Goal: Transaction & Acquisition: Purchase product/service

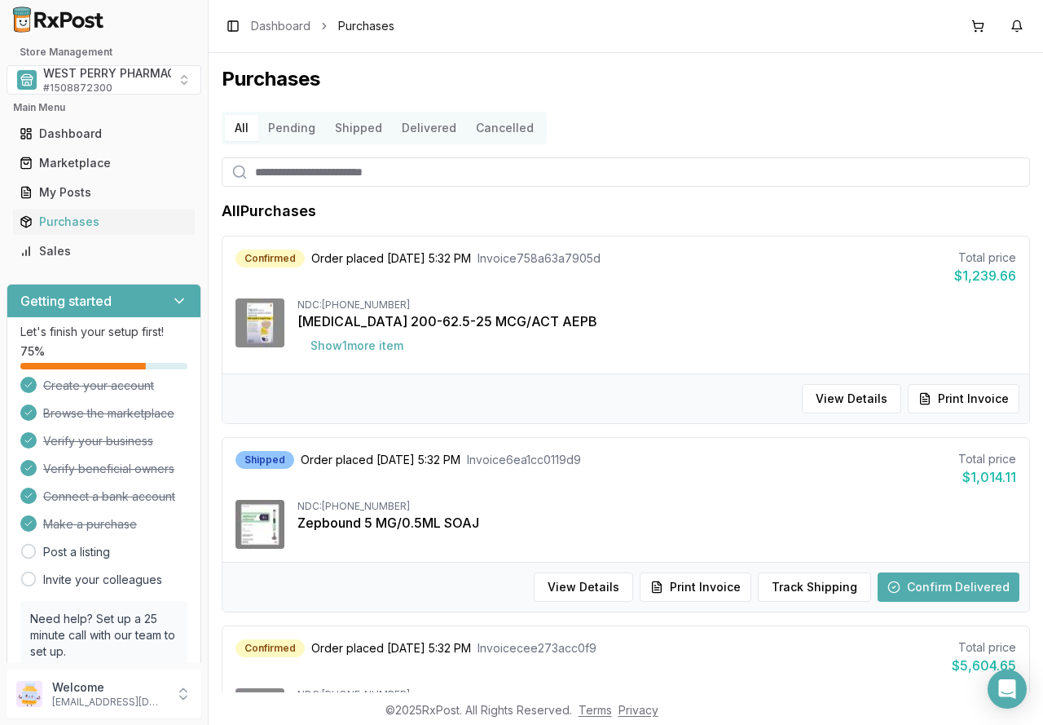
click at [314, 179] on input "search" at bounding box center [626, 171] width 809 height 29
type input "****"
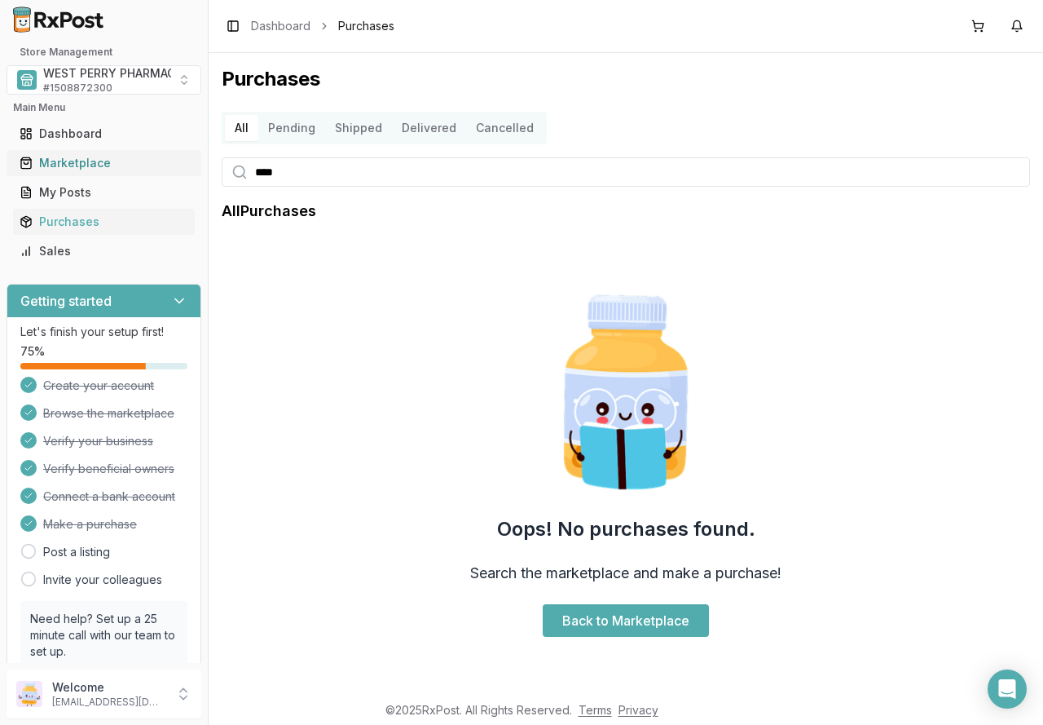
click at [114, 161] on div "Marketplace" at bounding box center [104, 163] width 169 height 16
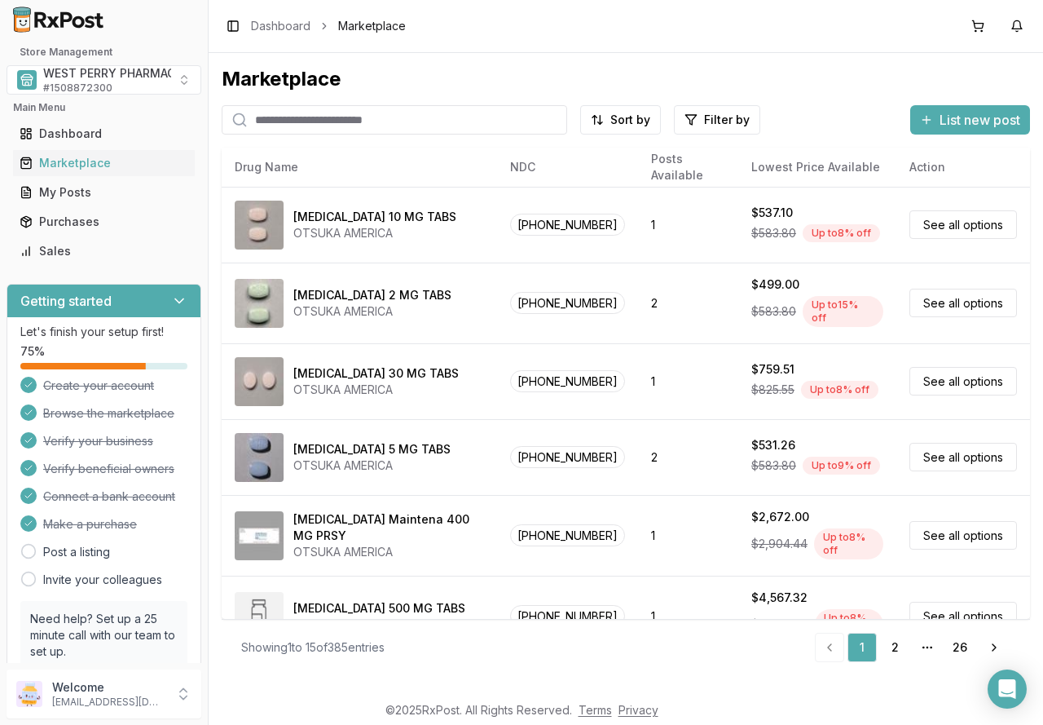
click at [274, 119] on input "search" at bounding box center [395, 119] width 346 height 29
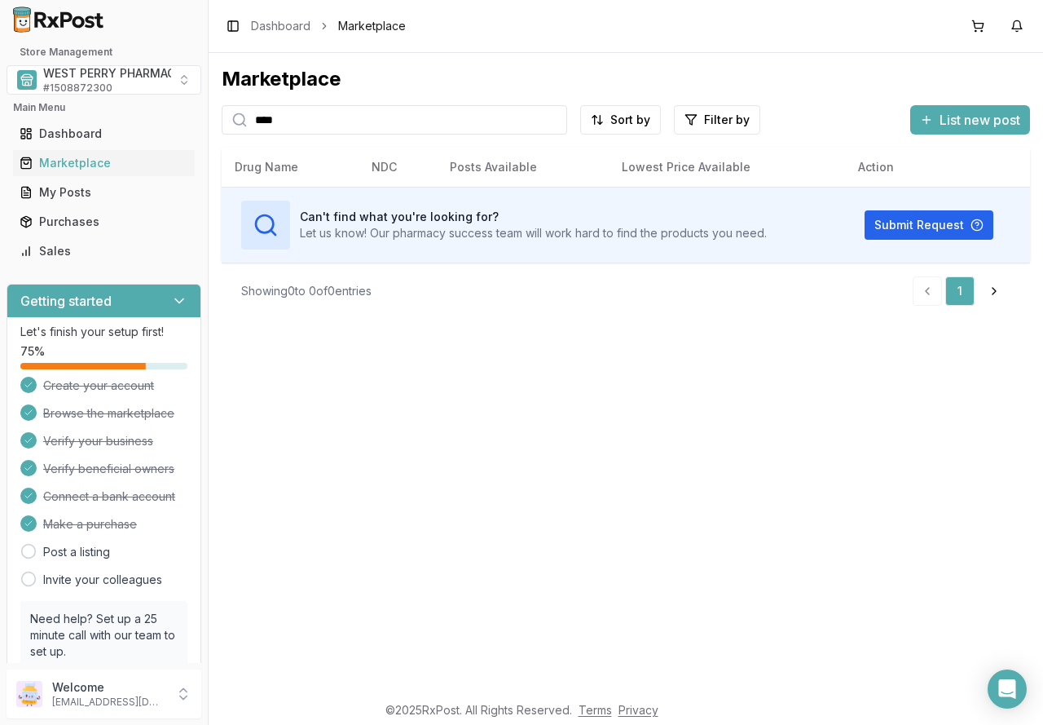
drag, startPoint x: 292, startPoint y: 126, endPoint x: 210, endPoint y: 124, distance: 81.5
click at [210, 124] on div "Marketplace **** Sort by Filter by List new post Card Table Can't find what you…" at bounding box center [626, 372] width 835 height 639
type input "******"
drag, startPoint x: 328, startPoint y: 121, endPoint x: 118, endPoint y: 121, distance: 209.5
click at [118, 121] on div "Store Management WEST PERRY PHARMACY INC # 1508872300 Main Menu Dashboard Marke…" at bounding box center [521, 362] width 1043 height 725
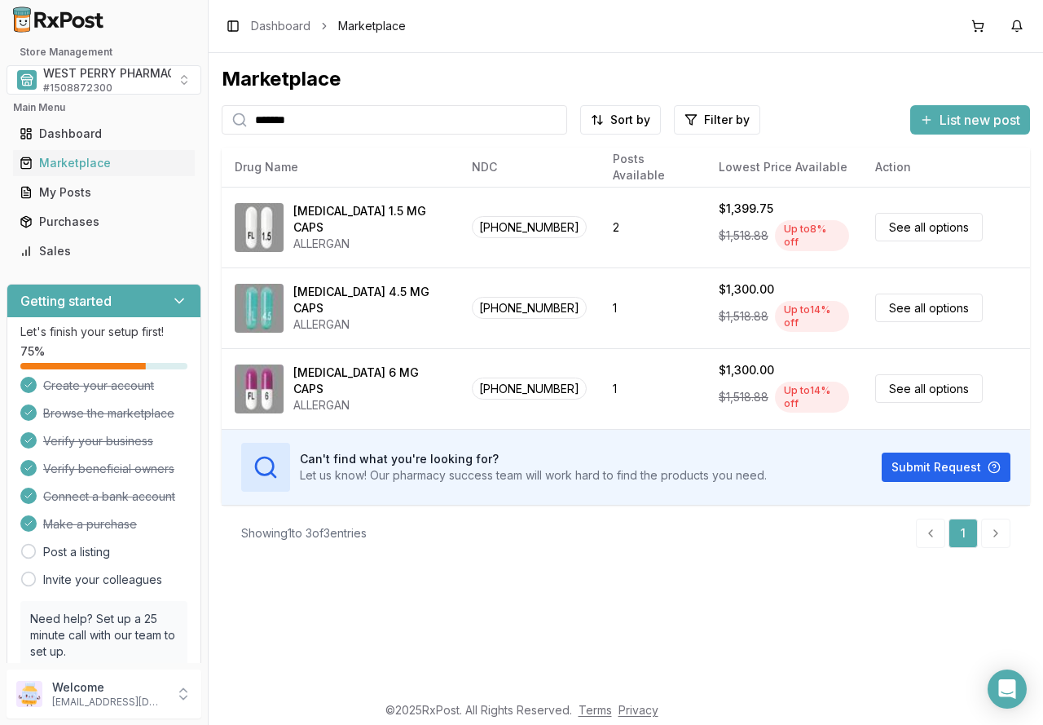
drag, startPoint x: 374, startPoint y: 124, endPoint x: 227, endPoint y: 124, distance: 146.7
click at [227, 124] on div "*******" at bounding box center [395, 119] width 346 height 29
type input "**********"
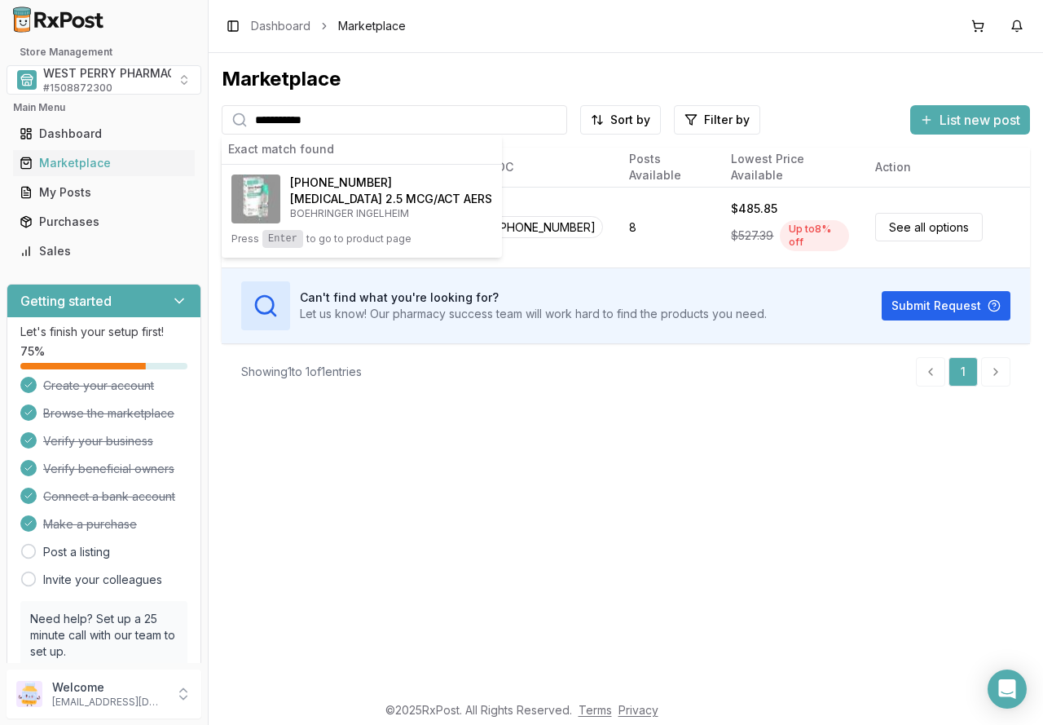
click at [651, 529] on div "**********" at bounding box center [626, 372] width 835 height 639
click at [576, 414] on div "**********" at bounding box center [626, 372] width 835 height 639
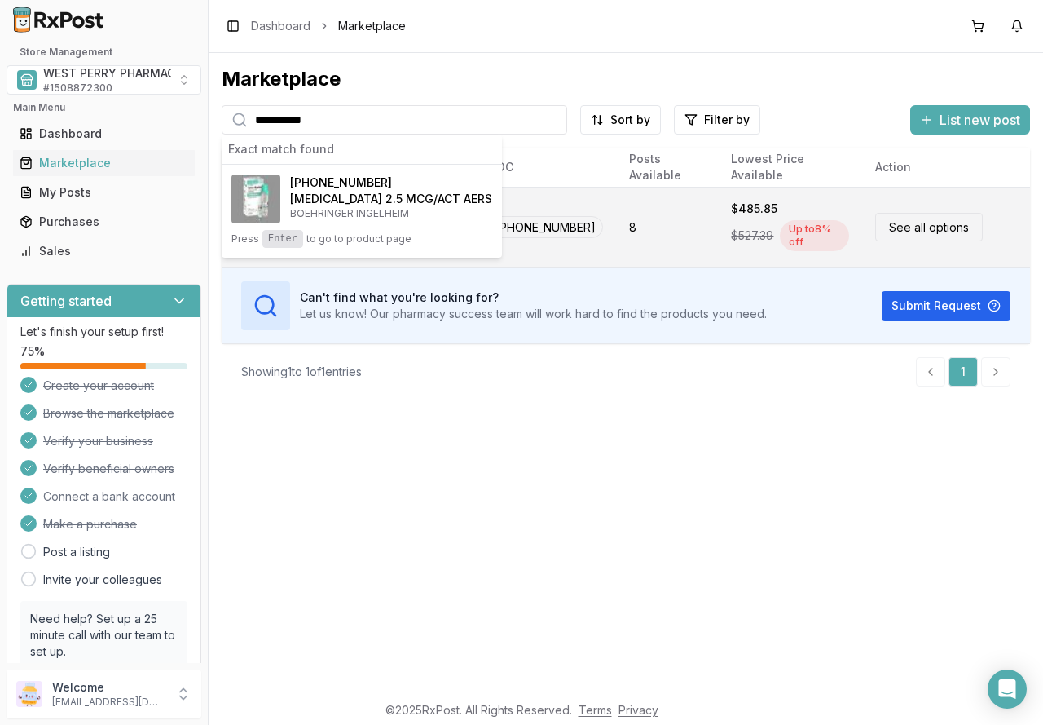
click at [945, 224] on link "See all options" at bounding box center [929, 227] width 108 height 29
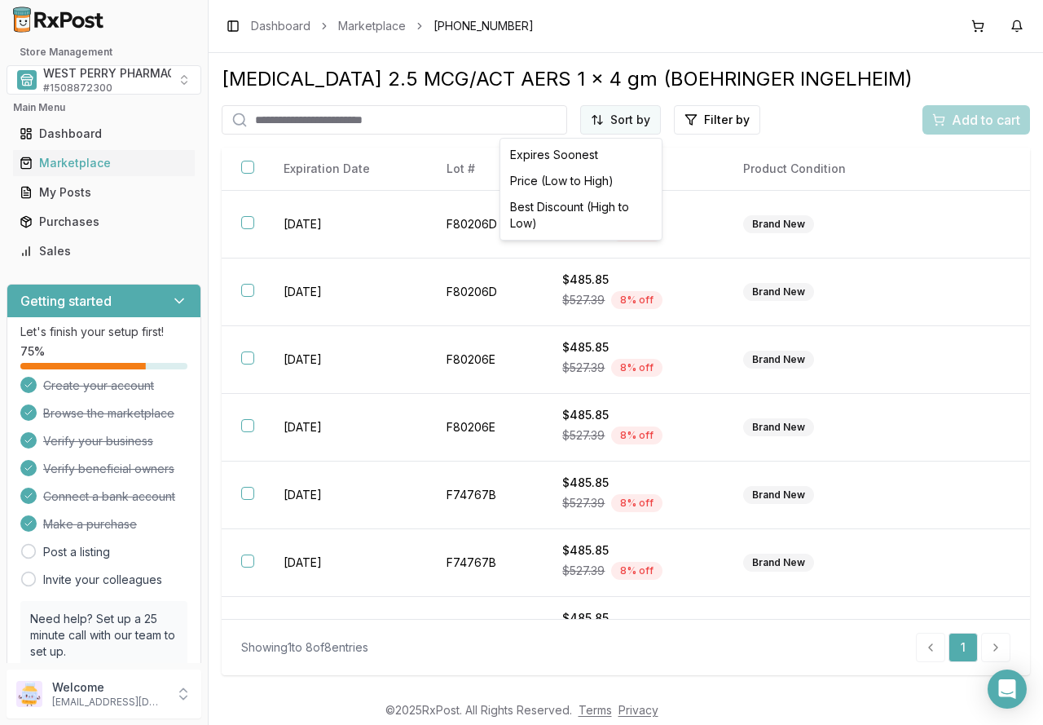
click at [627, 130] on html "Store Management WEST PERRY PHARMACY INC # 1508872300 Main Menu Dashboard Marke…" at bounding box center [521, 362] width 1043 height 725
click at [602, 201] on div "Best Discount (High to Low)" at bounding box center [581, 215] width 155 height 42
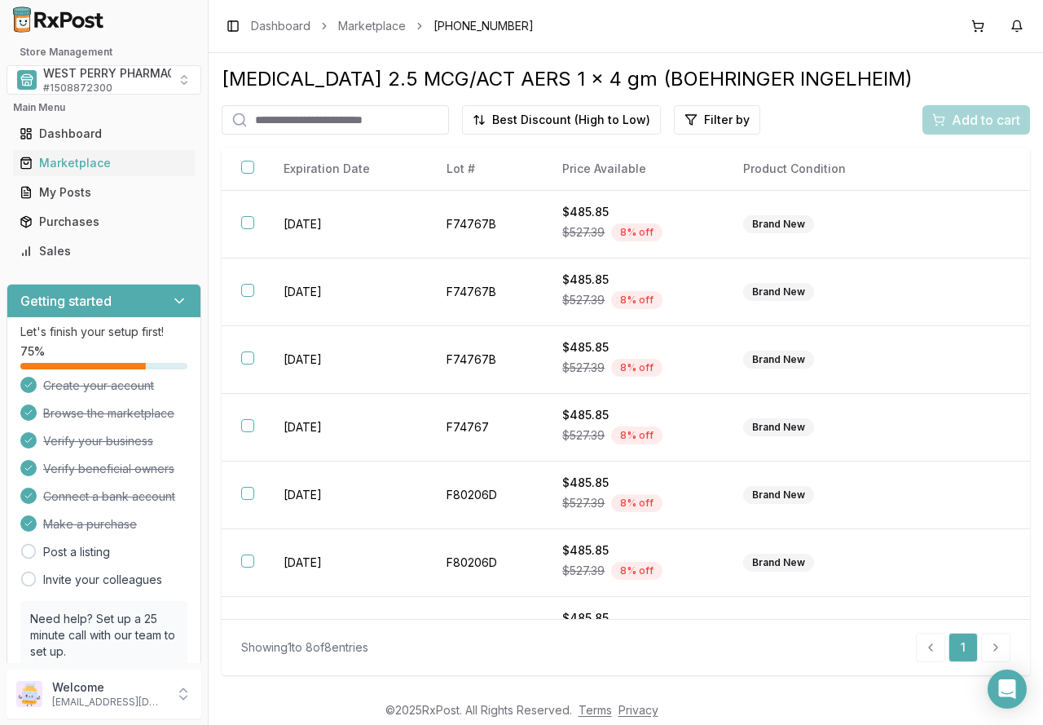
click at [347, 117] on input "search" at bounding box center [335, 119] width 227 height 29
type input "*******"
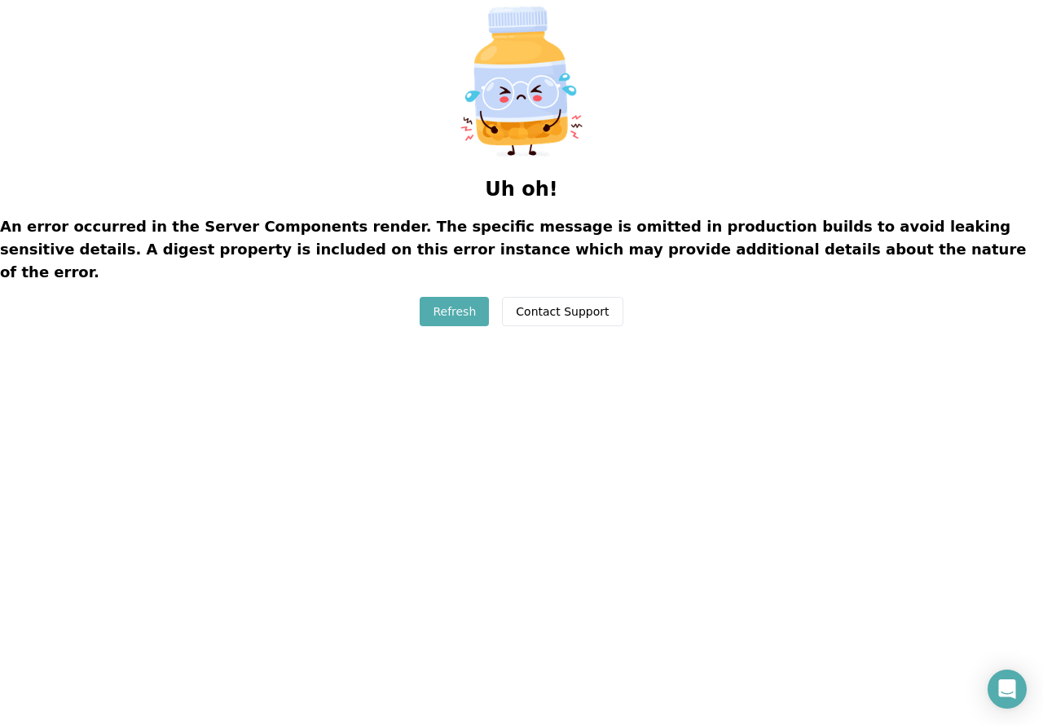
click at [439, 297] on button "Refresh" at bounding box center [454, 311] width 69 height 29
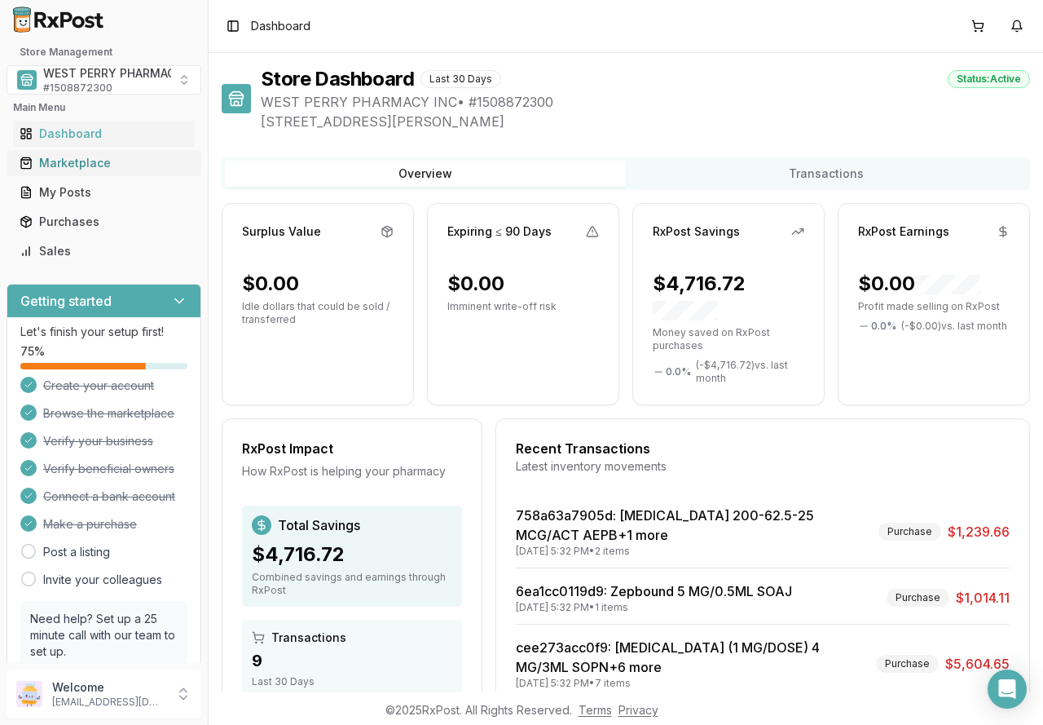
click at [73, 164] on div "Marketplace" at bounding box center [104, 163] width 169 height 16
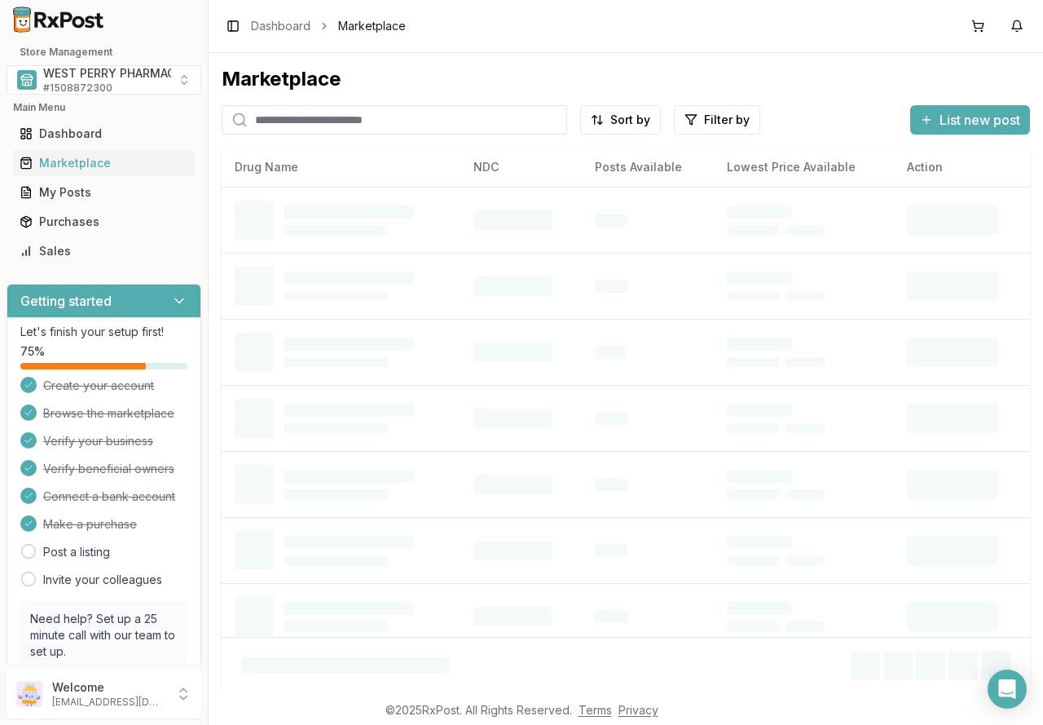
click at [333, 129] on input "search" at bounding box center [395, 119] width 346 height 29
type input "*"
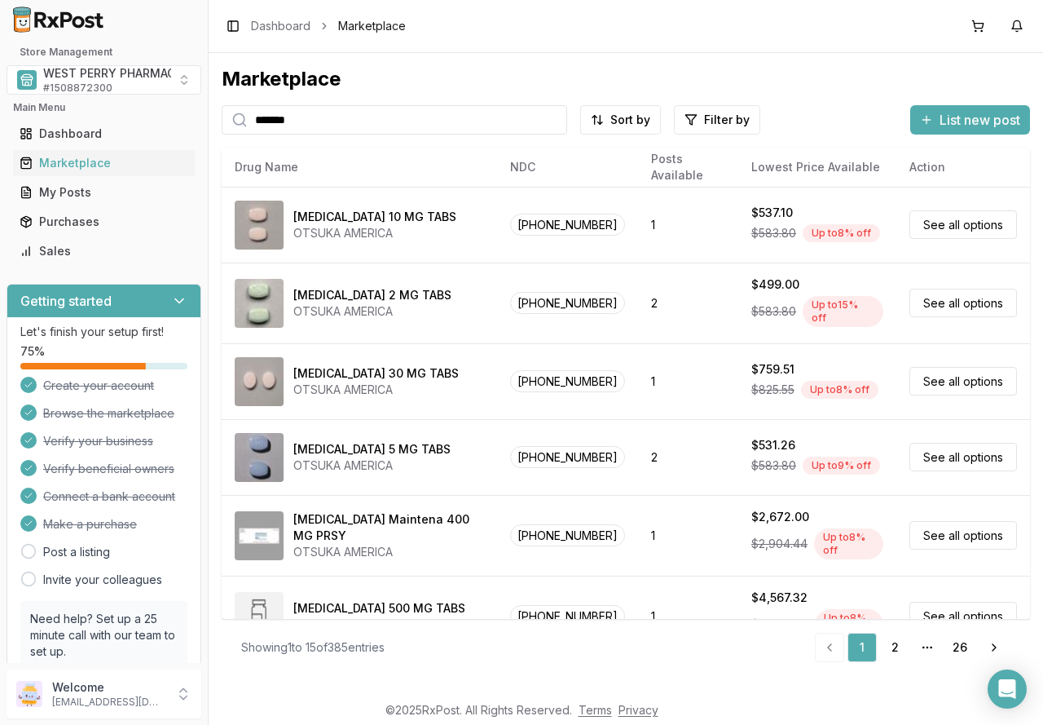
type input "*******"
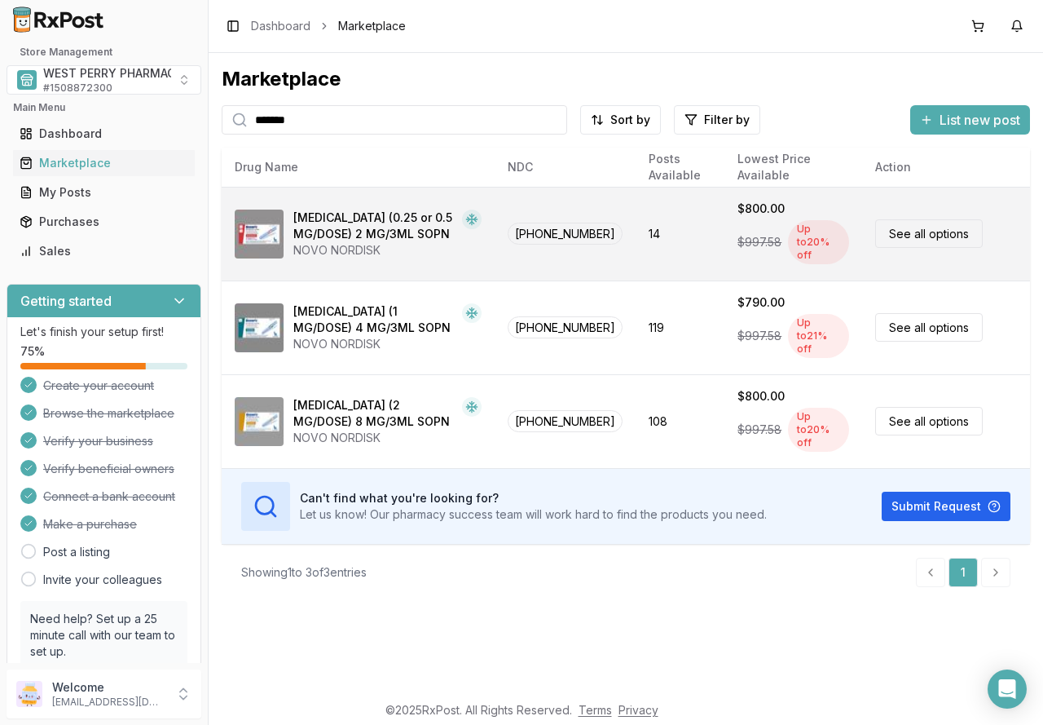
click at [958, 223] on link "See all options" at bounding box center [929, 233] width 108 height 29
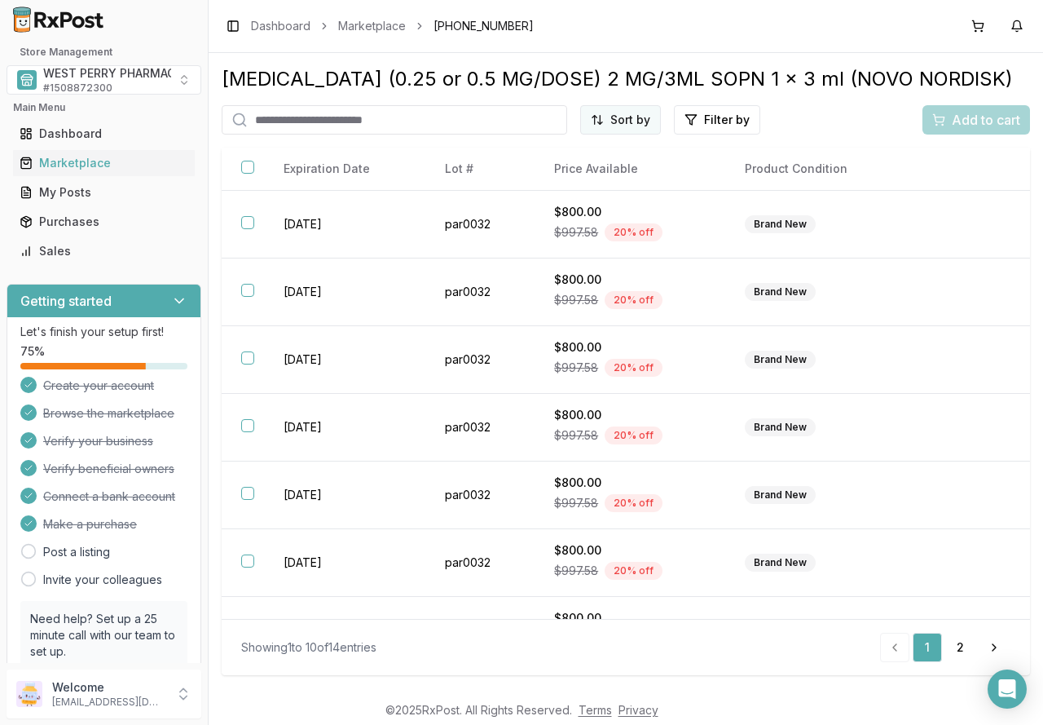
click at [634, 118] on html "Store Management WEST PERRY PHARMACY INC # 1508872300 Main Menu Dashboard Marke…" at bounding box center [521, 362] width 1043 height 725
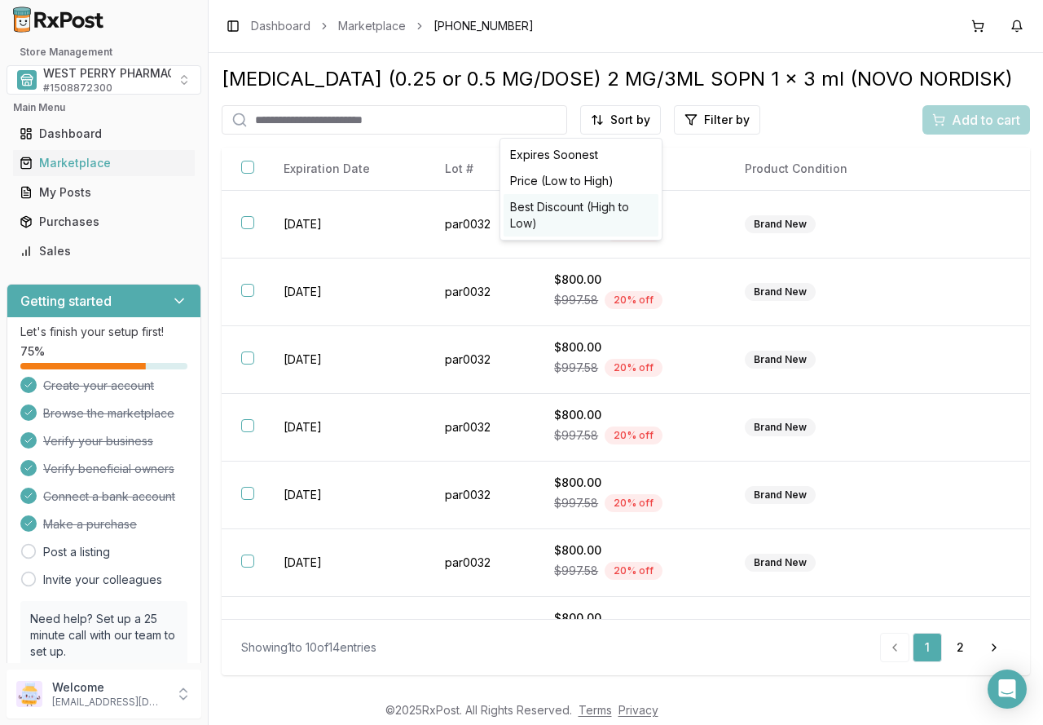
click at [614, 206] on div "Best Discount (High to Low)" at bounding box center [581, 215] width 155 height 42
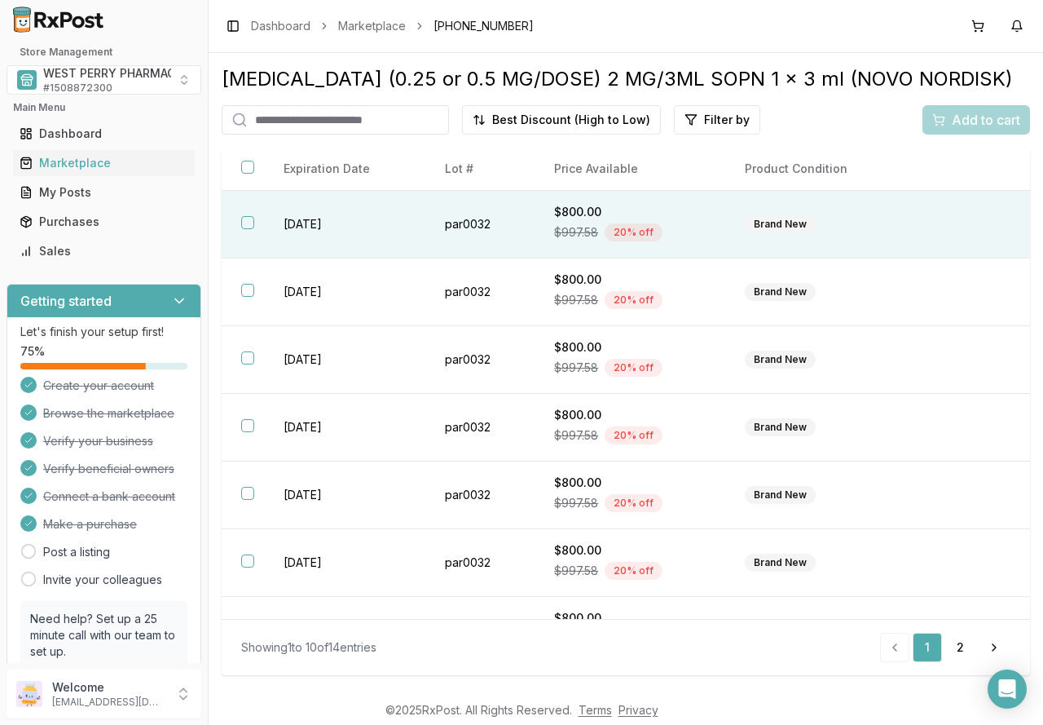
click at [249, 221] on button "button" at bounding box center [247, 222] width 13 height 13
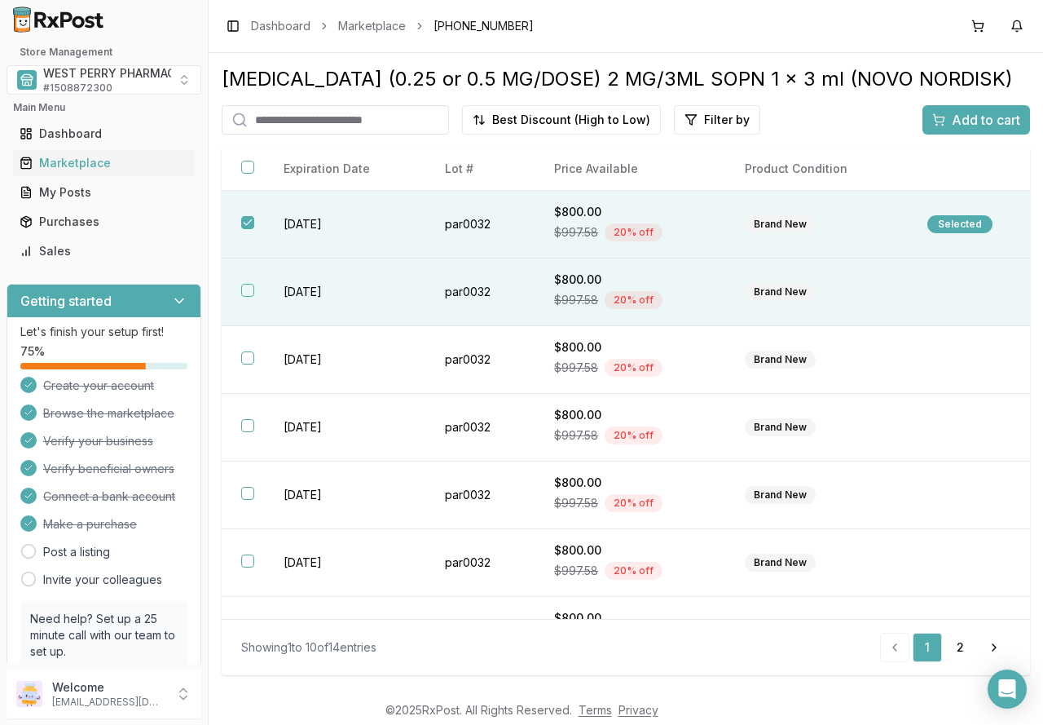
click at [249, 293] on button "button" at bounding box center [247, 290] width 13 height 13
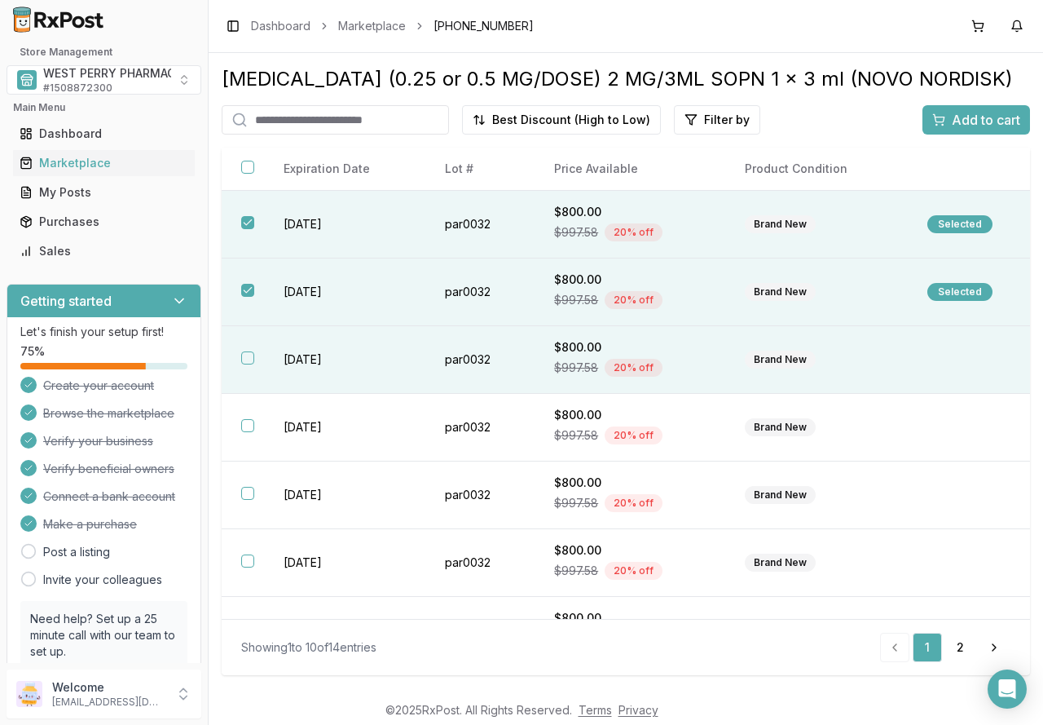
click at [245, 361] on button "button" at bounding box center [247, 357] width 13 height 13
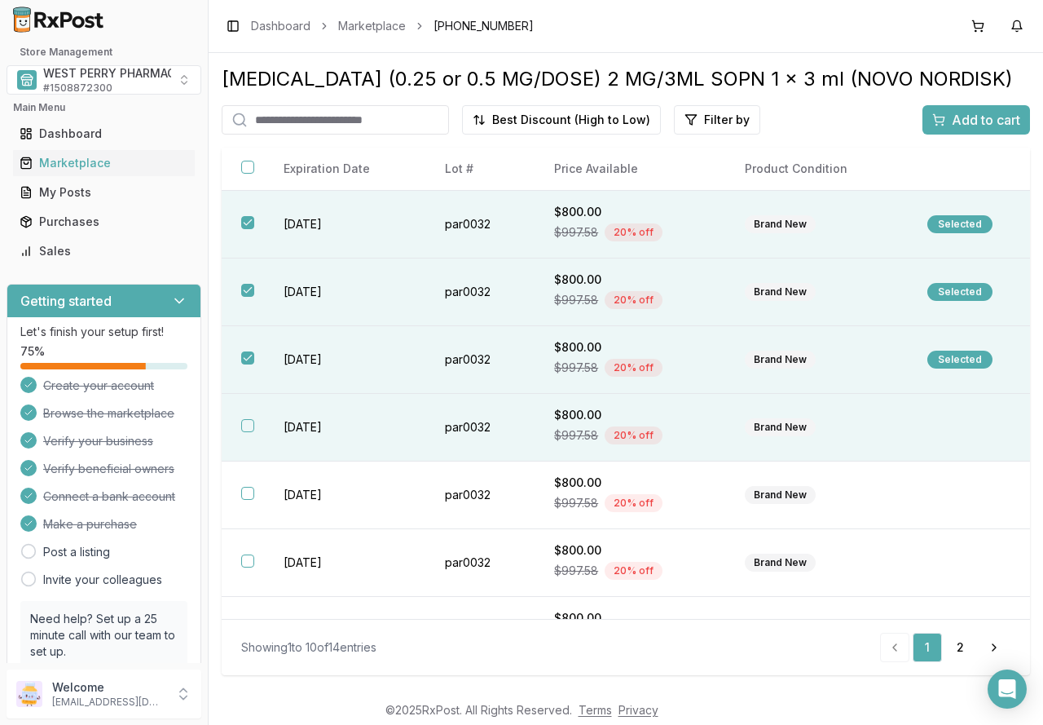
click at [256, 426] on th at bounding box center [243, 428] width 42 height 68
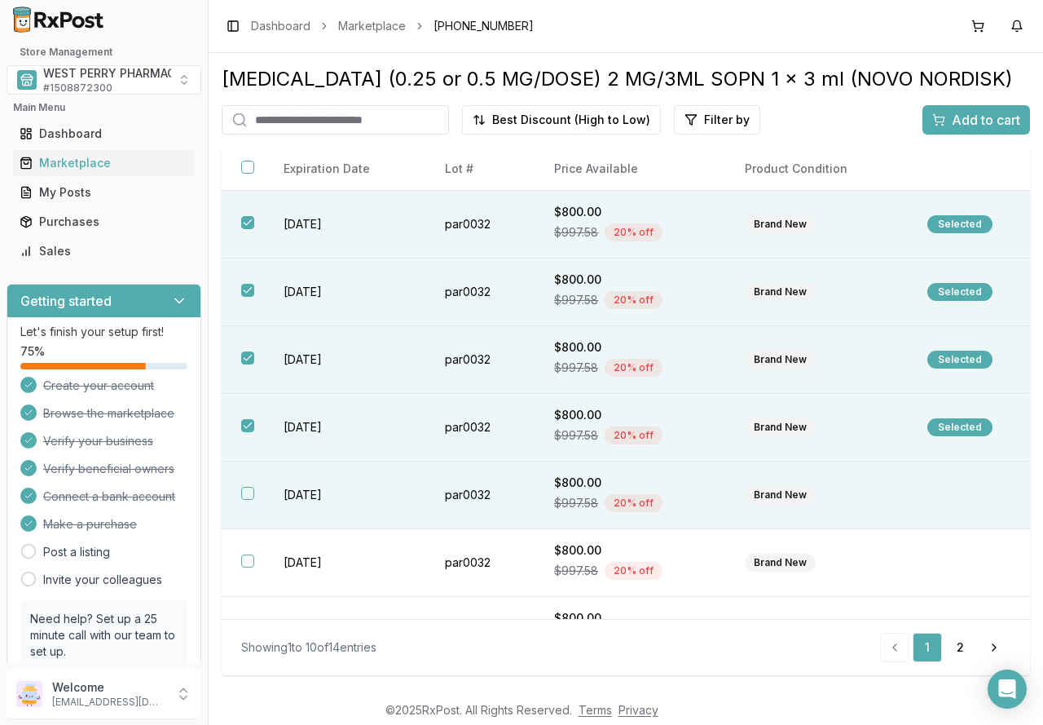
click at [243, 487] on button "button" at bounding box center [247, 493] width 13 height 13
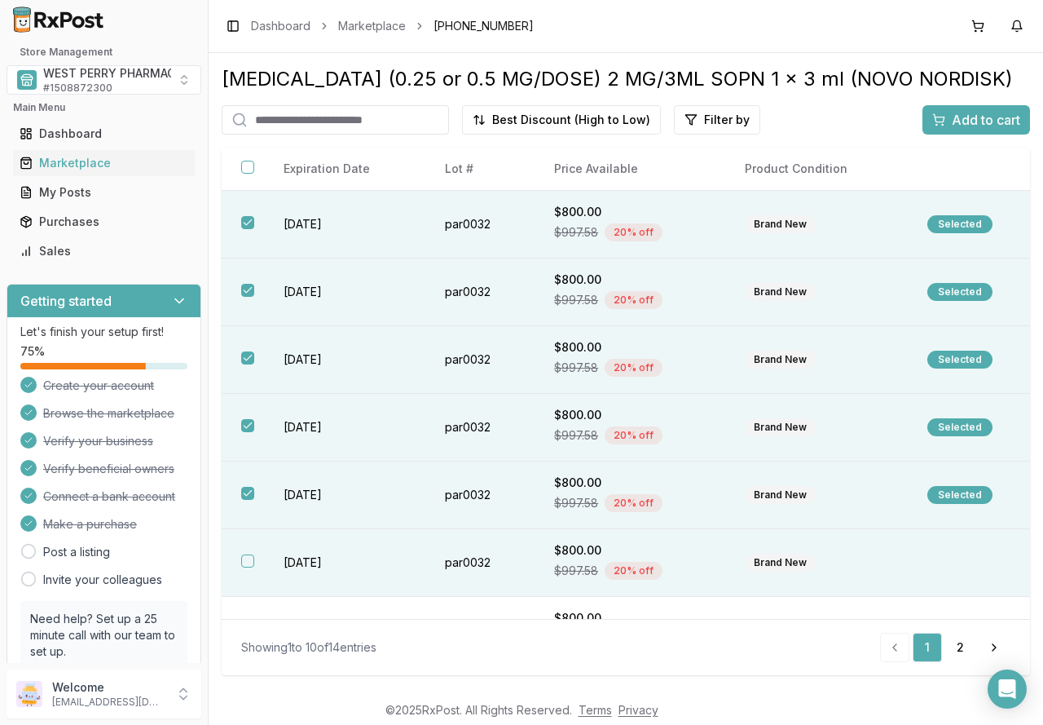
click at [246, 560] on button "button" at bounding box center [247, 560] width 13 height 13
click at [952, 117] on span "Add to cart" at bounding box center [986, 120] width 68 height 20
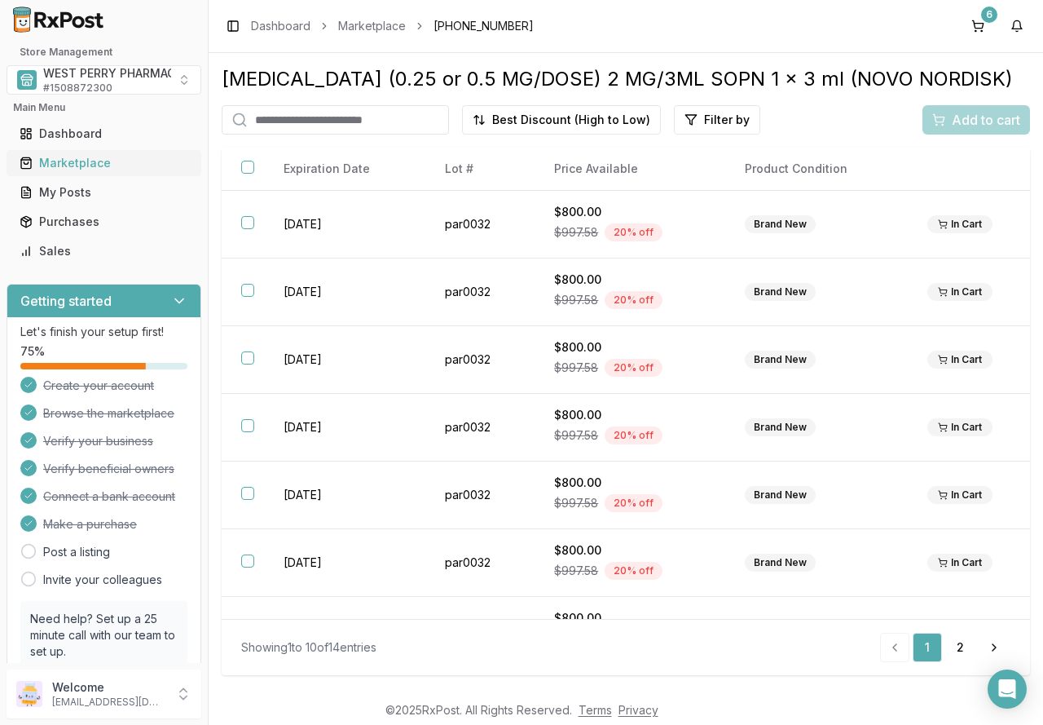
click at [80, 163] on div "Marketplace" at bounding box center [104, 163] width 169 height 16
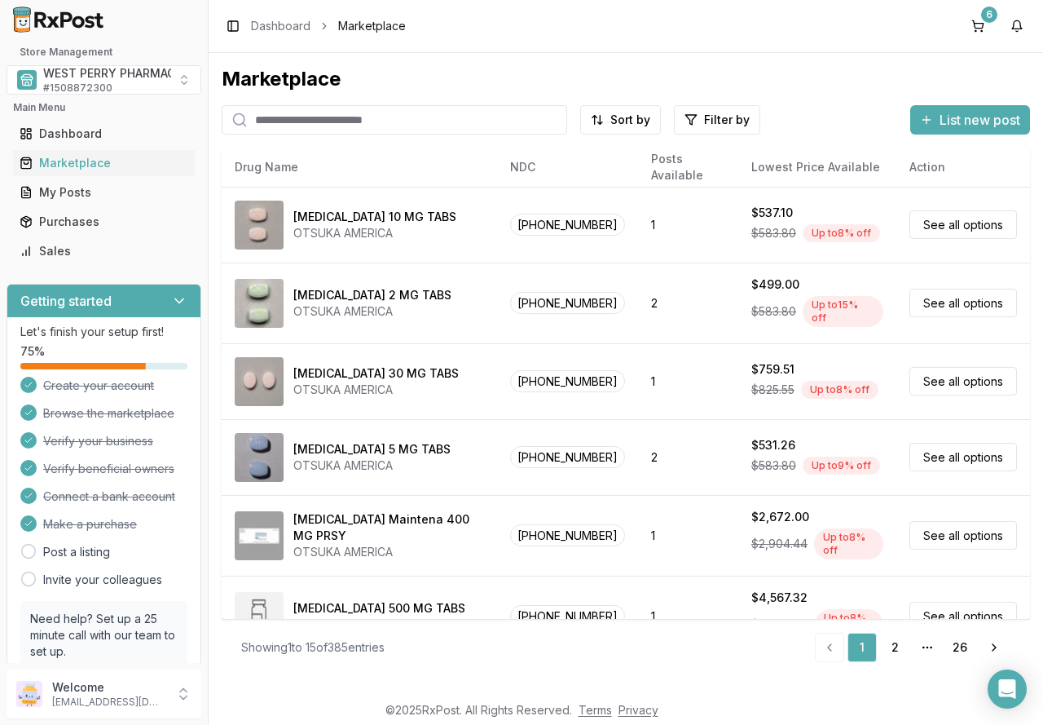
click at [275, 121] on input "search" at bounding box center [395, 119] width 346 height 29
type input "*******"
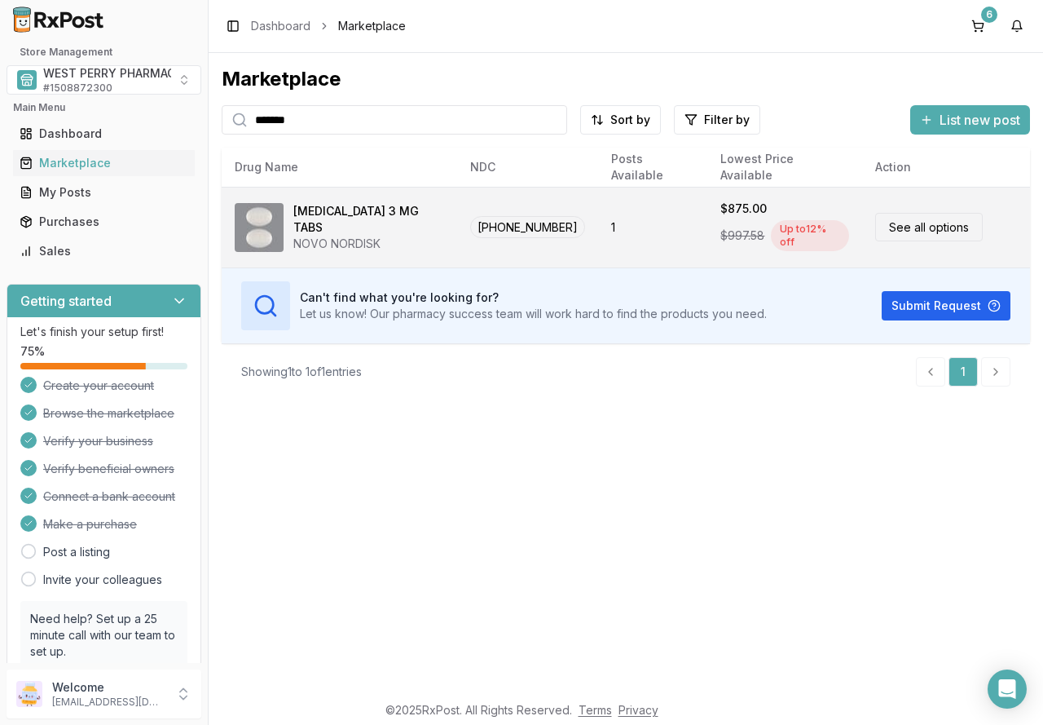
click at [886, 219] on link "See all options" at bounding box center [929, 227] width 108 height 29
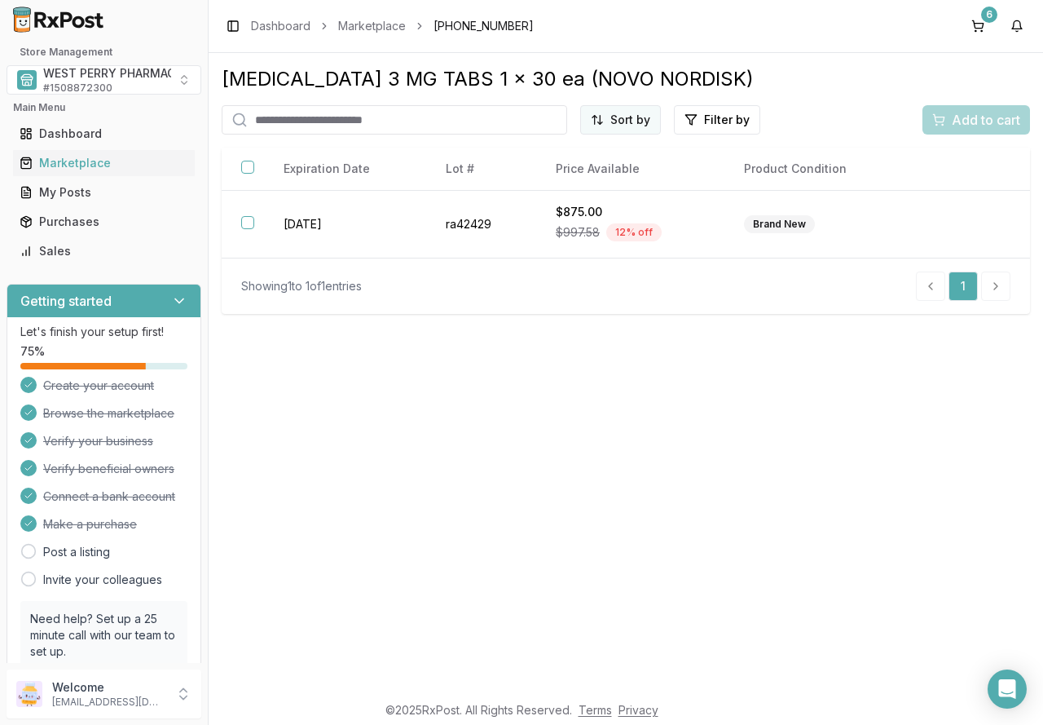
click at [607, 118] on html "Store Management WEST PERRY PHARMACY INC # 1508872300 Main Menu Dashboard Marke…" at bounding box center [521, 362] width 1043 height 725
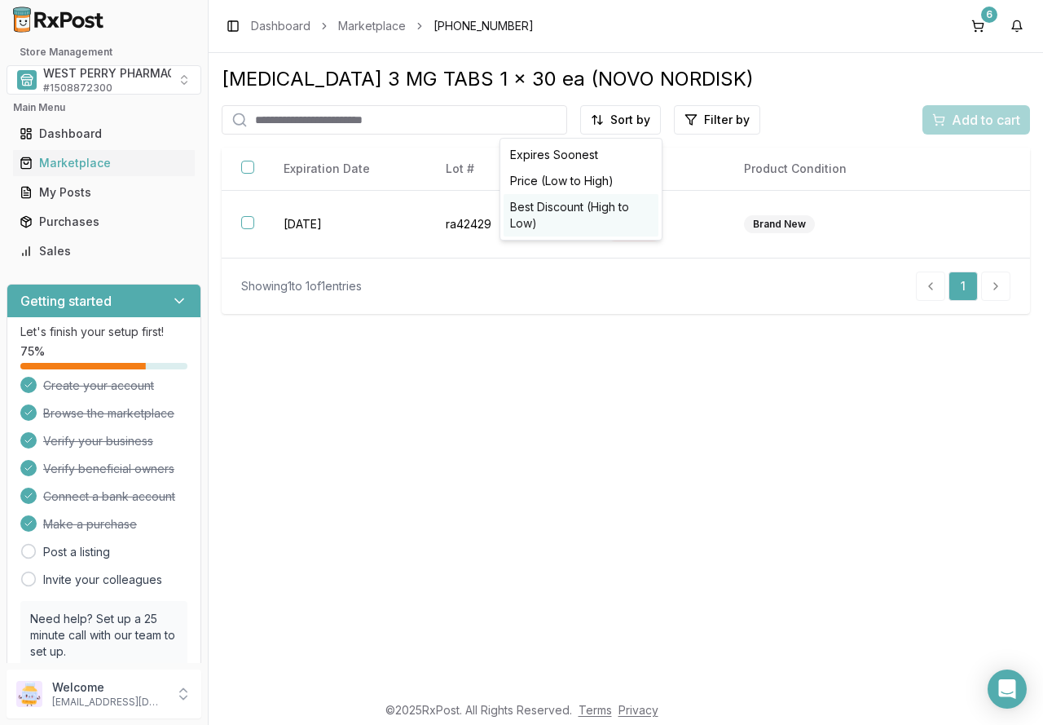
click at [576, 210] on div "Best Discount (High to Low)" at bounding box center [581, 215] width 155 height 42
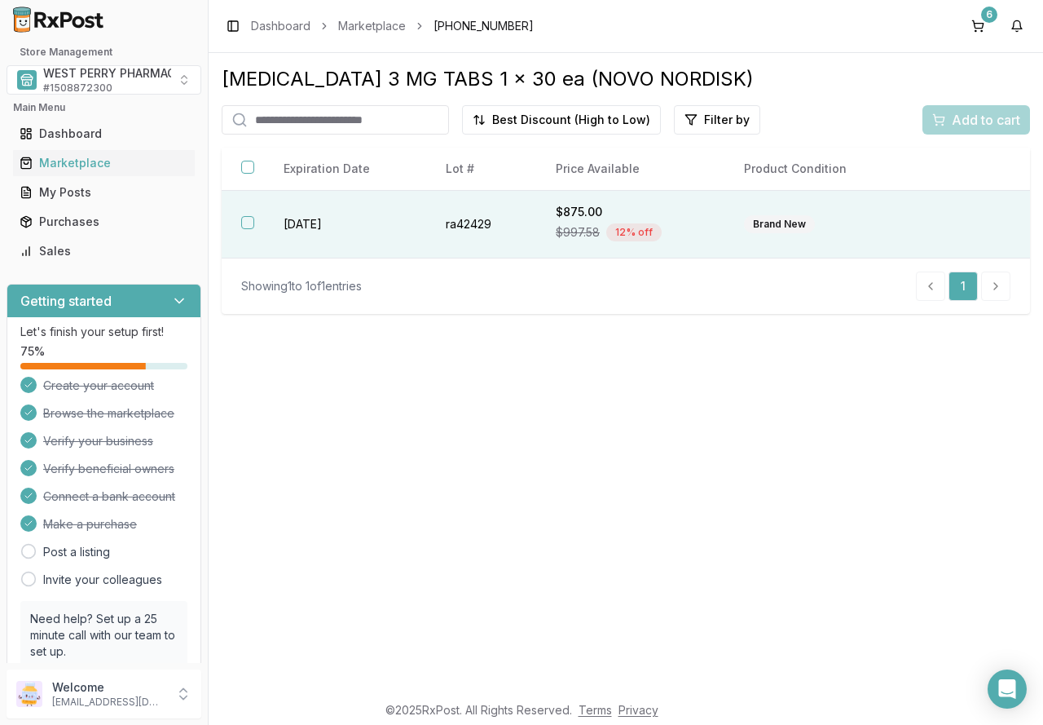
click at [320, 224] on td "2026-12-31" at bounding box center [345, 225] width 162 height 68
click at [973, 121] on span "Add to cart" at bounding box center [986, 120] width 68 height 20
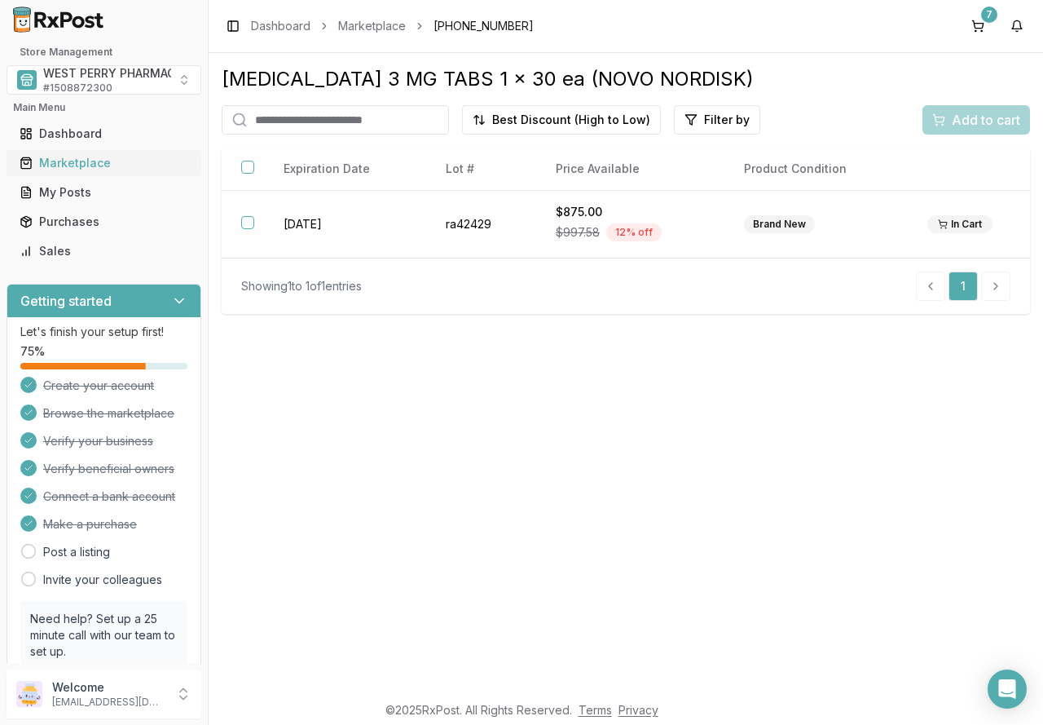
click at [86, 165] on div "Marketplace" at bounding box center [104, 163] width 169 height 16
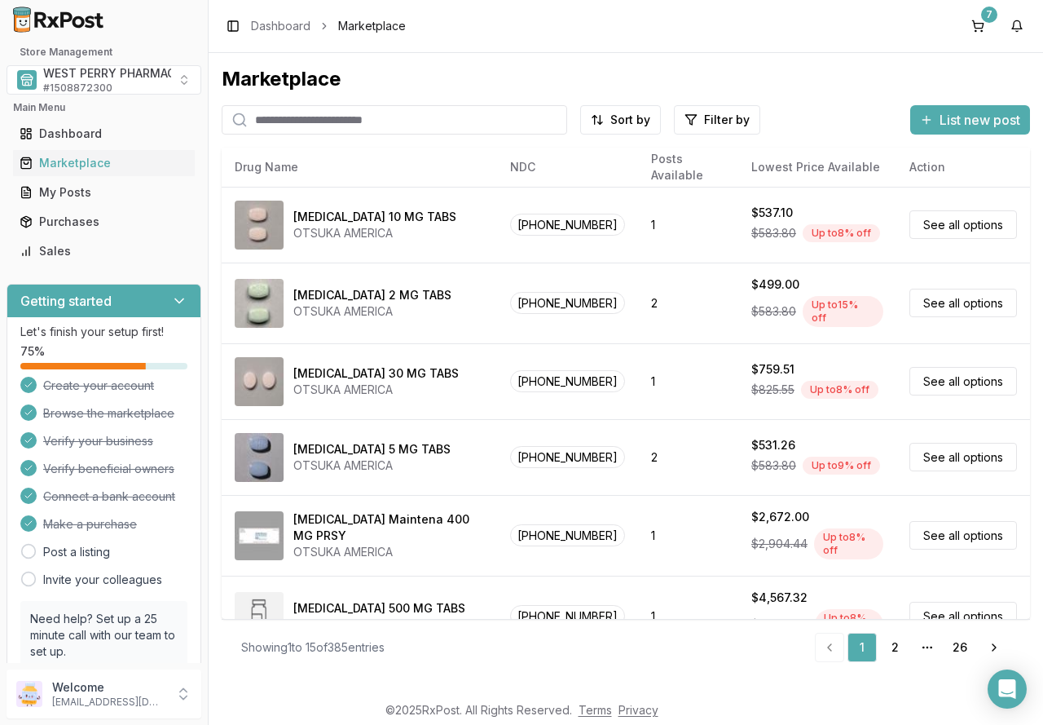
click at [337, 120] on input "search" at bounding box center [395, 119] width 346 height 29
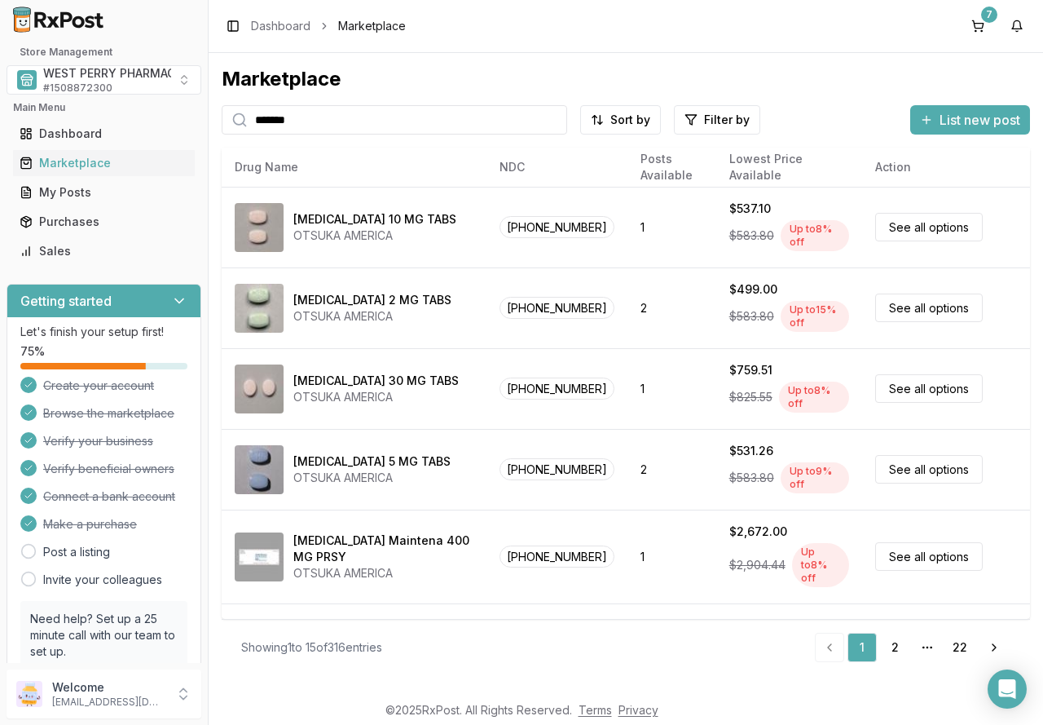
type input "*******"
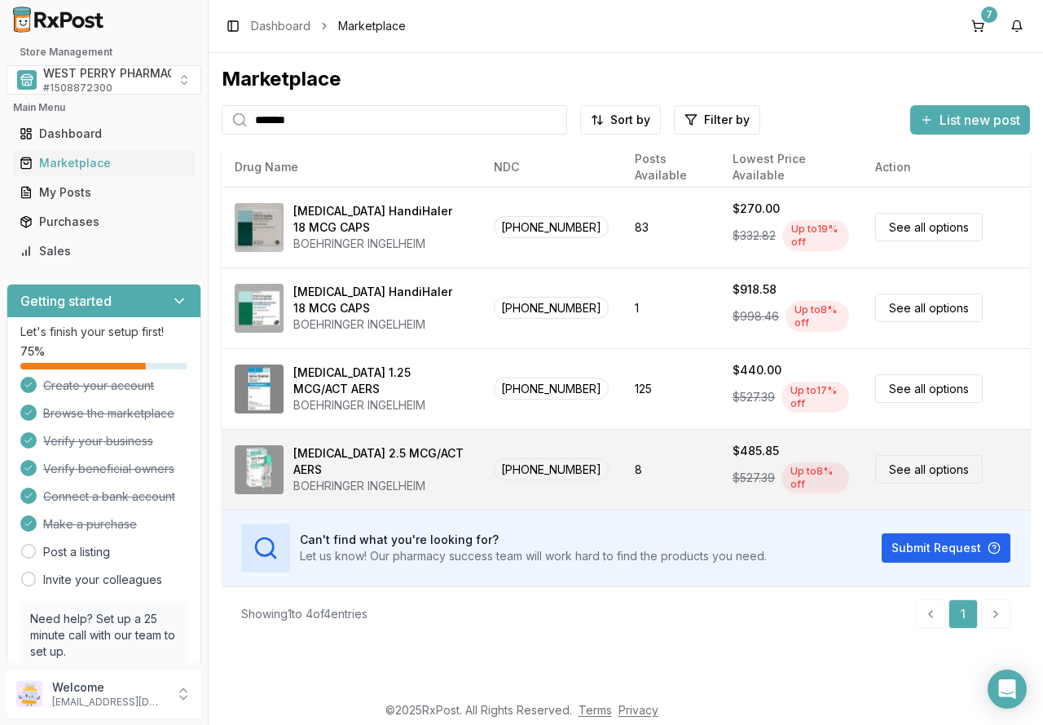
click at [907, 462] on link "See all options" at bounding box center [929, 469] width 108 height 29
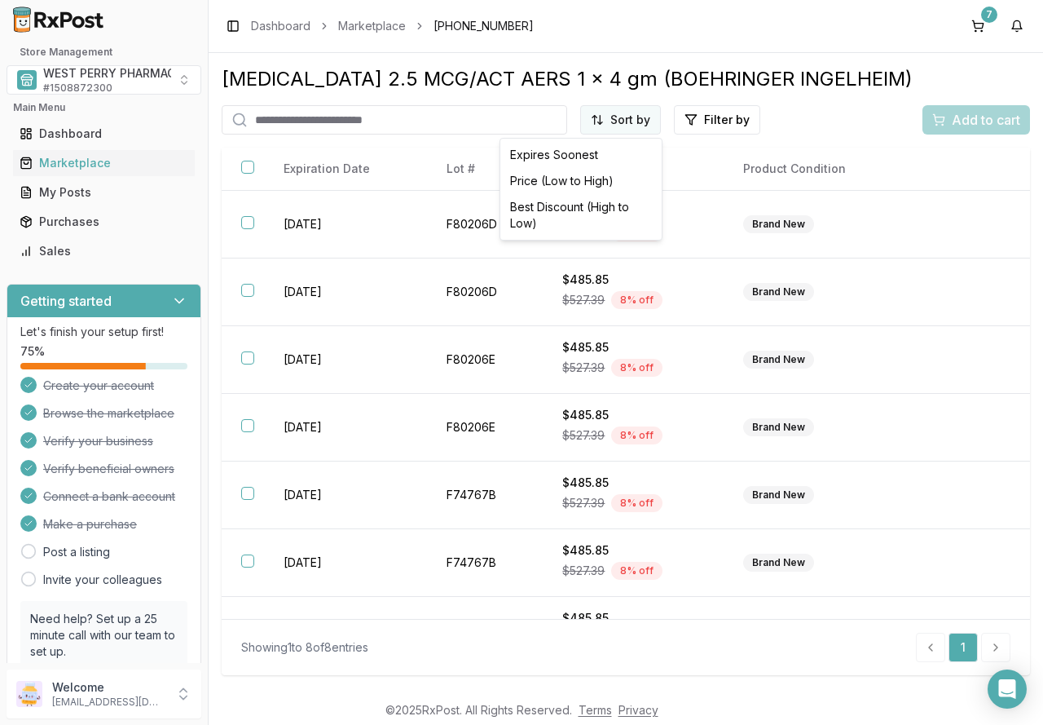
click at [627, 127] on html "Store Management WEST PERRY PHARMACY INC # 1508872300 Main Menu Dashboard Marke…" at bounding box center [521, 362] width 1043 height 725
click at [616, 209] on div "Best Discount (High to Low)" at bounding box center [581, 215] width 155 height 42
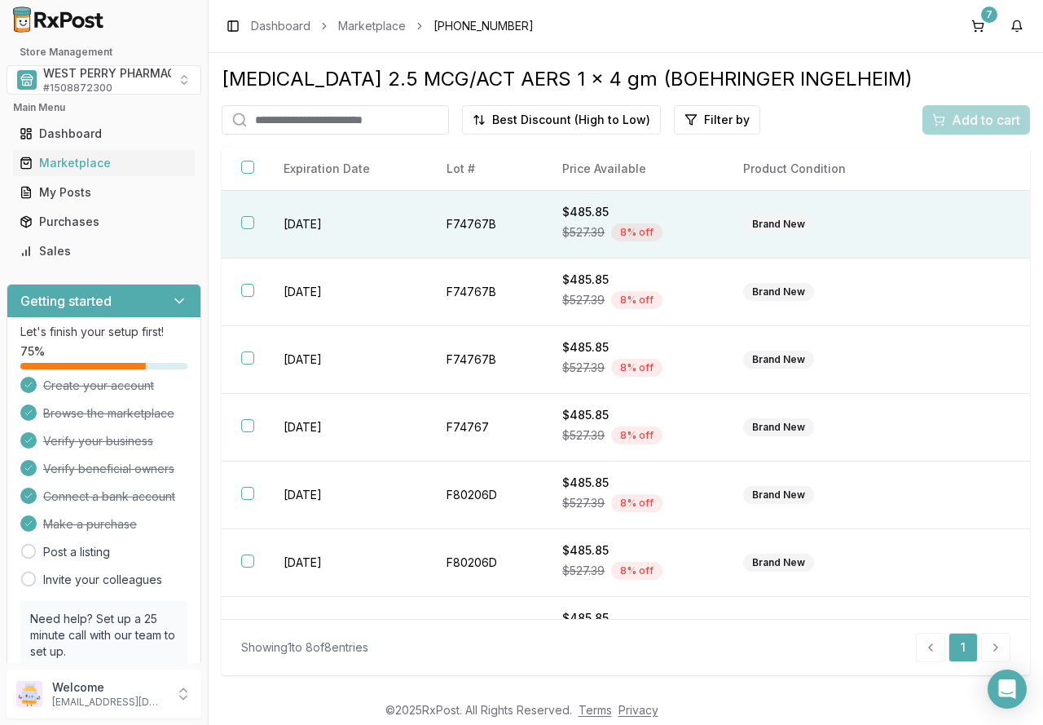
drag, startPoint x: 245, startPoint y: 220, endPoint x: 255, endPoint y: 243, distance: 25.2
click at [245, 222] on button "button" at bounding box center [247, 222] width 13 height 13
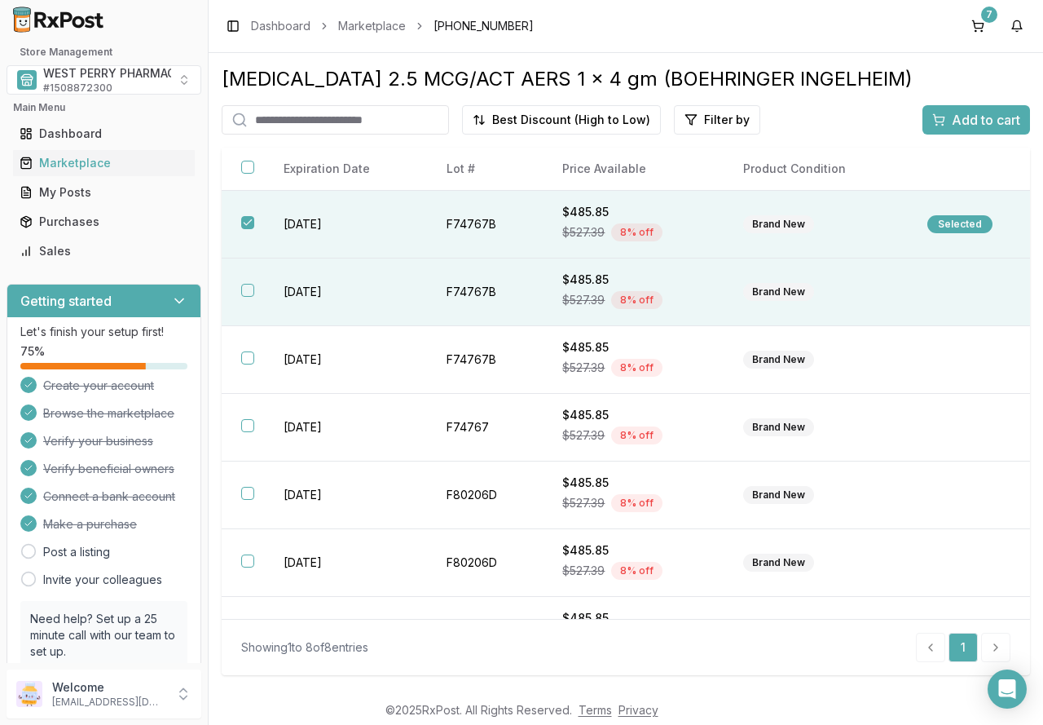
click at [249, 285] on button "button" at bounding box center [247, 290] width 13 height 13
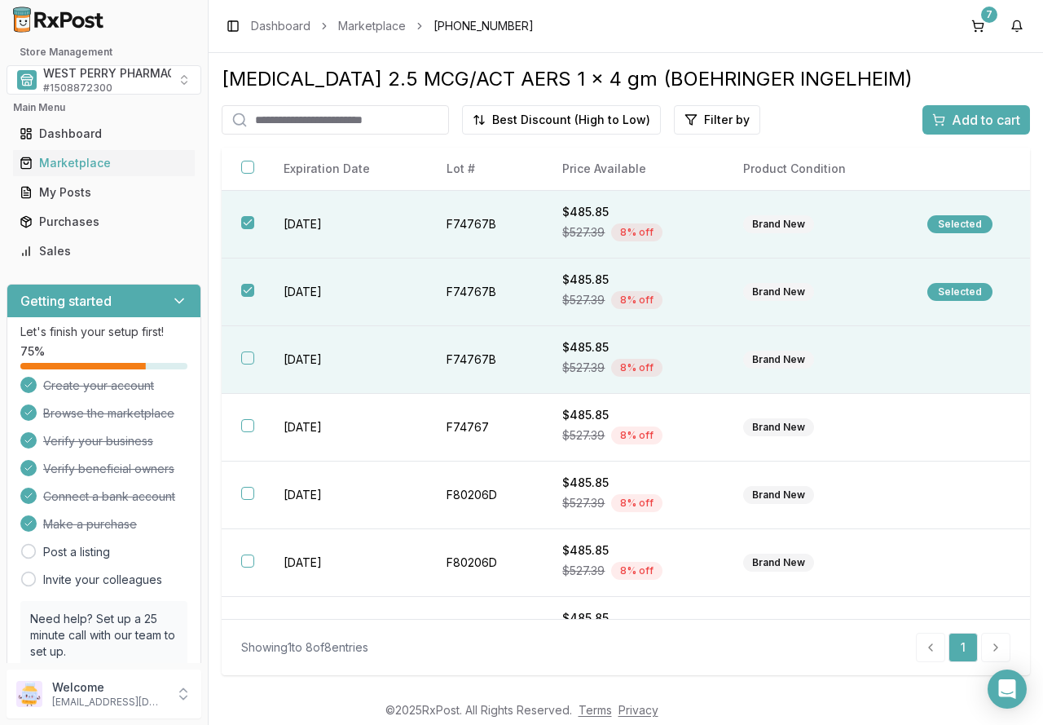
click at [246, 355] on button "button" at bounding box center [247, 357] width 13 height 13
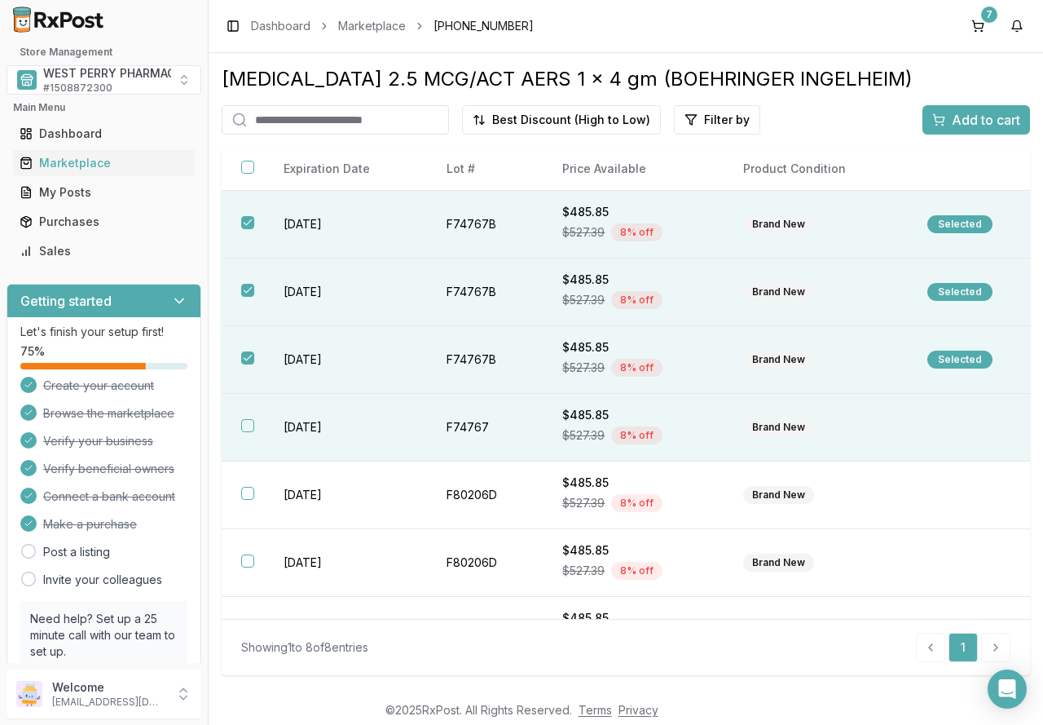
click at [267, 434] on td "[DATE]" at bounding box center [345, 428] width 163 height 68
click at [972, 116] on span "Add to cart" at bounding box center [986, 120] width 68 height 20
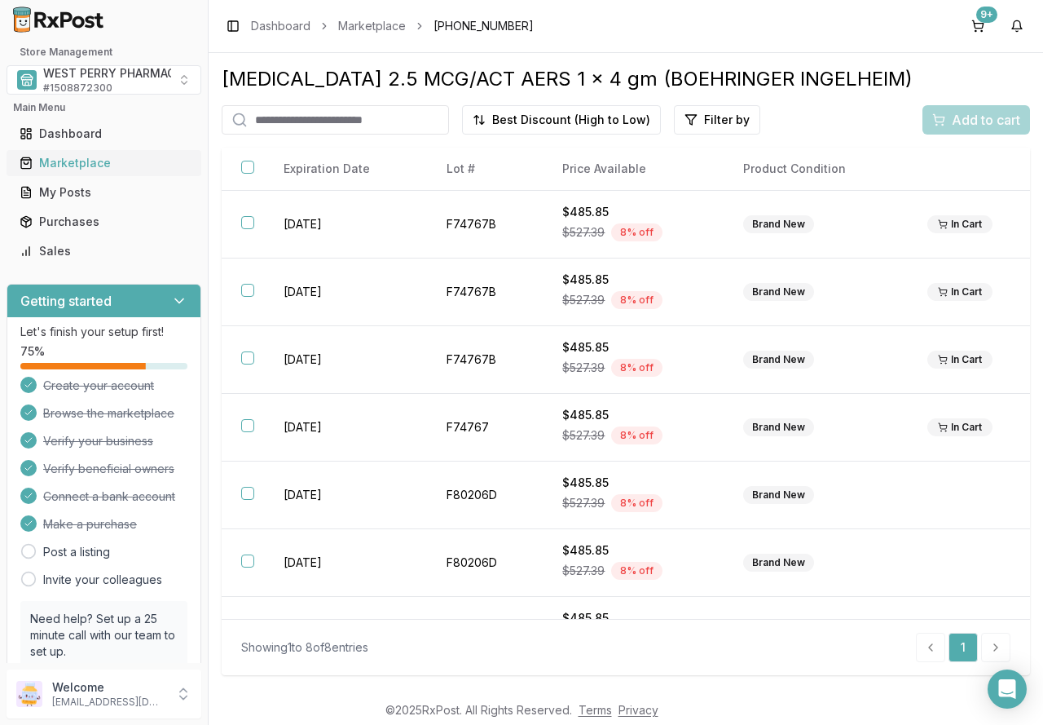
click at [78, 174] on link "Marketplace" at bounding box center [104, 162] width 182 height 29
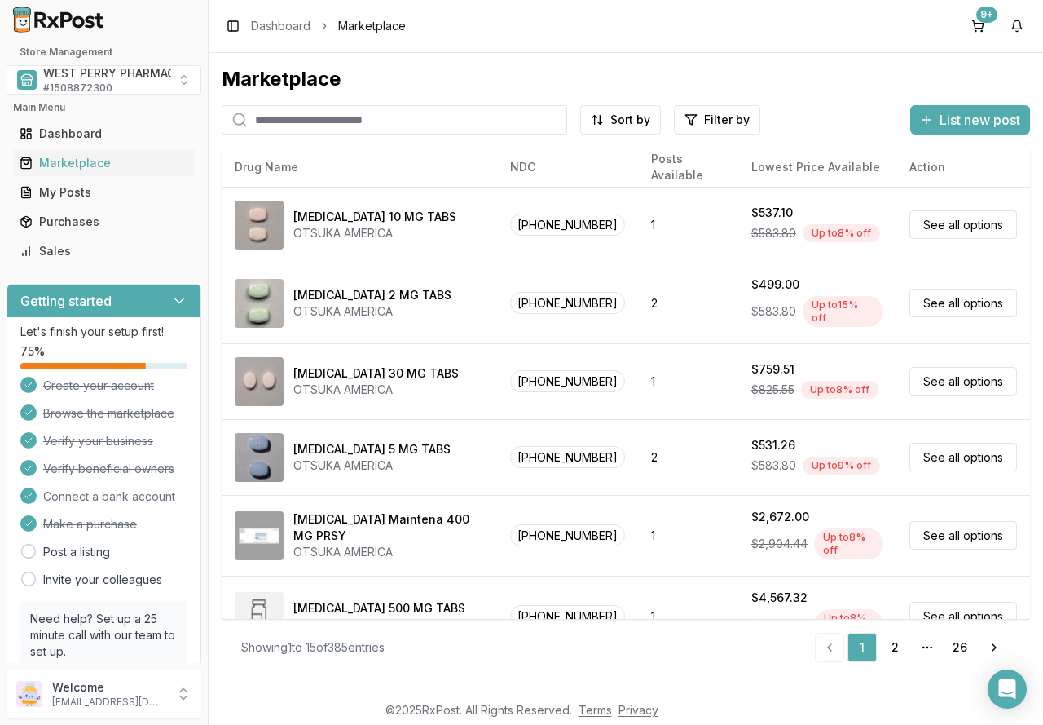
click at [306, 118] on input "search" at bounding box center [395, 119] width 346 height 29
type input "*******"
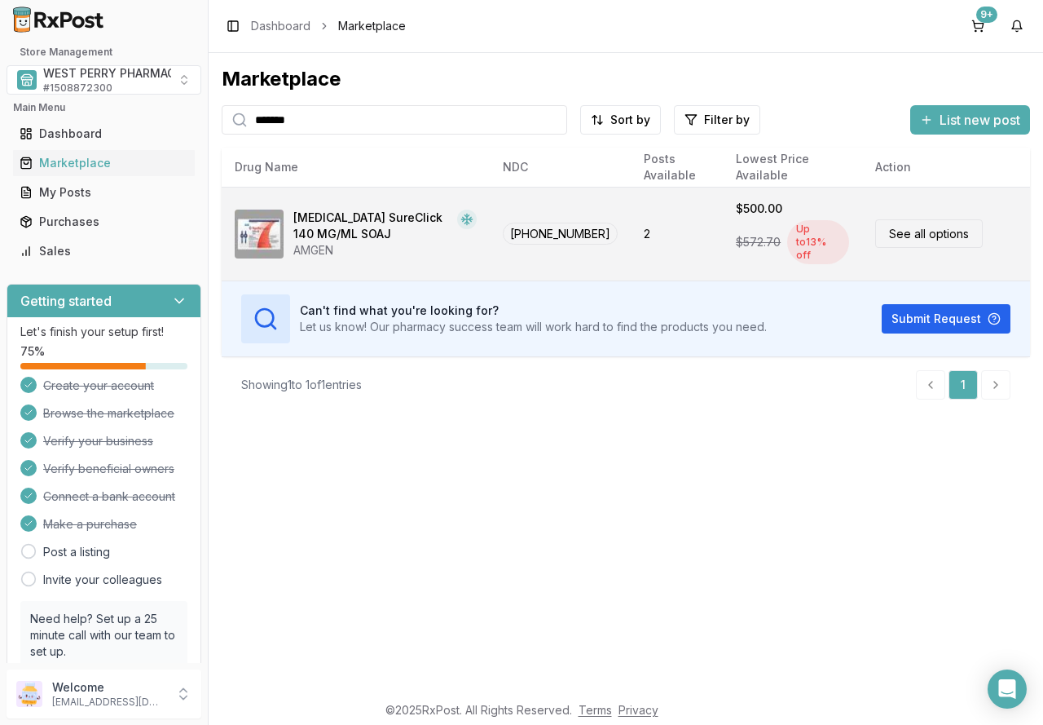
click at [561, 226] on span "72511-0760-02" at bounding box center [560, 234] width 115 height 22
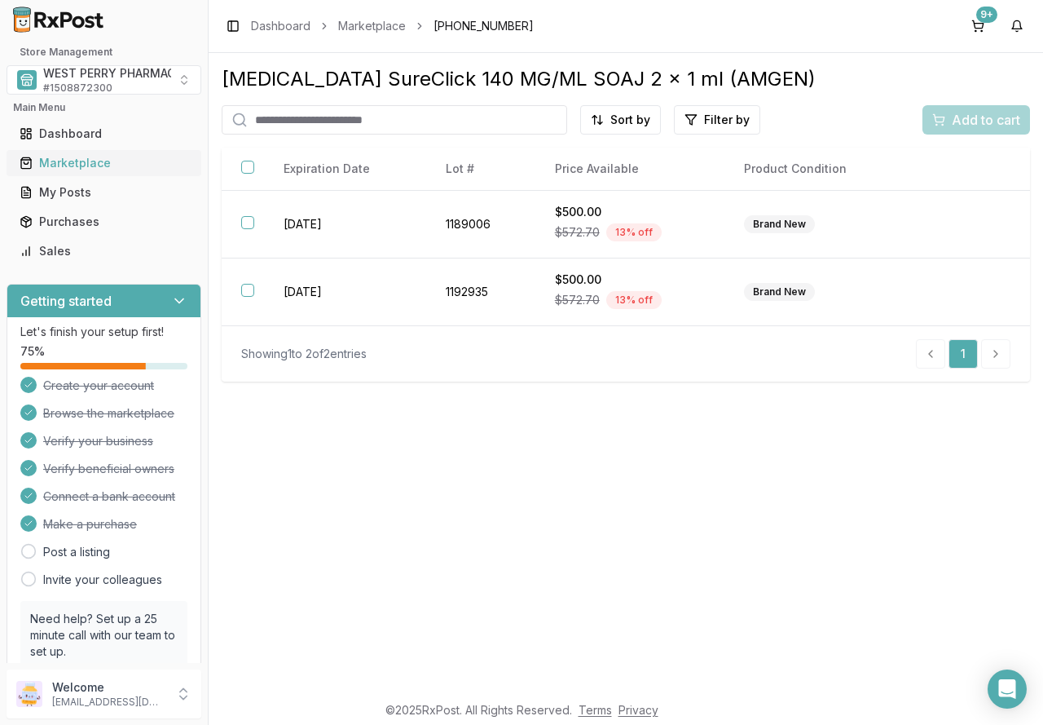
click at [81, 158] on div "Marketplace" at bounding box center [104, 163] width 169 height 16
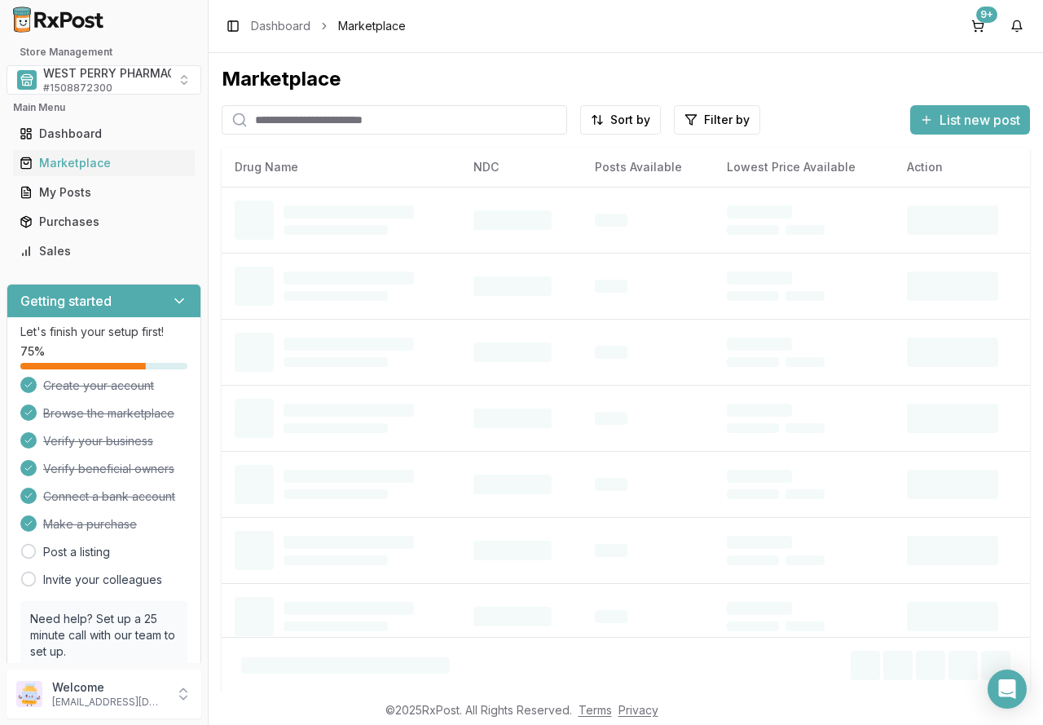
click at [275, 121] on input "search" at bounding box center [395, 119] width 346 height 29
type input "********"
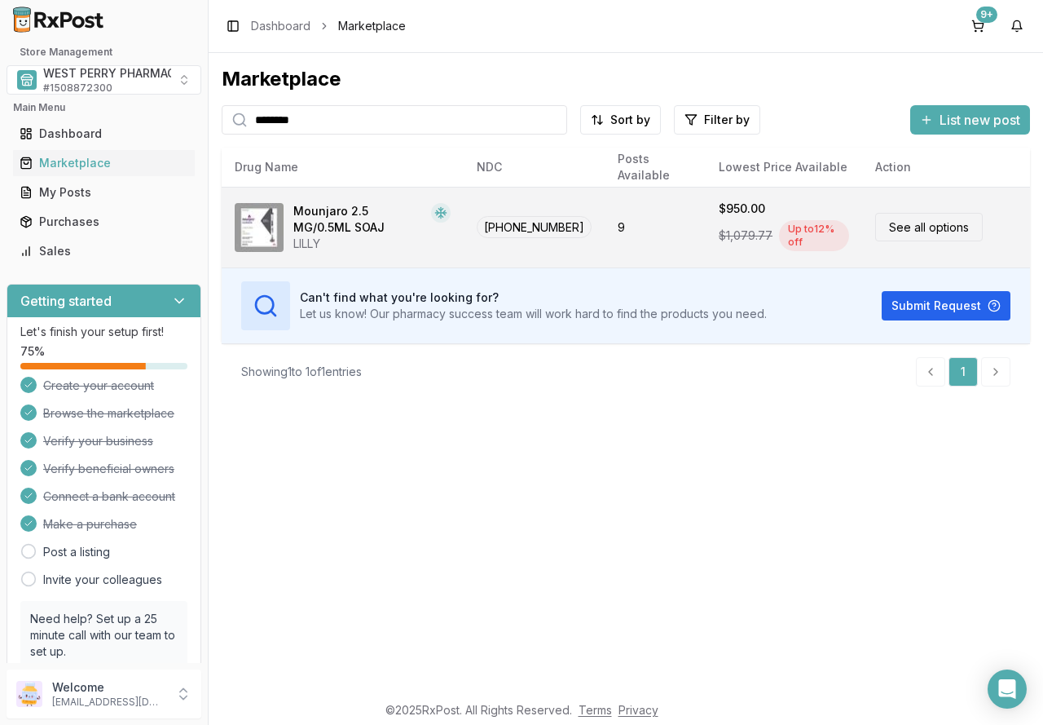
click at [935, 227] on link "See all options" at bounding box center [929, 227] width 108 height 29
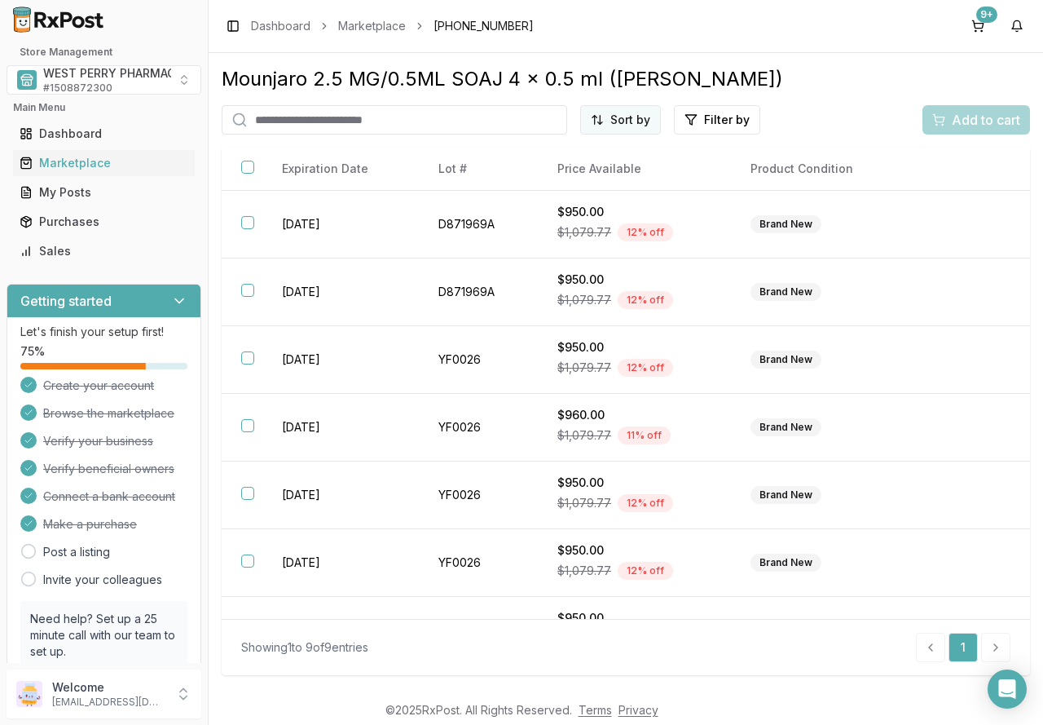
click at [633, 117] on html "Store Management WEST PERRY PHARMACY INC # 1508872300 Main Menu Dashboard Marke…" at bounding box center [521, 362] width 1043 height 725
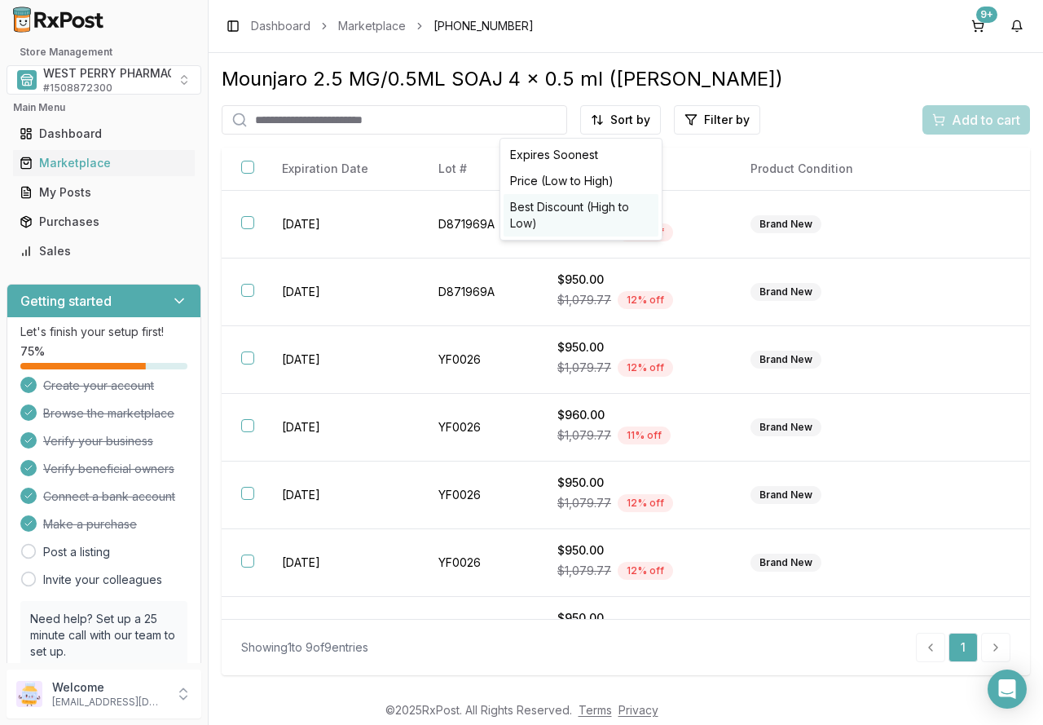
click at [616, 211] on div "Best Discount (High to Low)" at bounding box center [581, 215] width 155 height 42
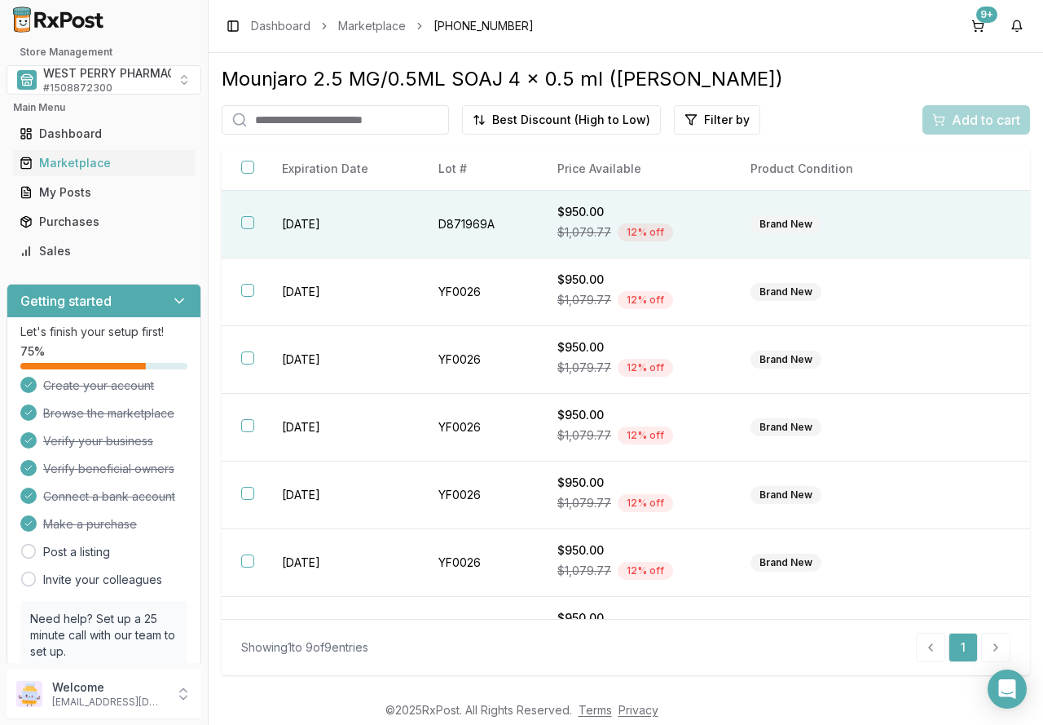
click at [244, 219] on button "button" at bounding box center [247, 222] width 13 height 13
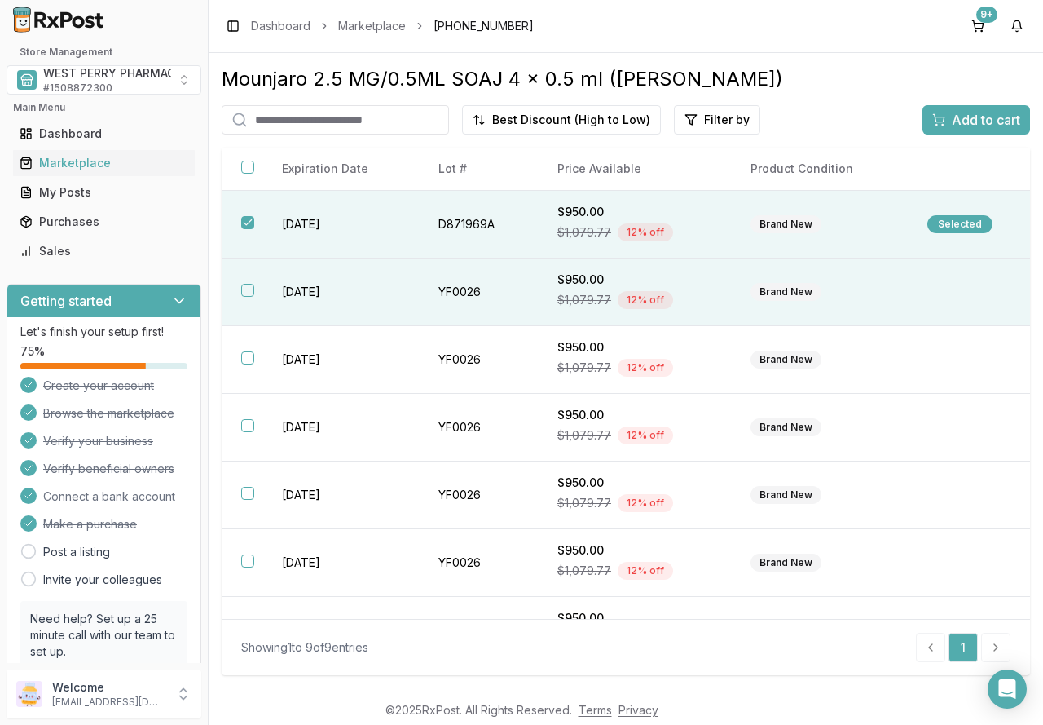
click at [249, 294] on button "button" at bounding box center [247, 290] width 13 height 13
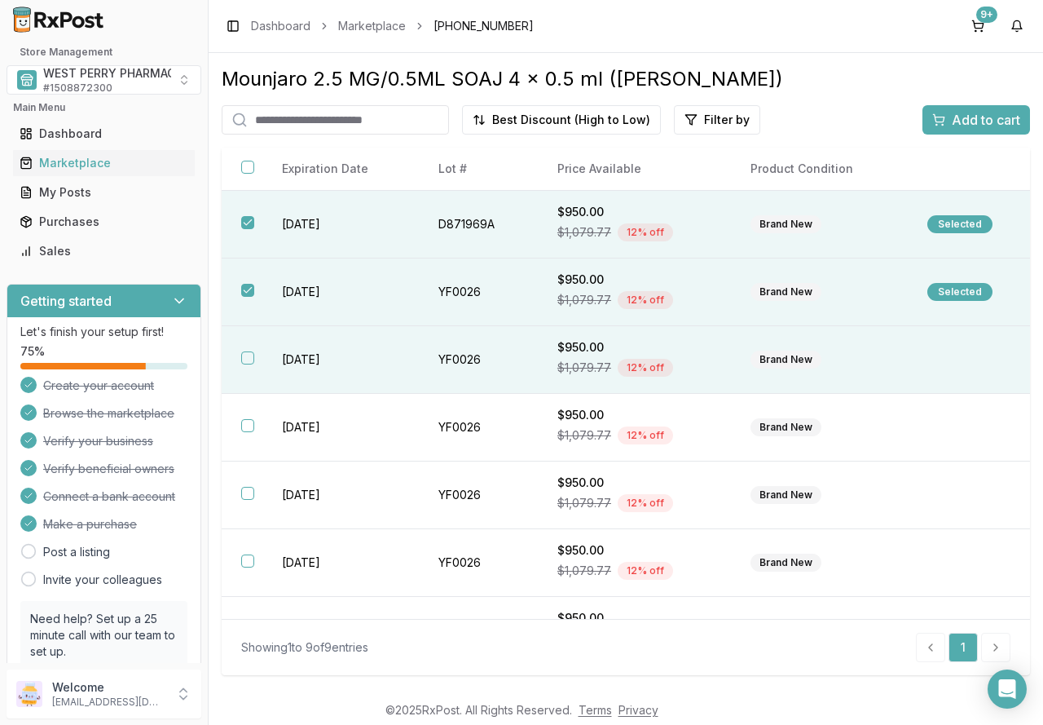
click at [250, 353] on button "button" at bounding box center [247, 357] width 13 height 13
click at [974, 115] on span "Add to cart" at bounding box center [986, 120] width 68 height 20
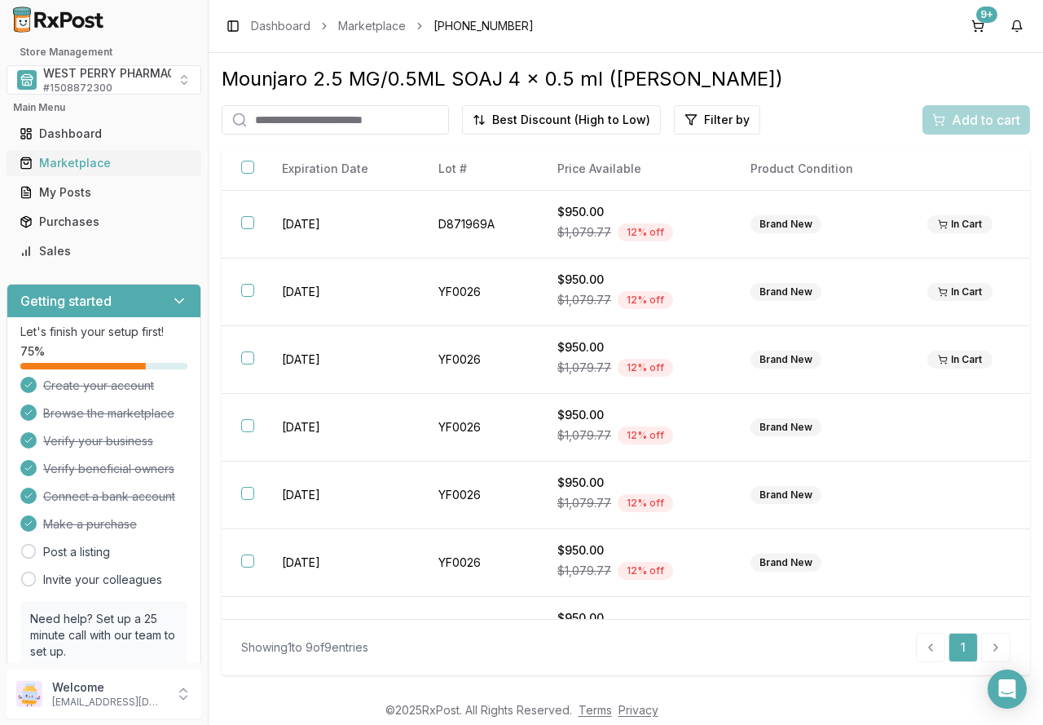
click at [74, 165] on div "Marketplace" at bounding box center [104, 163] width 169 height 16
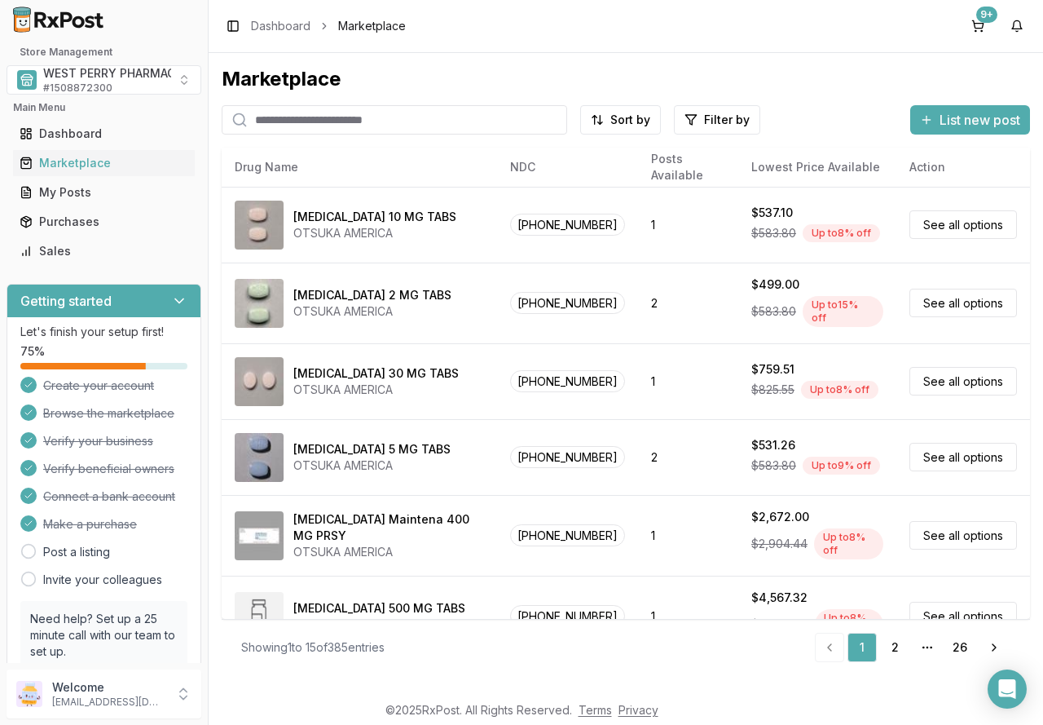
click at [313, 120] on input "search" at bounding box center [395, 119] width 346 height 29
type input "*******"
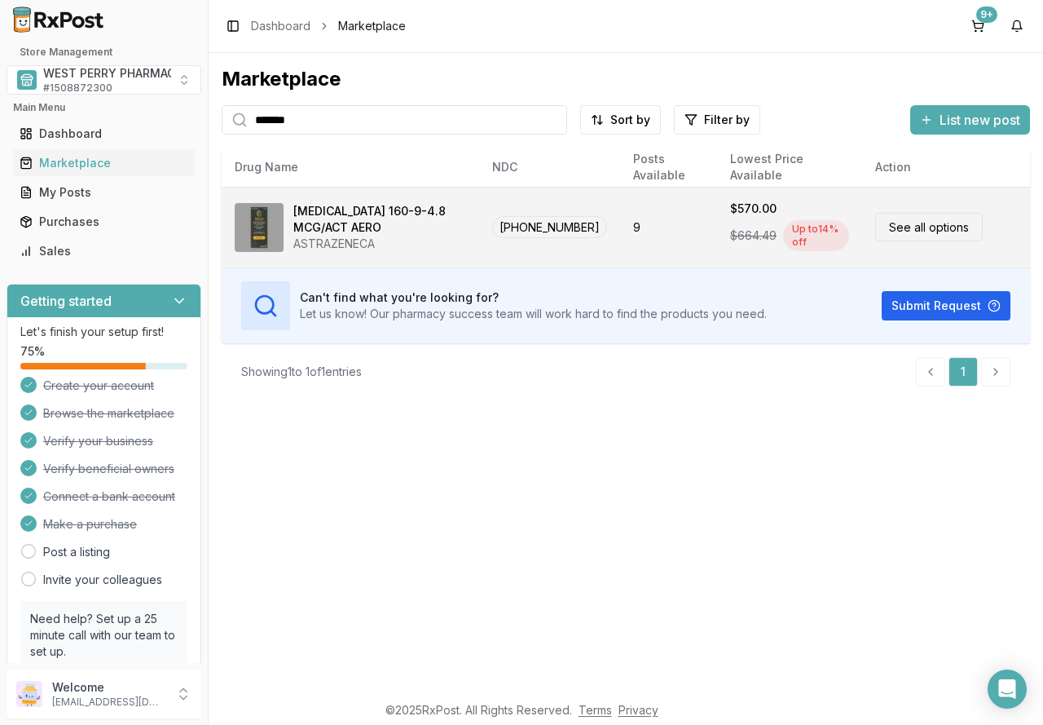
click at [913, 223] on link "See all options" at bounding box center [929, 227] width 108 height 29
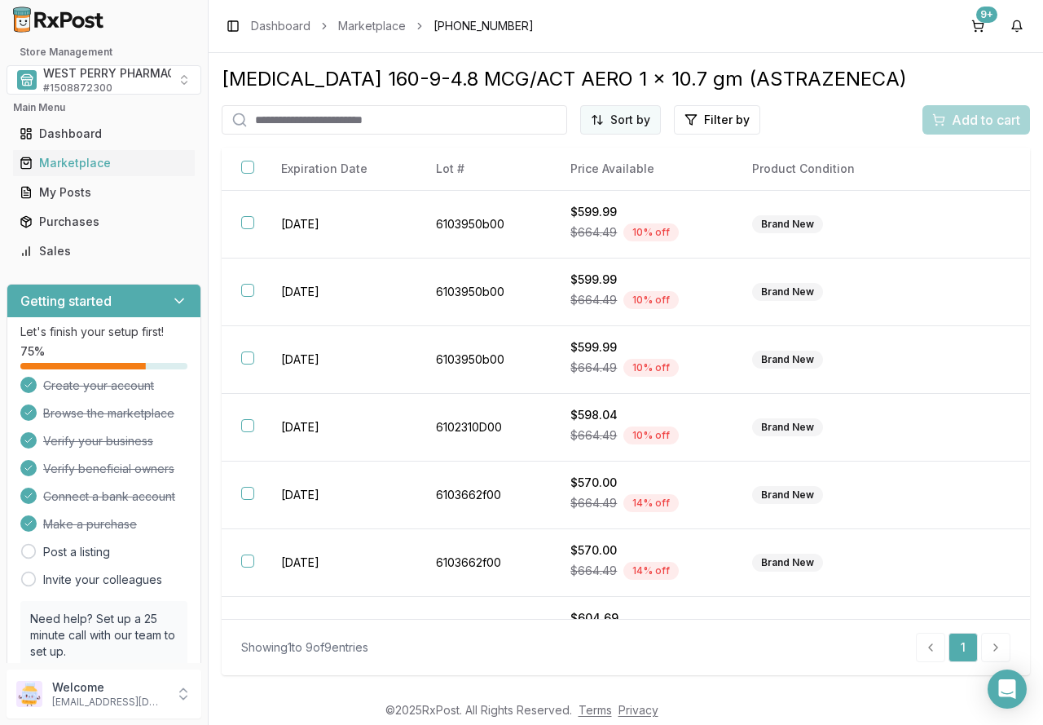
click at [625, 113] on html "Store Management WEST PERRY PHARMACY INC # 1508872300 Main Menu Dashboard Marke…" at bounding box center [521, 362] width 1043 height 725
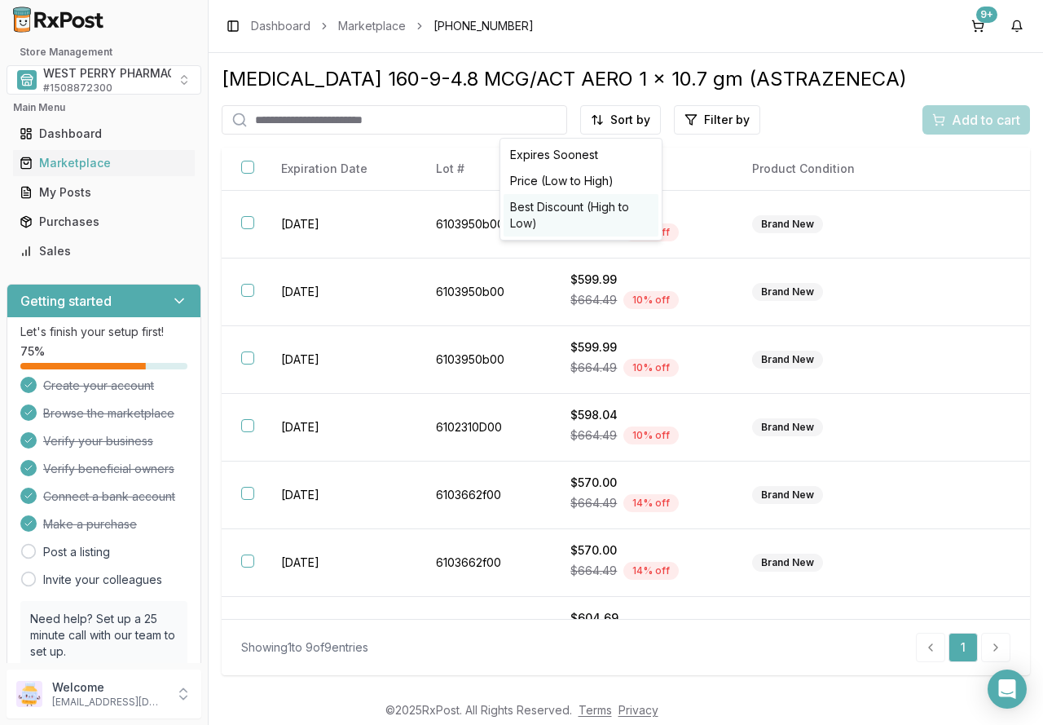
click at [585, 208] on div "Best Discount (High to Low)" at bounding box center [581, 215] width 155 height 42
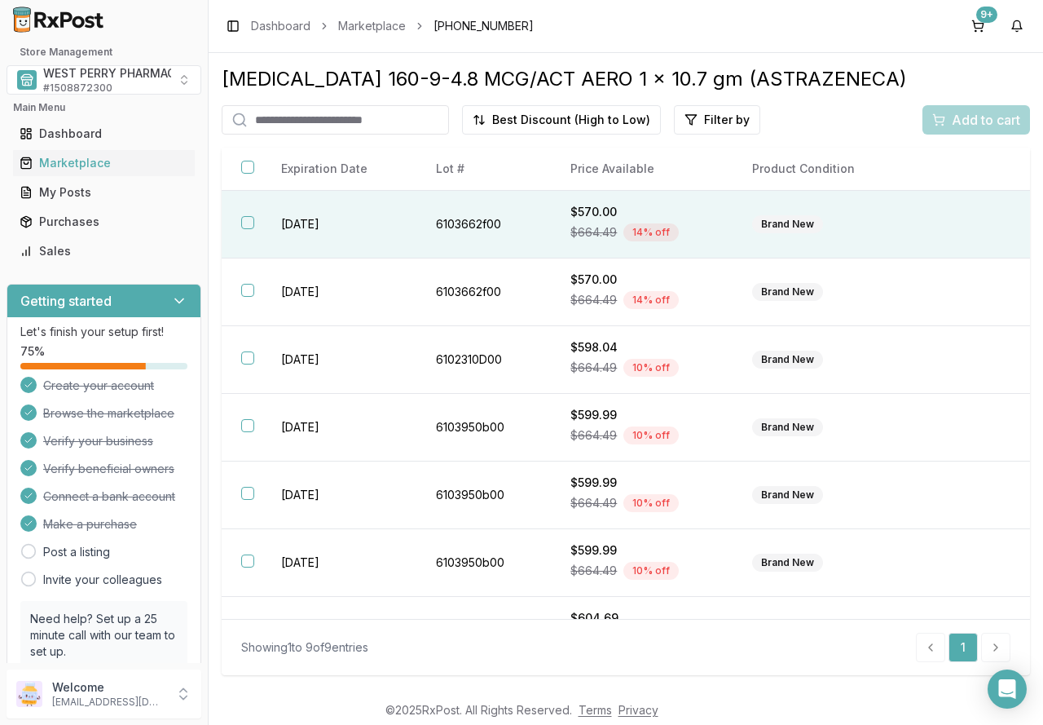
click at [248, 223] on button "button" at bounding box center [247, 222] width 13 height 13
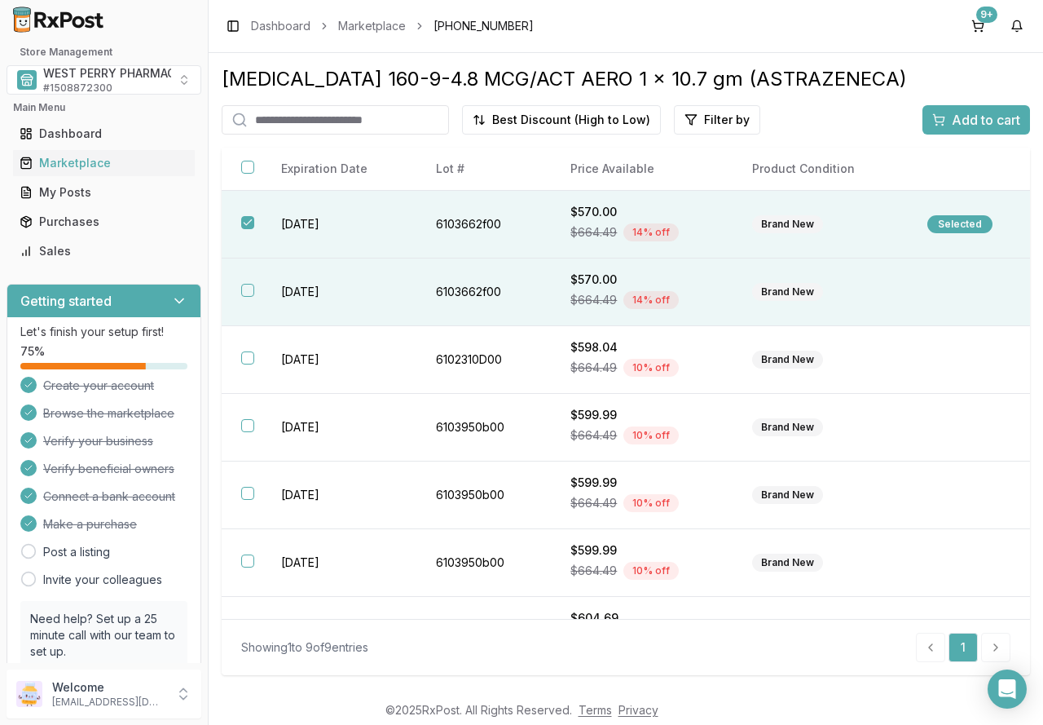
click at [248, 289] on button "button" at bounding box center [247, 290] width 13 height 13
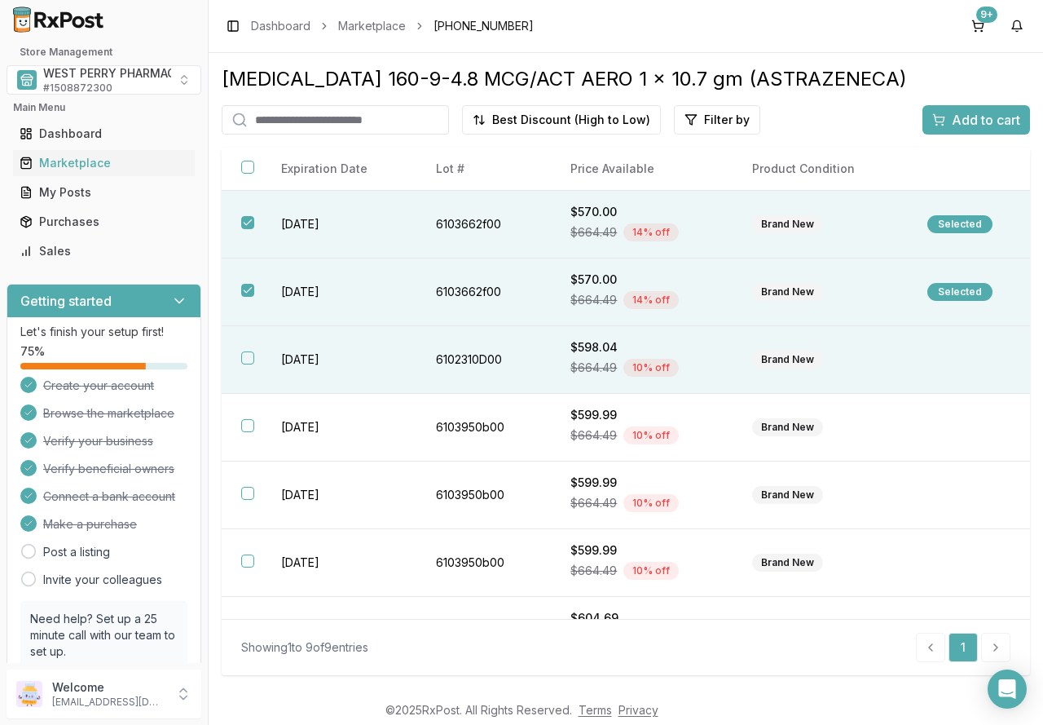
click at [259, 357] on th at bounding box center [242, 360] width 40 height 68
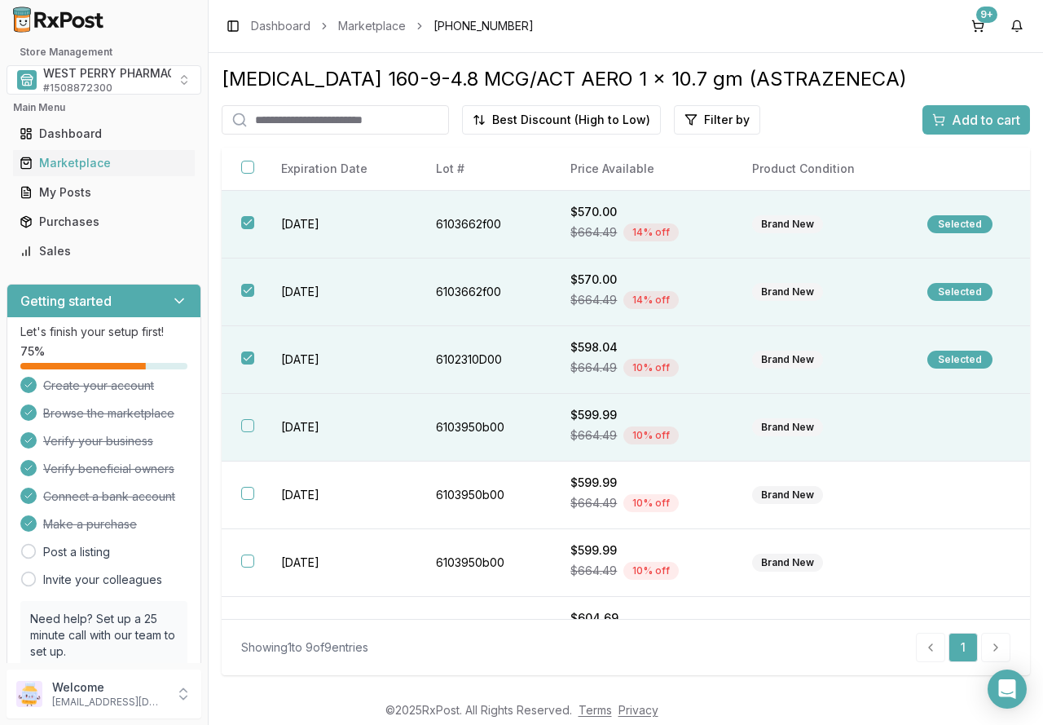
click at [240, 428] on th at bounding box center [242, 428] width 40 height 68
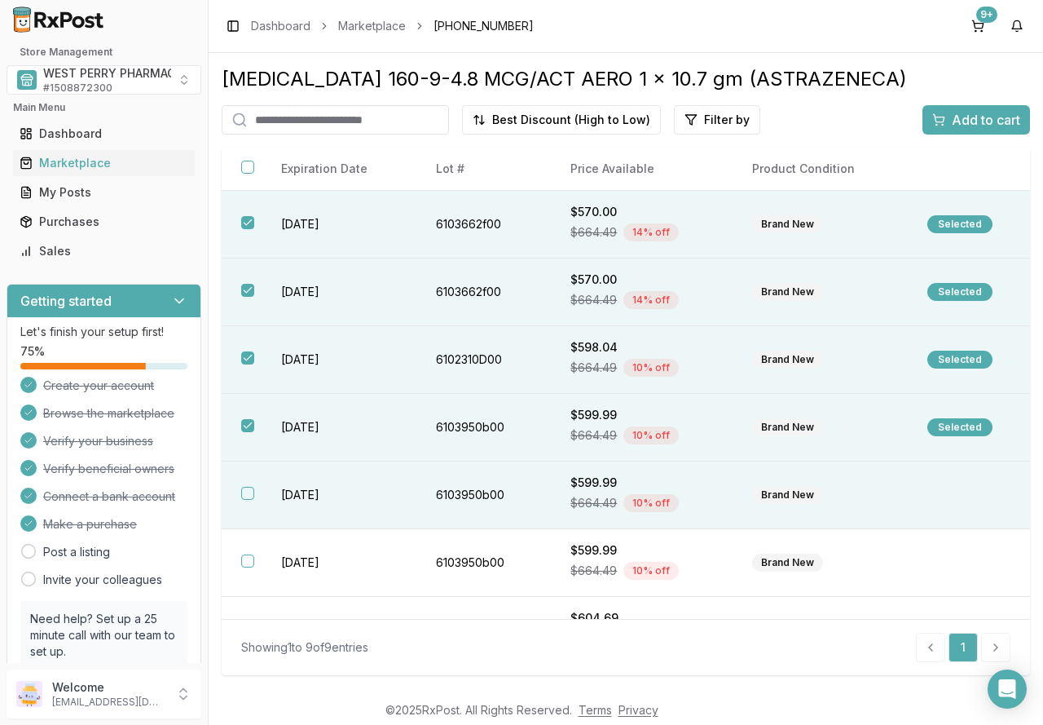
click at [258, 478] on th at bounding box center [242, 495] width 40 height 68
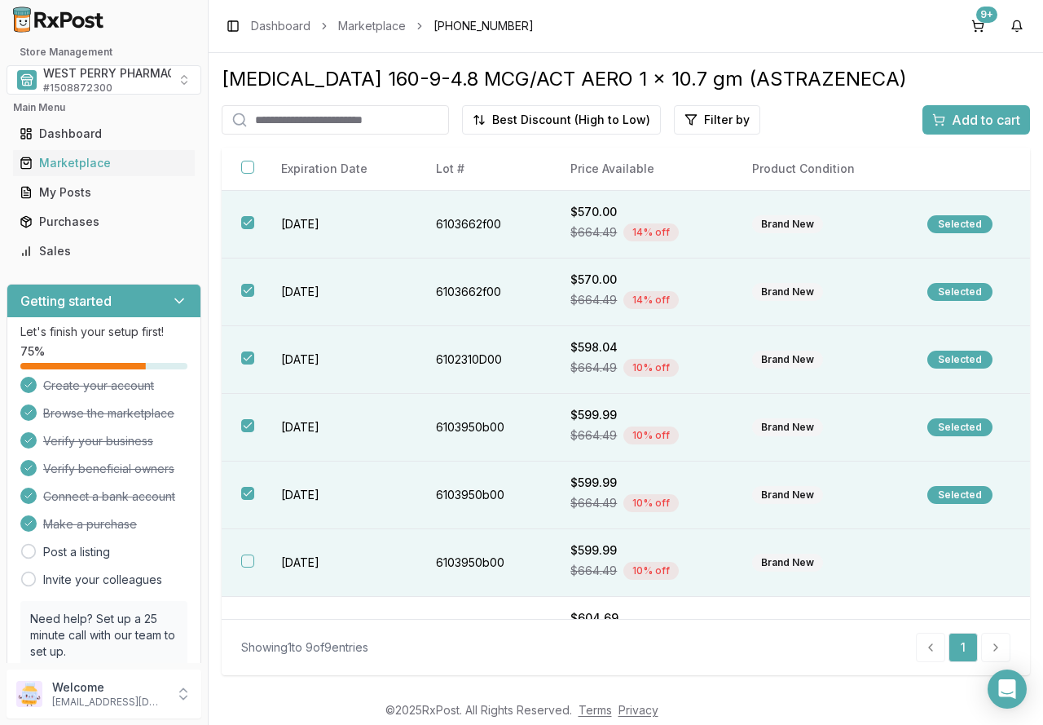
click at [246, 550] on th at bounding box center [242, 563] width 40 height 68
click at [992, 121] on span "Add to cart" at bounding box center [986, 120] width 68 height 20
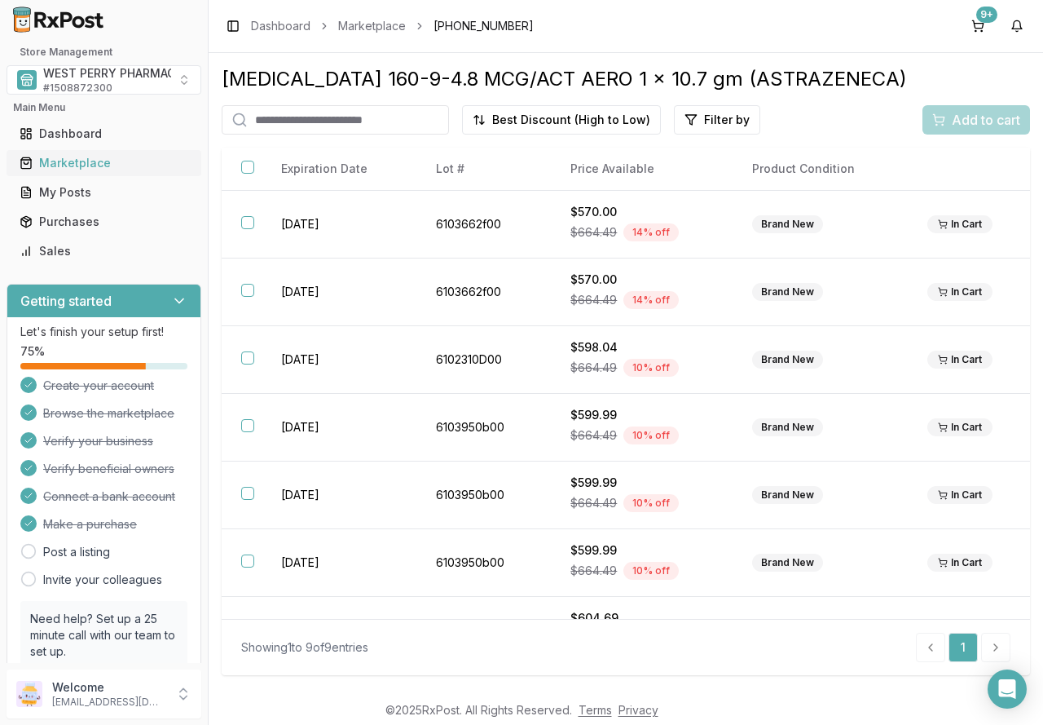
click at [76, 164] on div "Marketplace" at bounding box center [104, 163] width 169 height 16
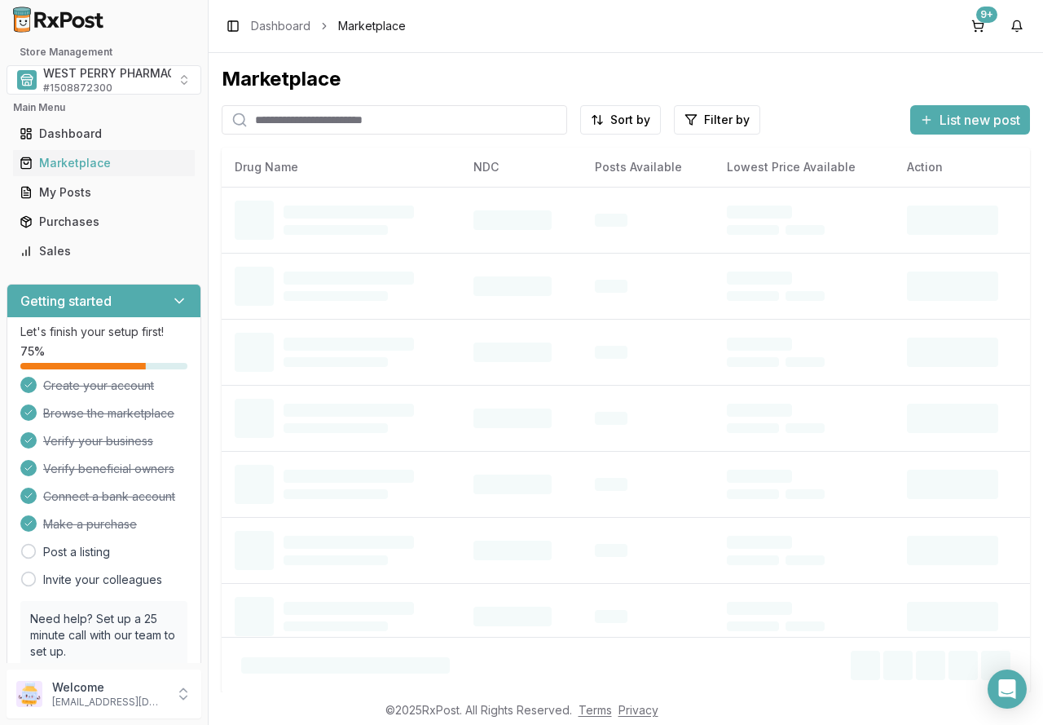
click at [326, 120] on input "search" at bounding box center [395, 119] width 346 height 29
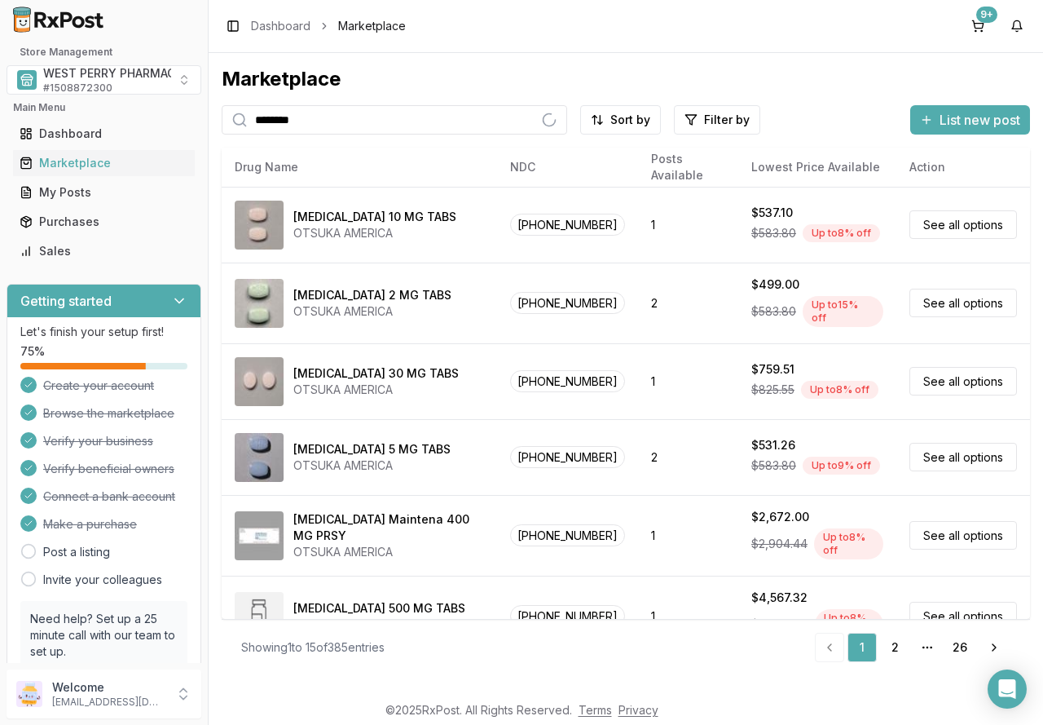
type input "********"
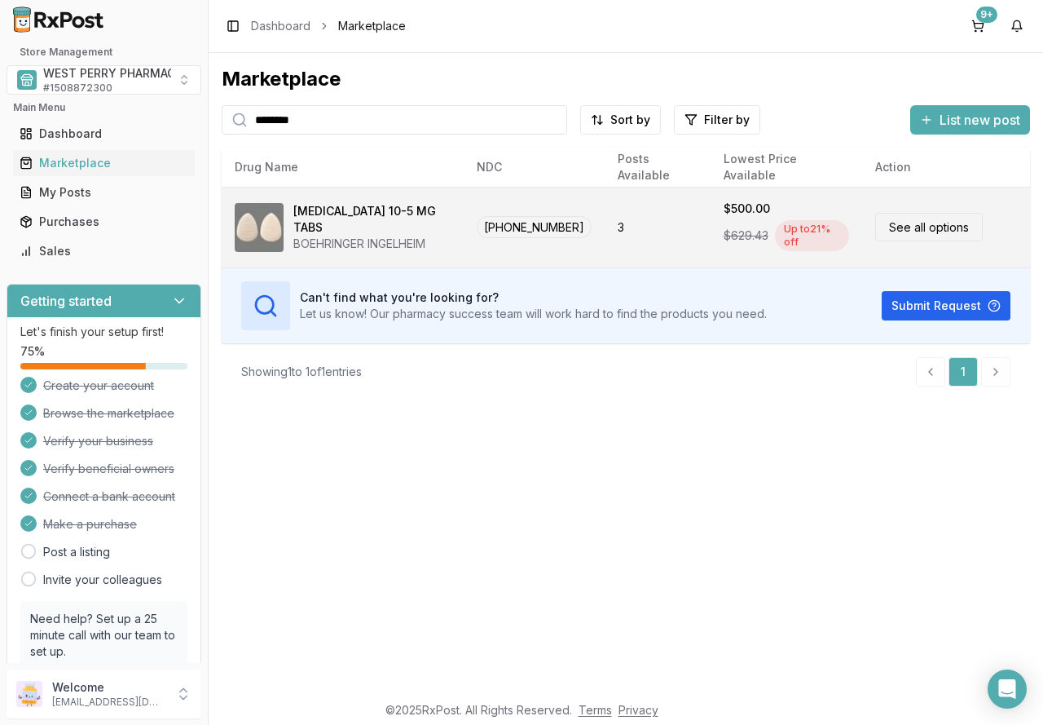
click at [914, 220] on link "See all options" at bounding box center [929, 227] width 108 height 29
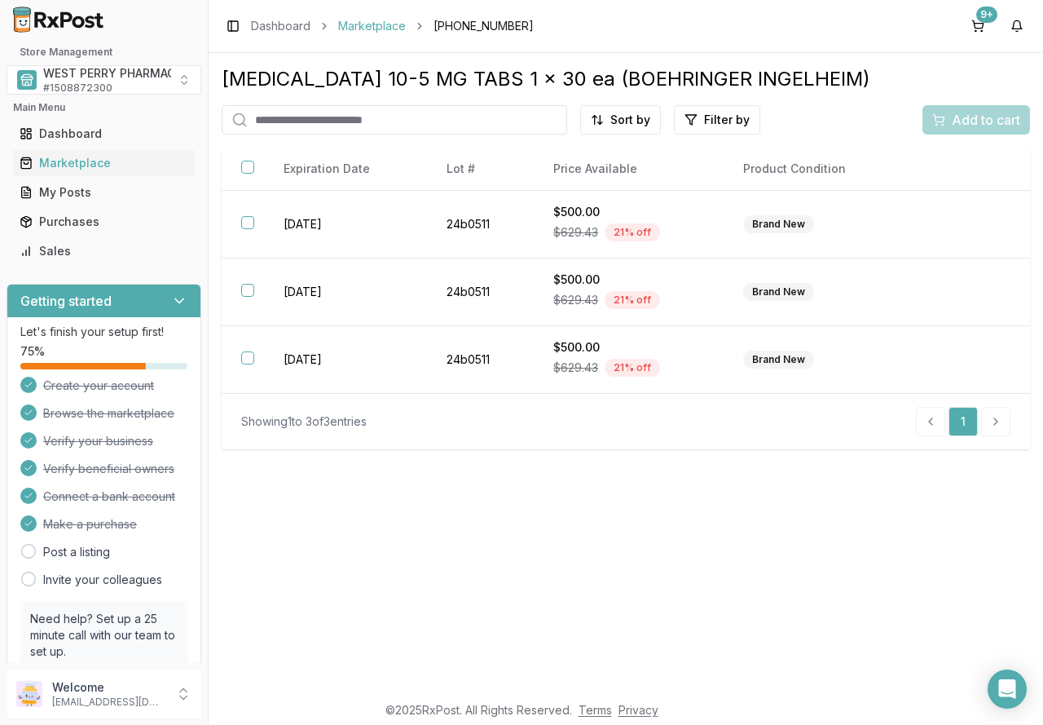
click at [387, 23] on link "Marketplace" at bounding box center [372, 26] width 68 height 16
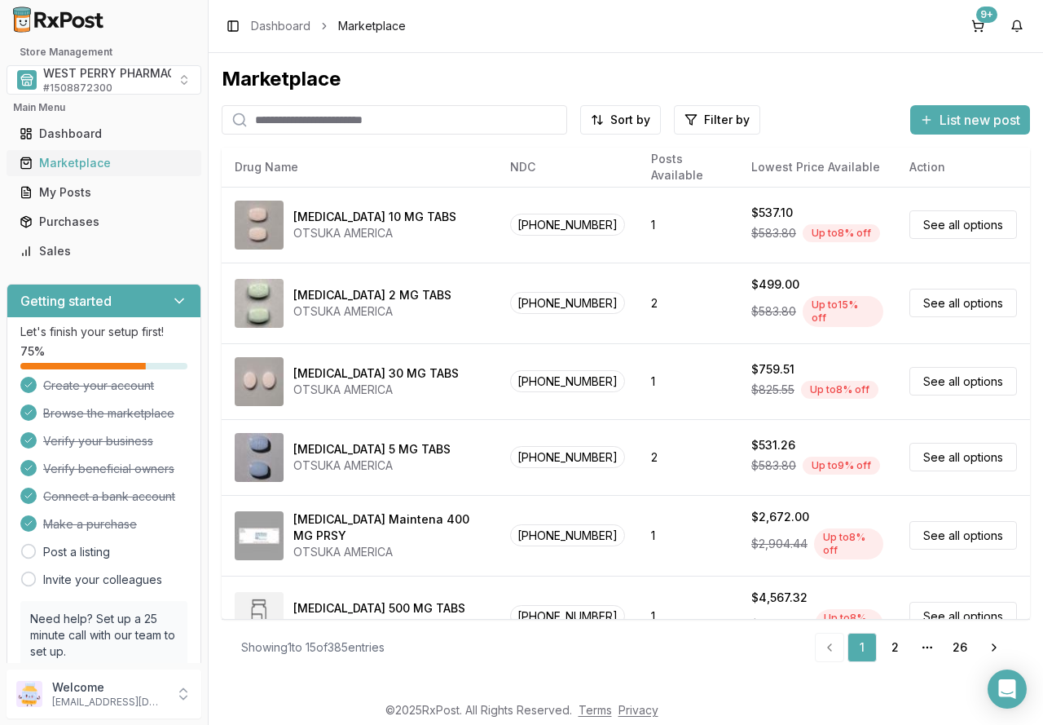
click at [46, 161] on div "Marketplace" at bounding box center [104, 163] width 169 height 16
click at [291, 120] on input "search" at bounding box center [395, 119] width 346 height 29
type input "*******"
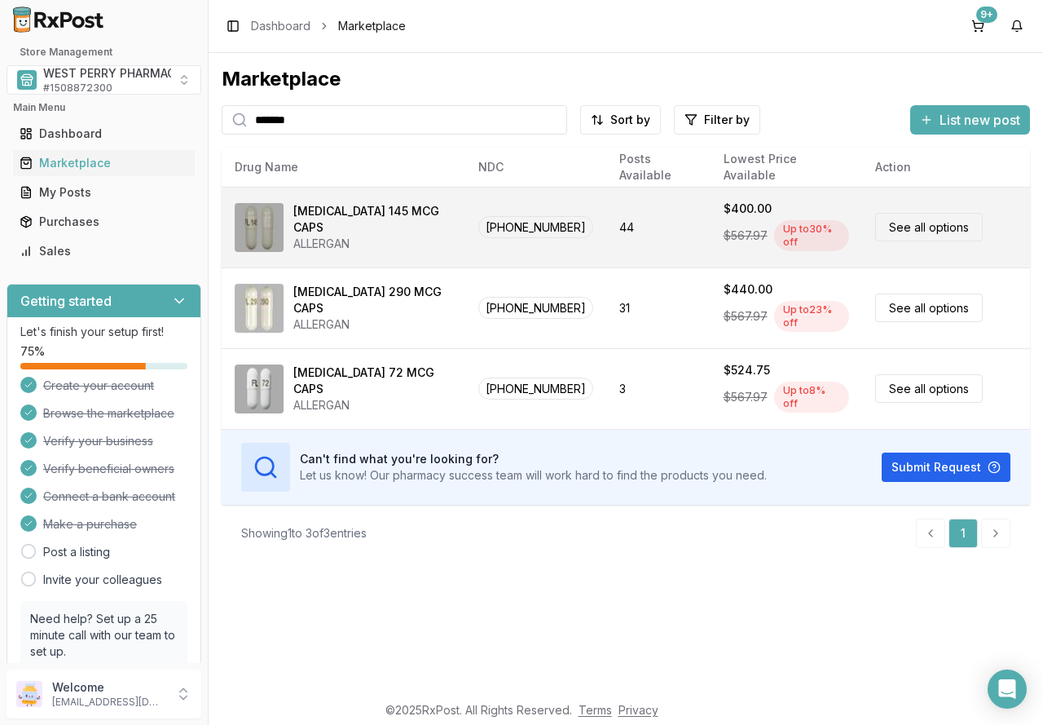
click at [799, 233] on div "Up to 30 % off" at bounding box center [811, 235] width 75 height 31
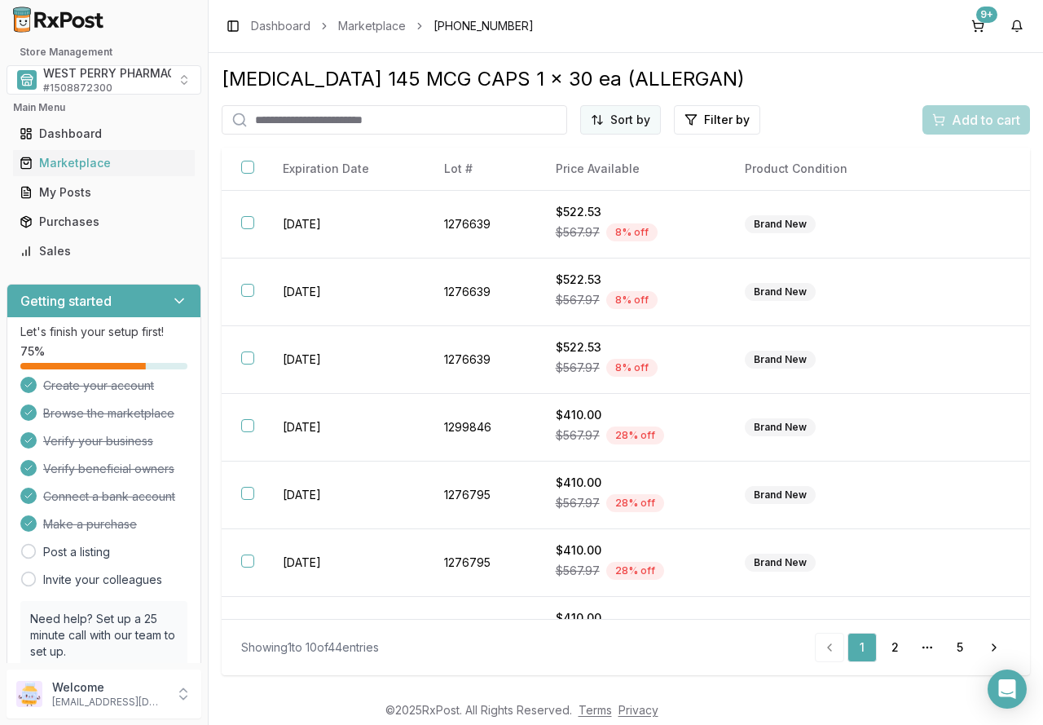
click at [630, 122] on html "Store Management WEST PERRY PHARMACY INC # 1508872300 Main Menu Dashboard Marke…" at bounding box center [521, 362] width 1043 height 725
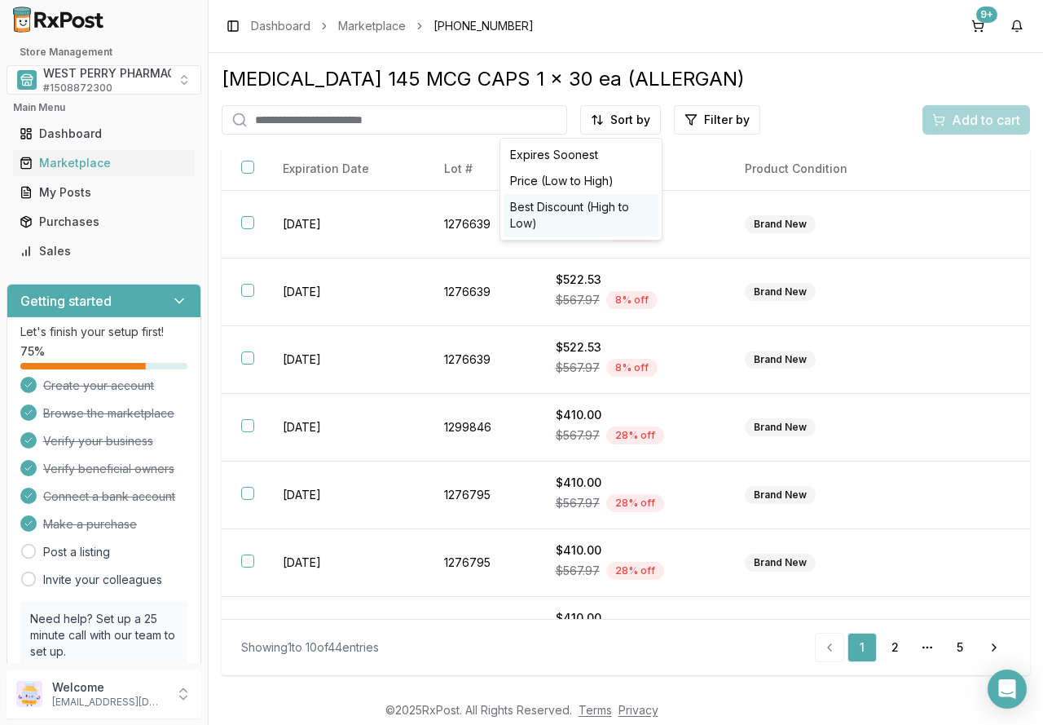
click at [612, 202] on div "Best Discount (High to Low)" at bounding box center [581, 215] width 155 height 42
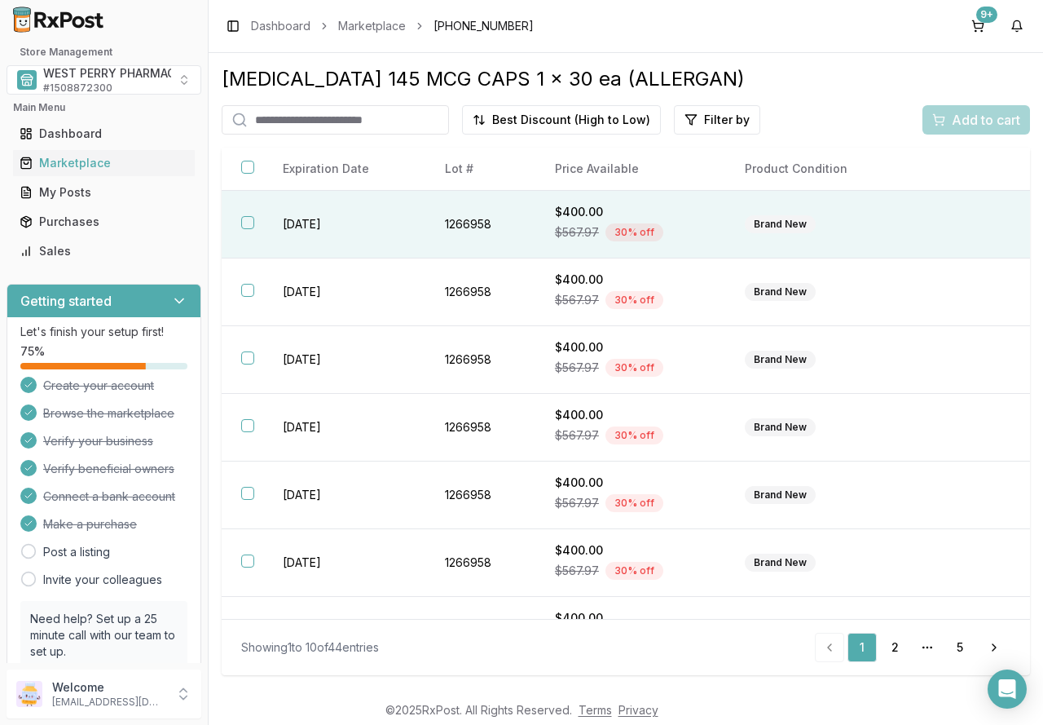
click at [249, 222] on button "button" at bounding box center [247, 222] width 13 height 13
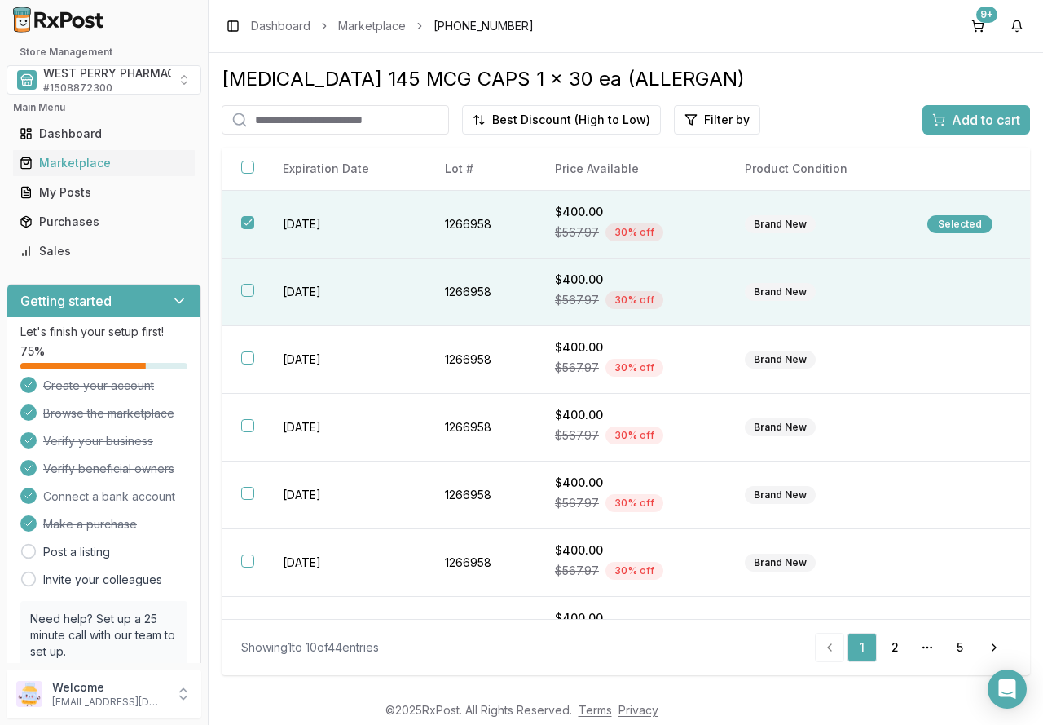
click at [245, 289] on button "button" at bounding box center [247, 290] width 13 height 13
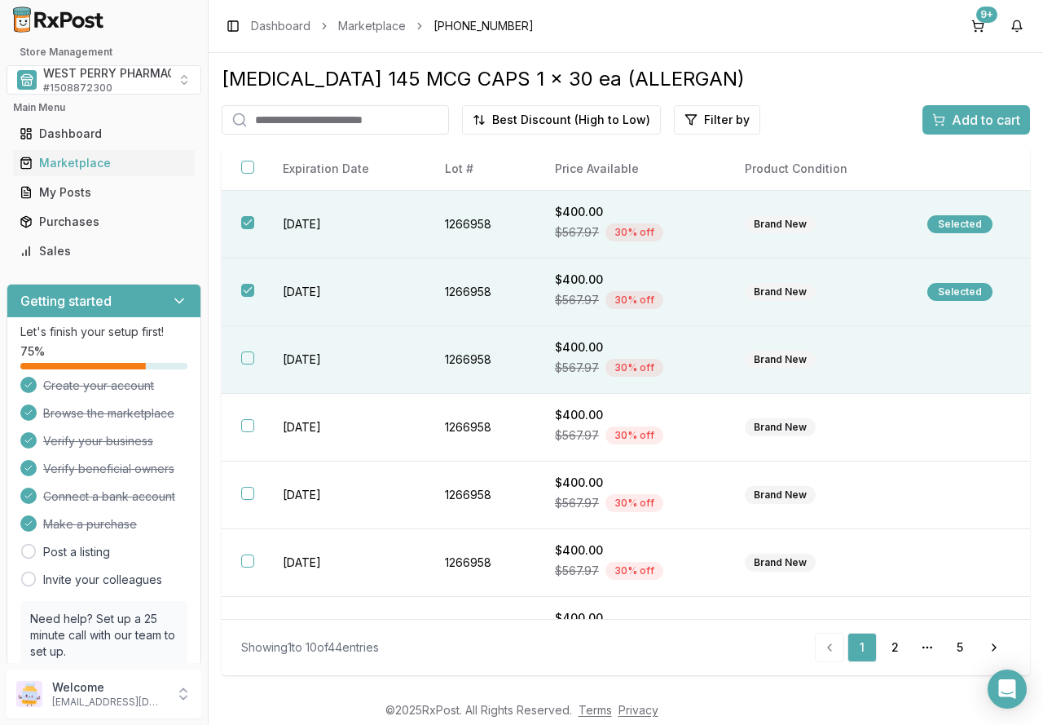
click at [242, 358] on button "button" at bounding box center [247, 357] width 13 height 13
click at [964, 119] on span "Add to cart" at bounding box center [986, 120] width 68 height 20
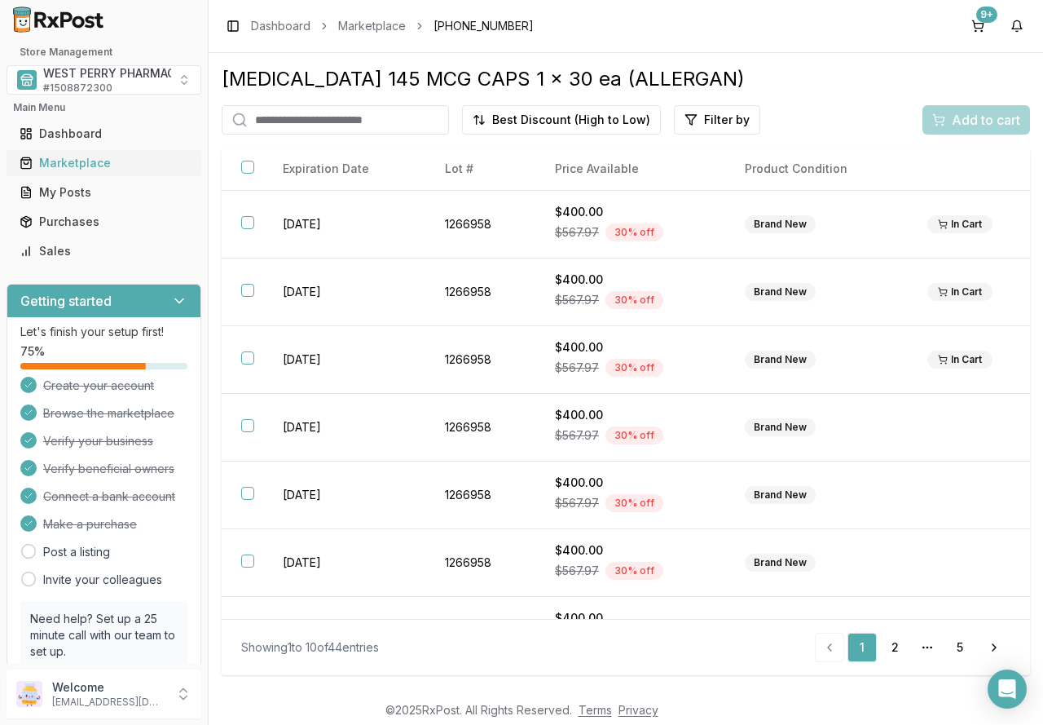
click at [83, 160] on div "Marketplace" at bounding box center [104, 163] width 169 height 16
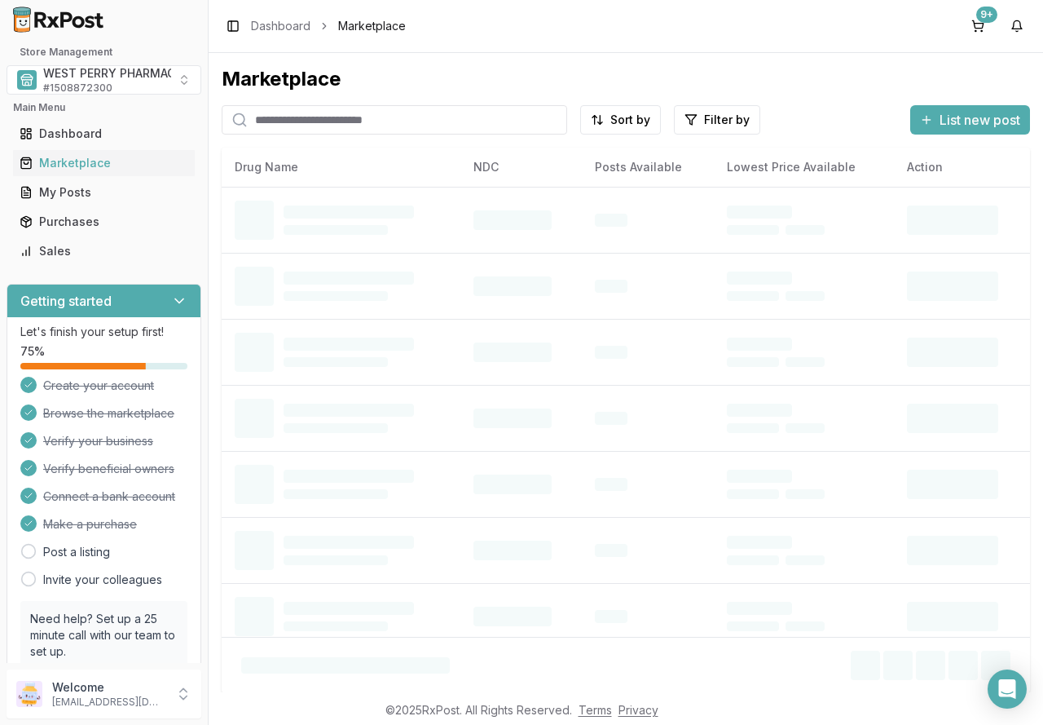
click at [289, 121] on input "search" at bounding box center [395, 119] width 346 height 29
type input "*******"
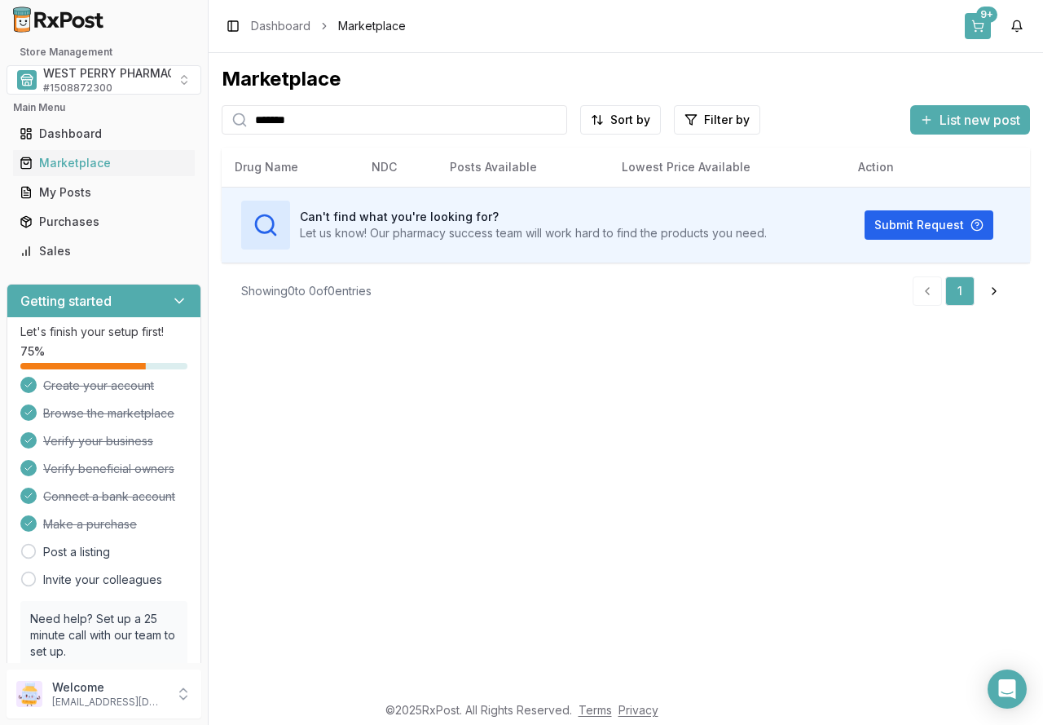
click at [980, 24] on button "9+" at bounding box center [978, 26] width 26 height 26
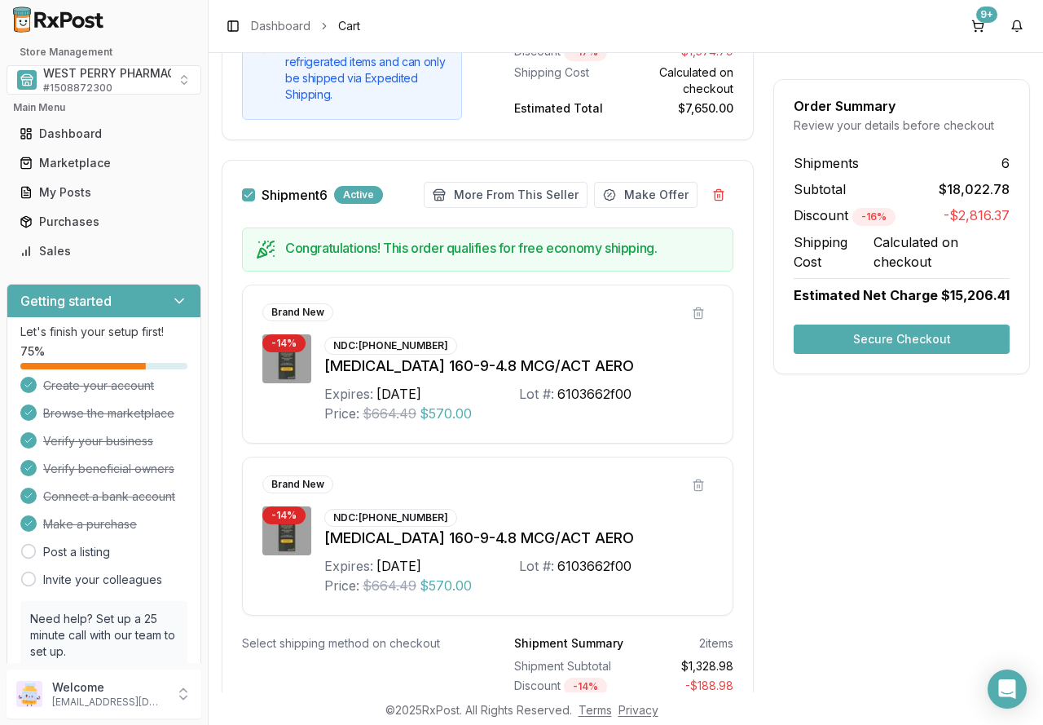
scroll to position [4317, 0]
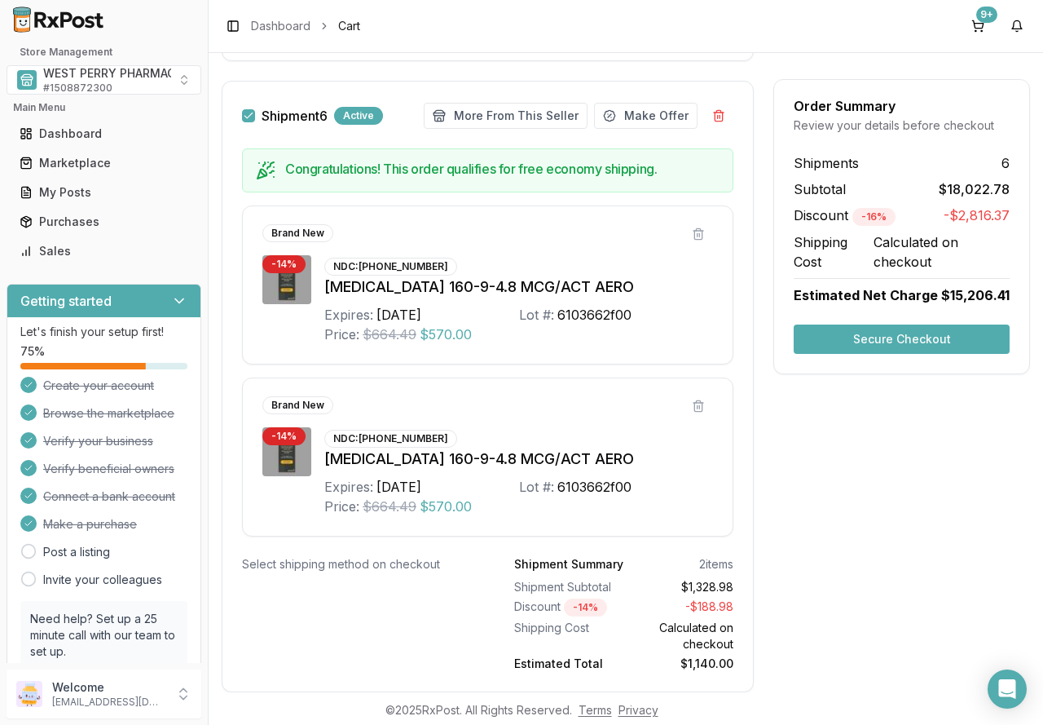
click at [873, 331] on button "Secure Checkout" at bounding box center [902, 338] width 216 height 29
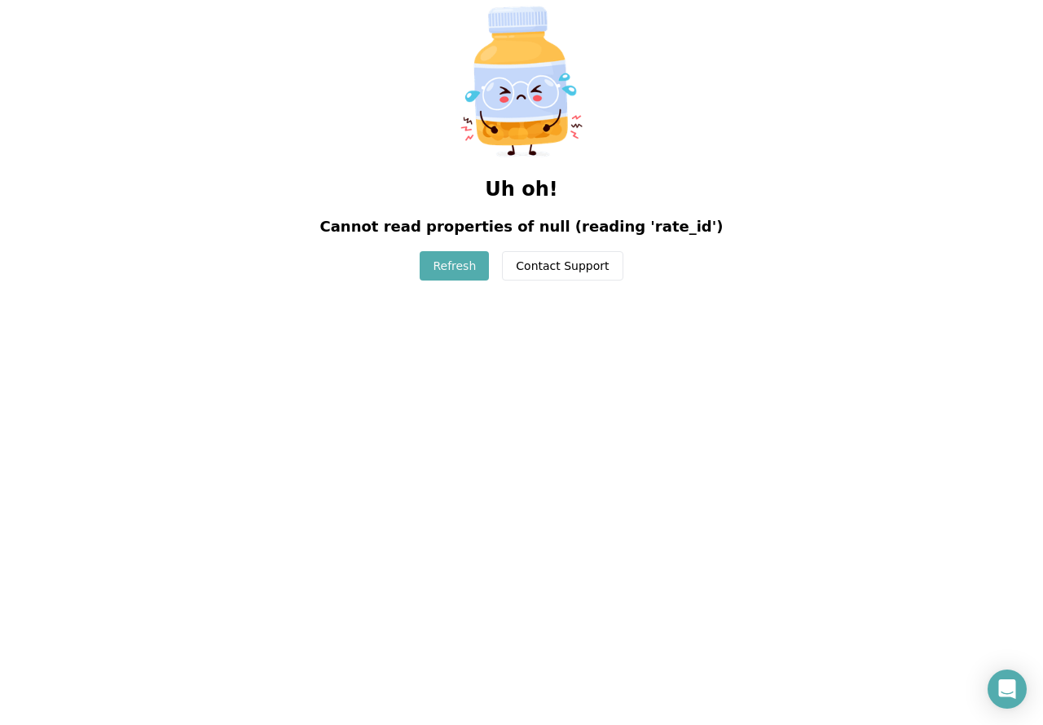
click at [470, 270] on button "Refresh" at bounding box center [454, 265] width 69 height 29
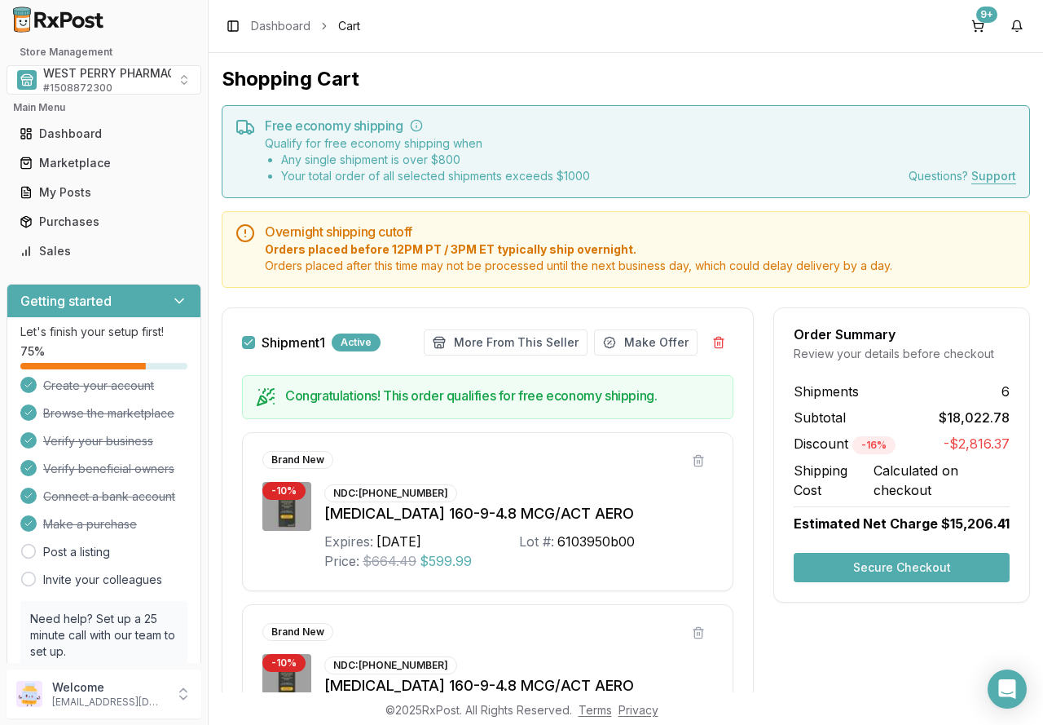
click at [886, 568] on button "Secure Checkout" at bounding box center [902, 567] width 216 height 29
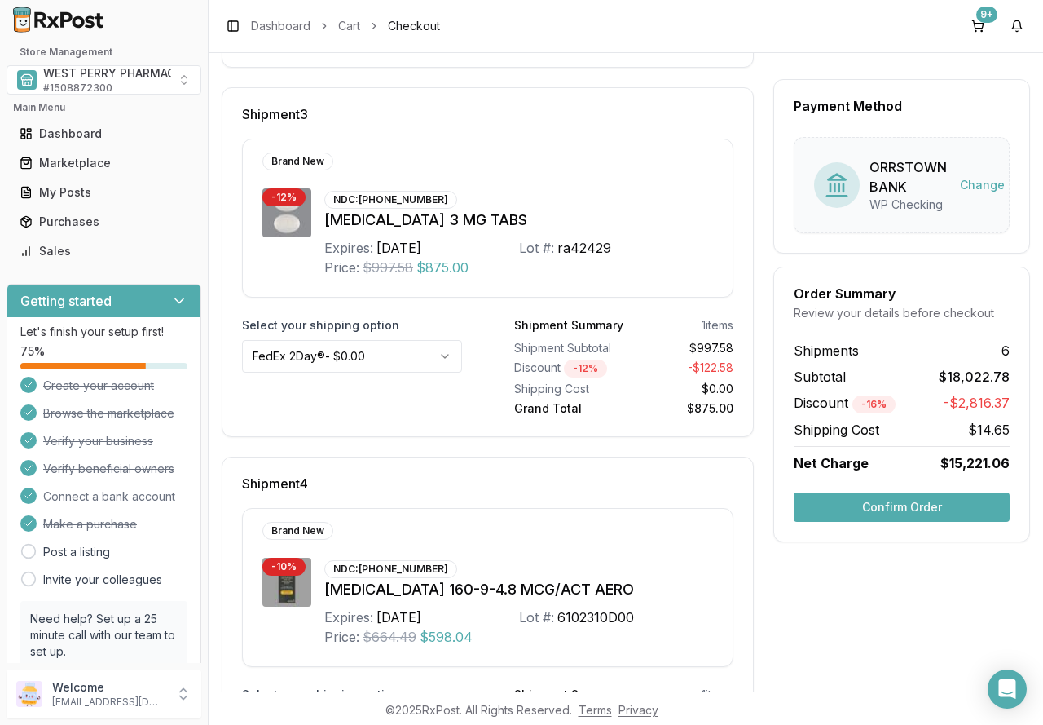
scroll to position [1060, 0]
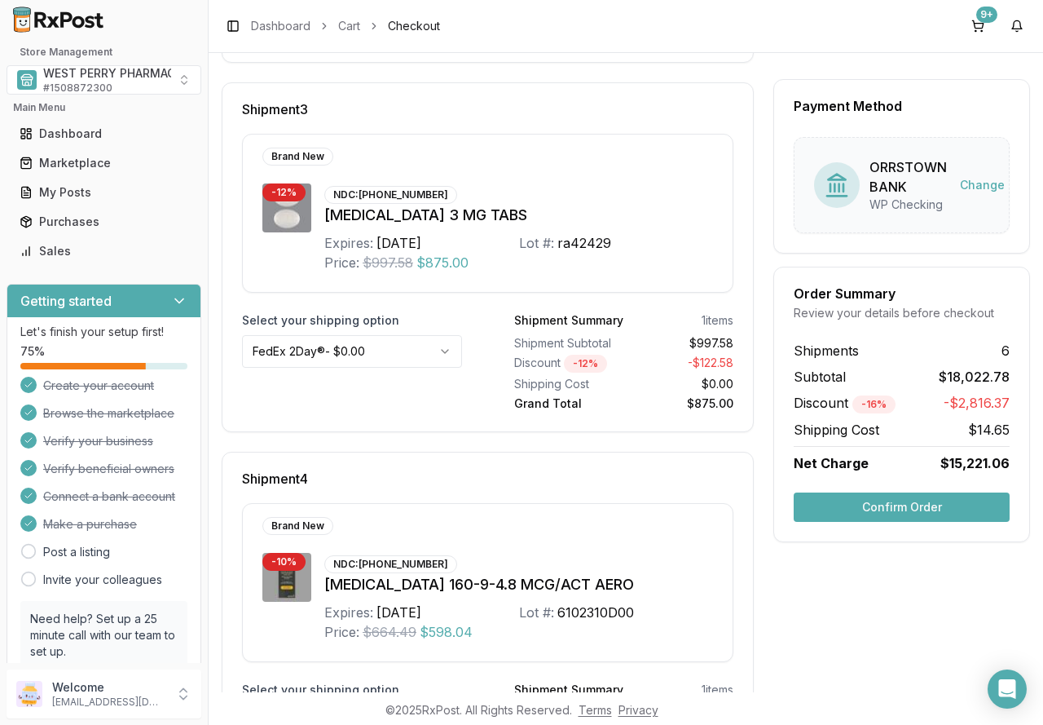
click at [891, 497] on button "Confirm Order" at bounding box center [902, 506] width 216 height 29
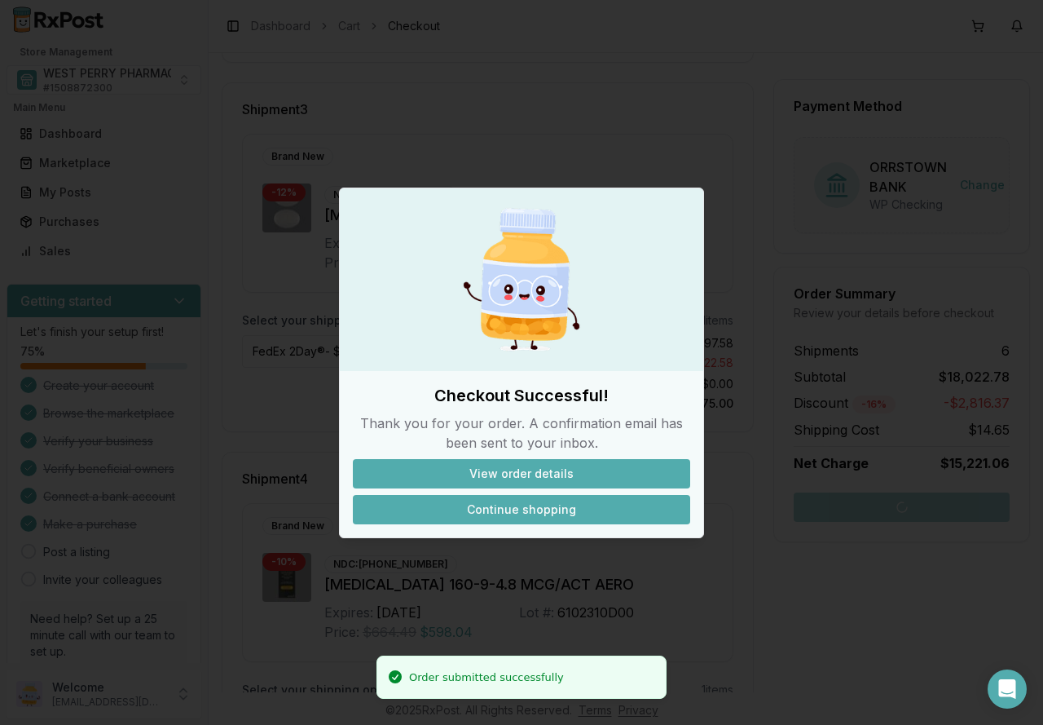
click at [513, 514] on button "Continue shopping" at bounding box center [521, 509] width 337 height 29
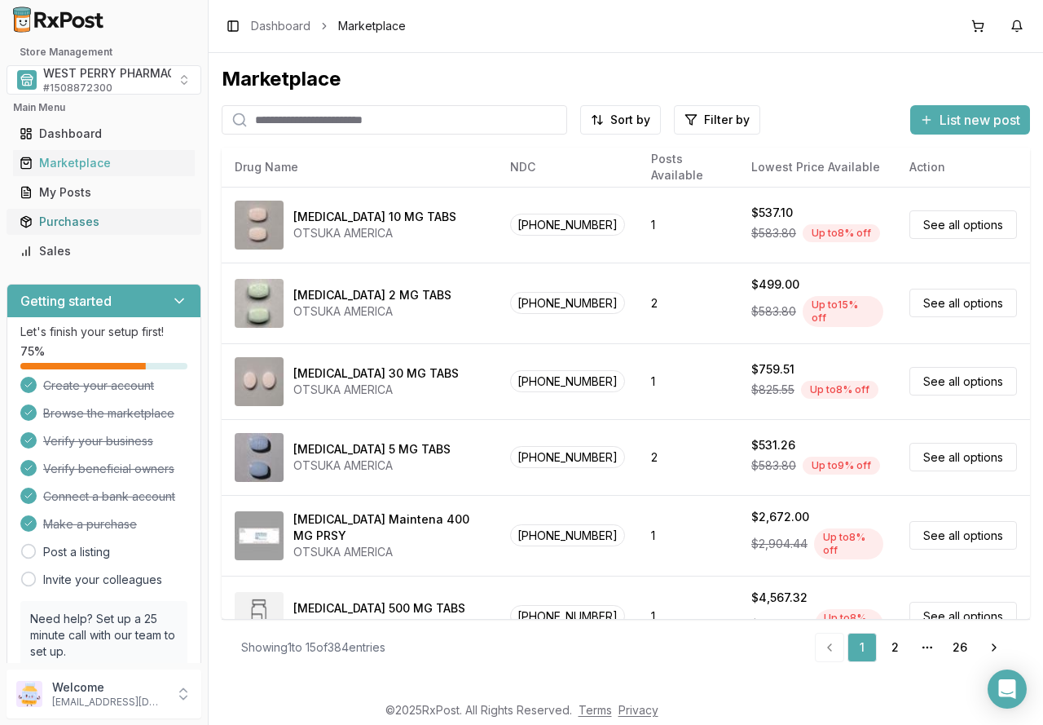
click at [53, 226] on div "Purchases" at bounding box center [104, 222] width 169 height 16
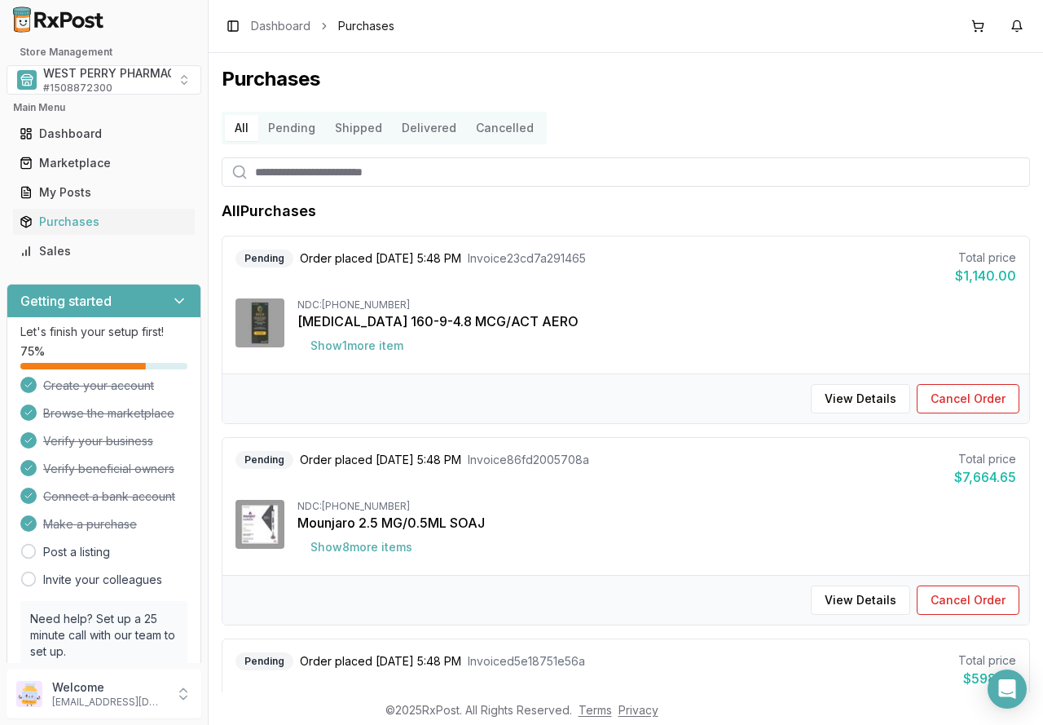
click at [713, 108] on div "Purchases All Pending Shipped Delivered Cancelled All Purchases Pending Order p…" at bounding box center [626, 372] width 835 height 639
click at [150, 78] on span "WEST PERRY PHARMACY INC" at bounding box center [125, 73] width 164 height 16
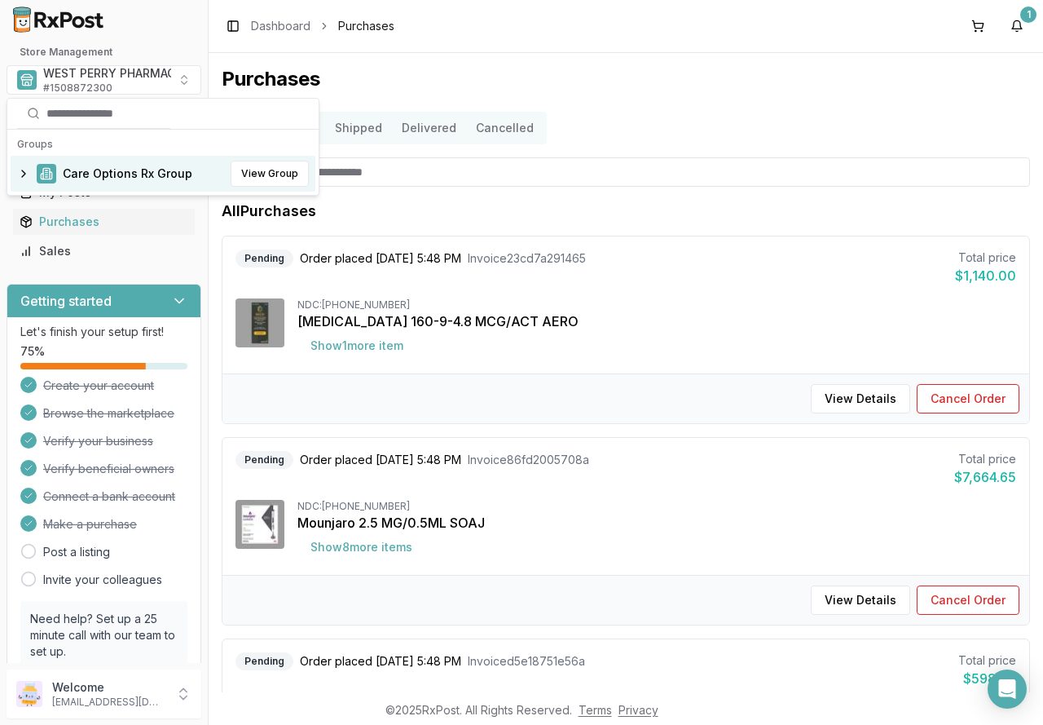
click at [124, 179] on span "Care Options Rx Group" at bounding box center [128, 173] width 130 height 16
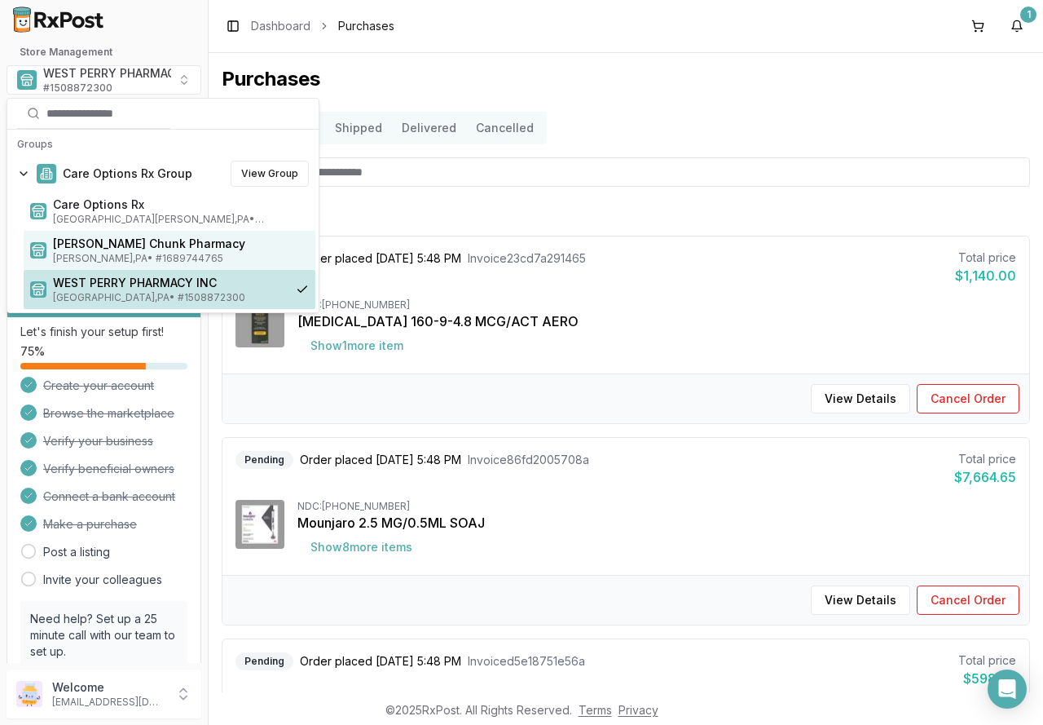
click at [111, 253] on span "Jim Thorpe , PA • # 1689744765" at bounding box center [181, 258] width 256 height 13
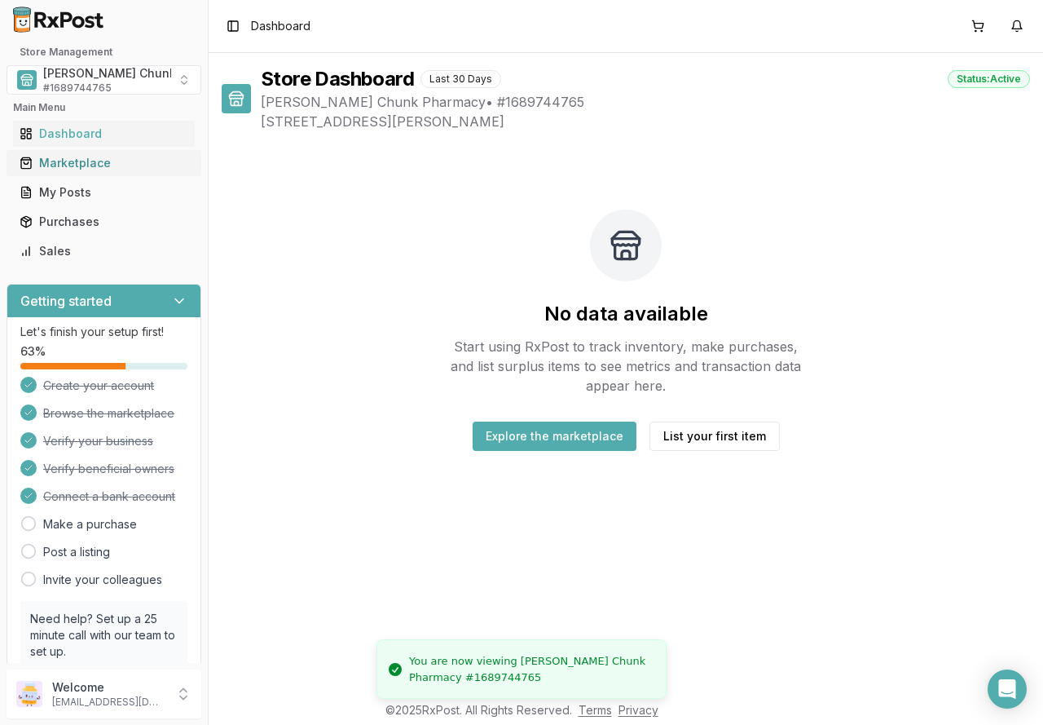
click at [77, 164] on div "Marketplace" at bounding box center [104, 163] width 169 height 16
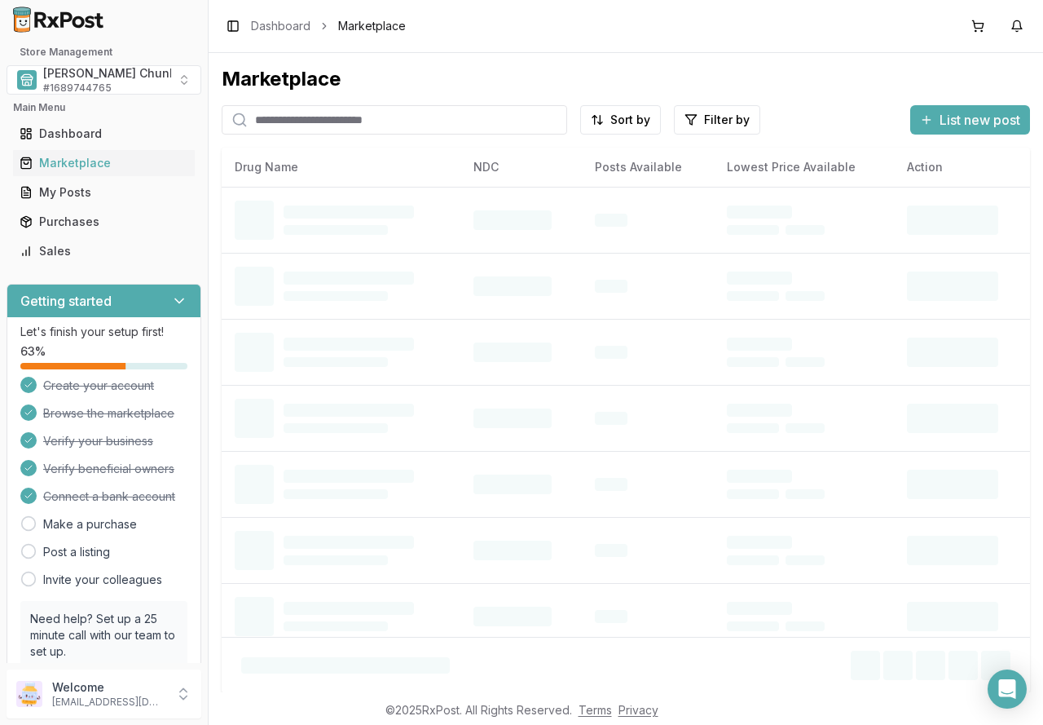
click at [324, 123] on input "search" at bounding box center [395, 119] width 346 height 29
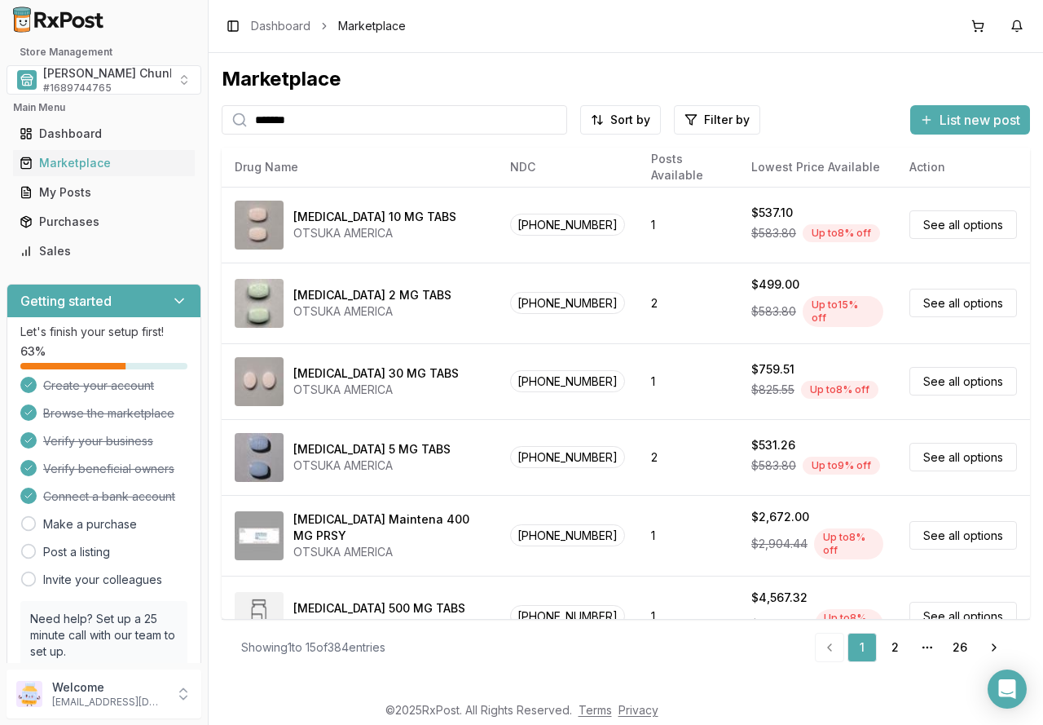
type input "*******"
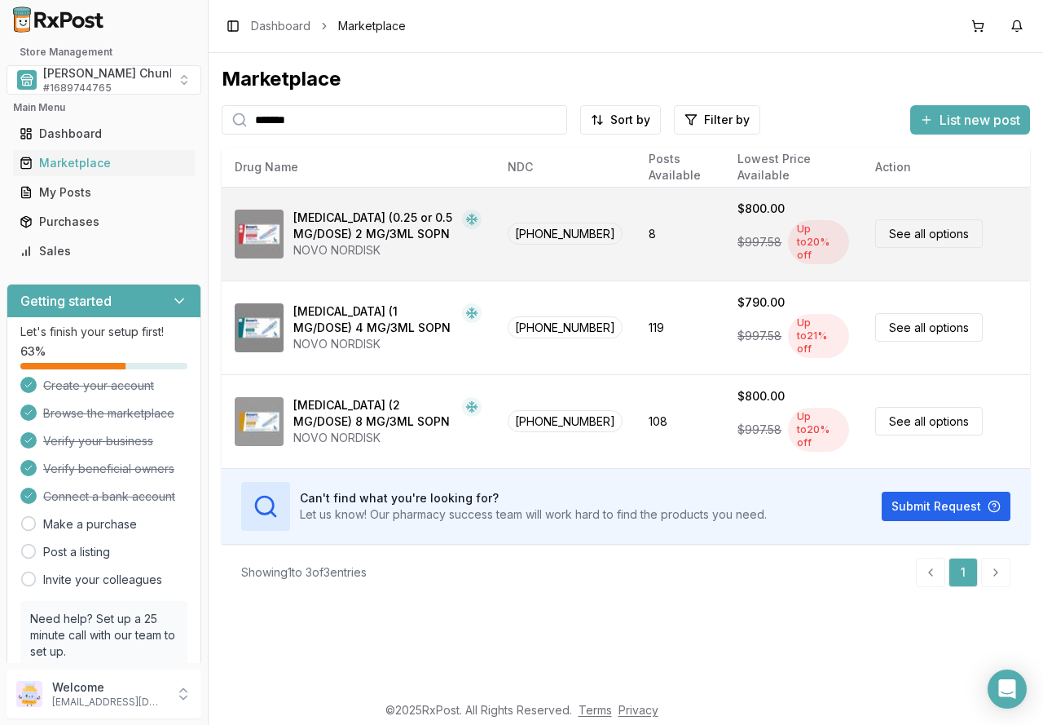
click at [942, 223] on link "See all options" at bounding box center [929, 233] width 108 height 29
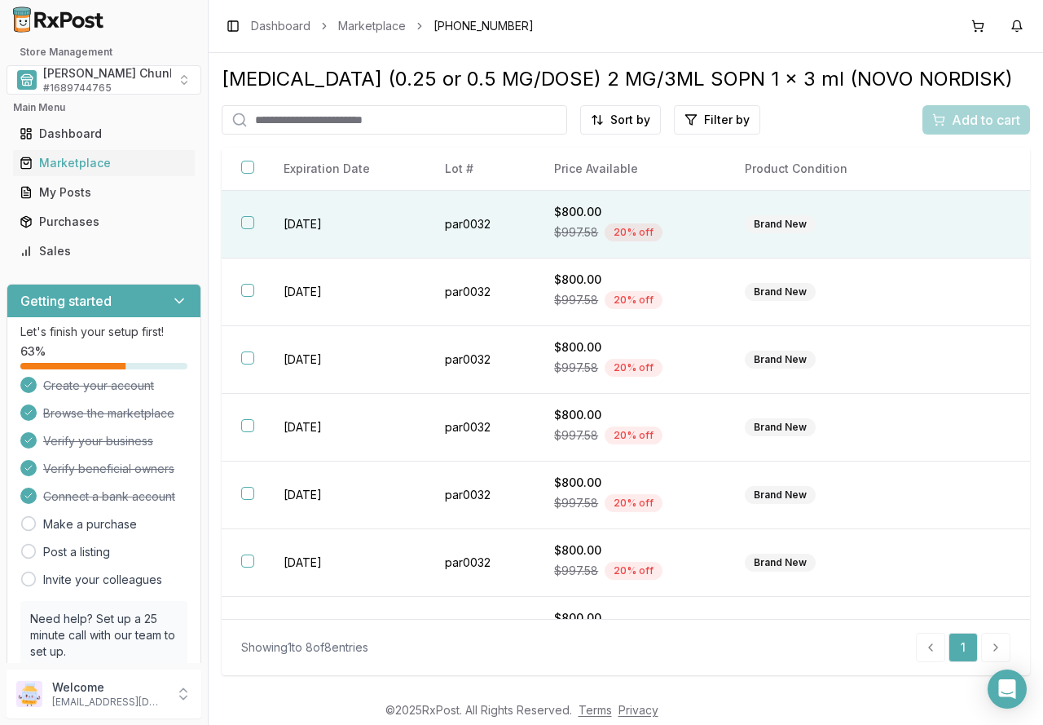
click at [251, 222] on button "button" at bounding box center [247, 222] width 13 height 13
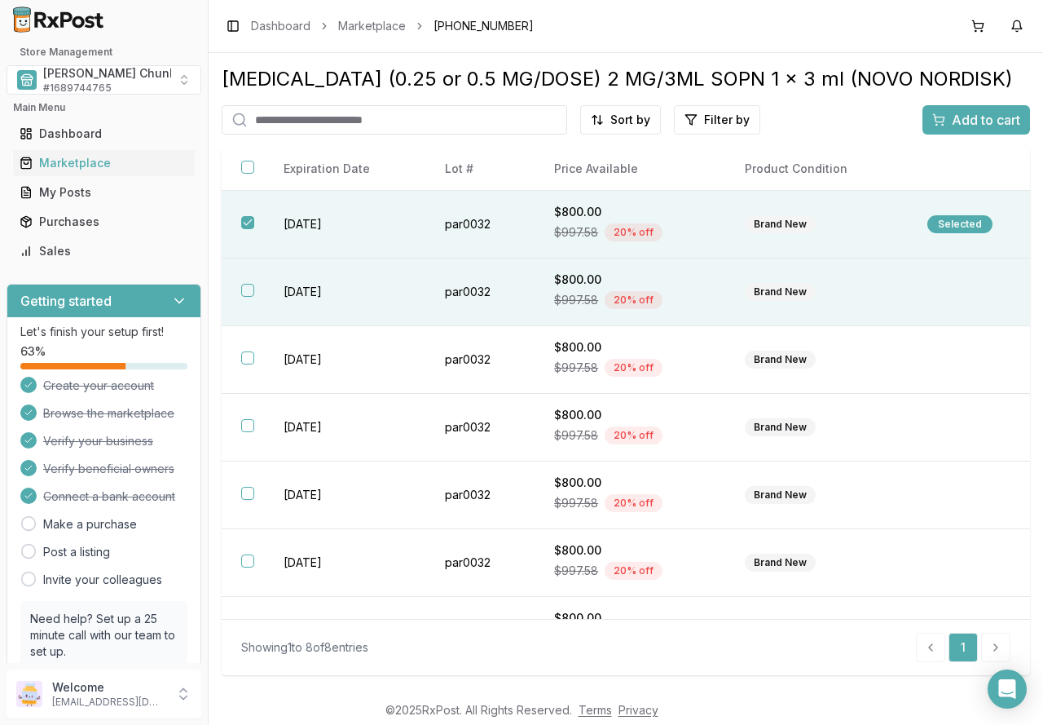
click at [249, 294] on button "button" at bounding box center [247, 290] width 13 height 13
click at [971, 111] on span "Add to cart" at bounding box center [986, 120] width 68 height 20
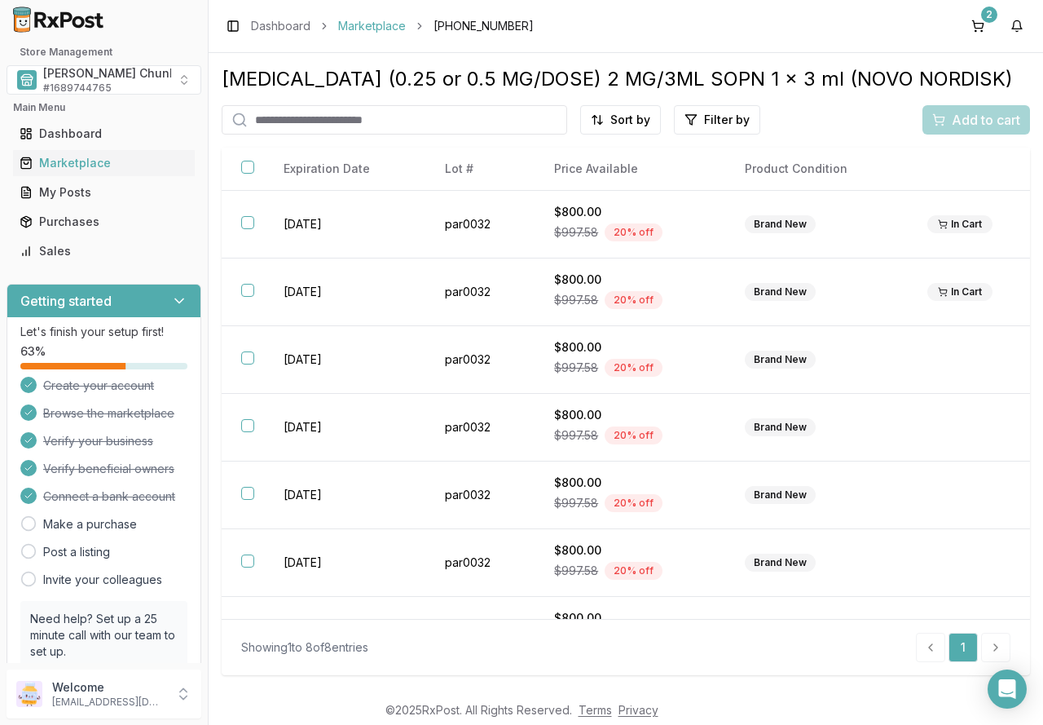
click at [360, 24] on link "Marketplace" at bounding box center [372, 26] width 68 height 16
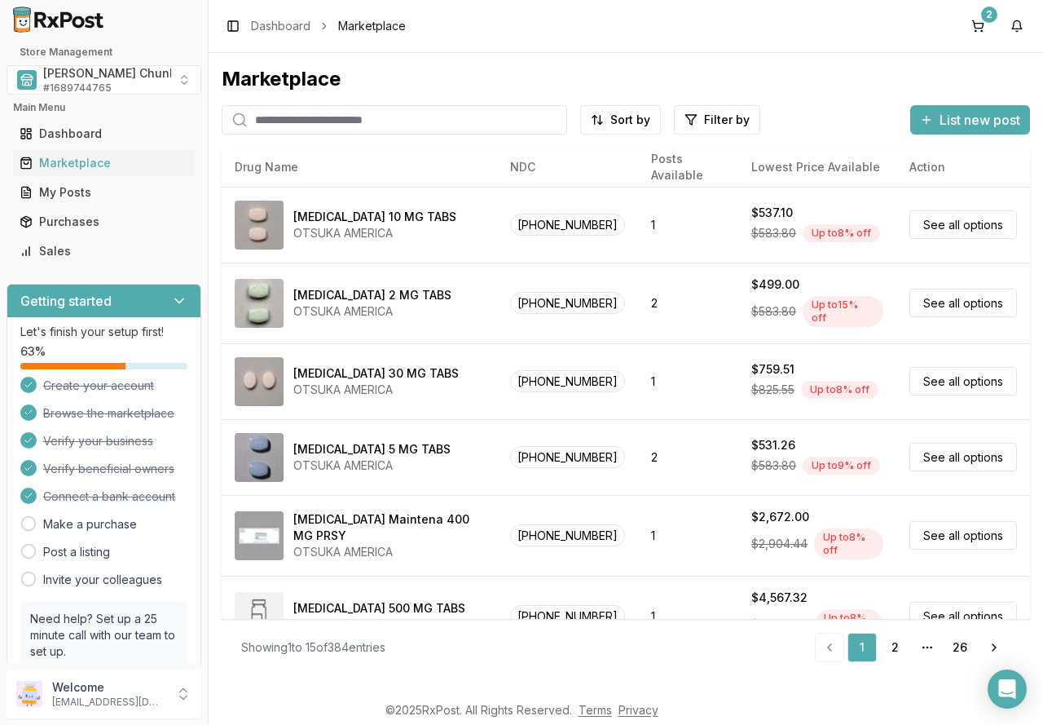
drag, startPoint x: 0, startPoint y: 0, endPoint x: 287, endPoint y: 128, distance: 314.1
click at [280, 128] on input "search" at bounding box center [395, 119] width 346 height 29
type input "*******"
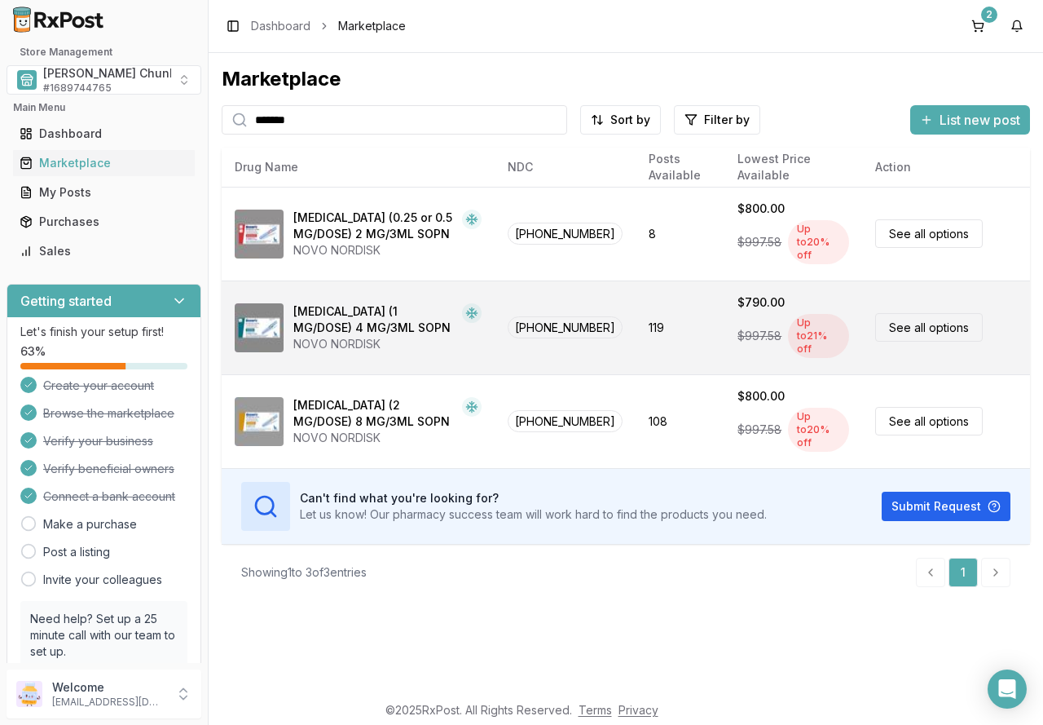
click at [384, 303] on div "[MEDICAL_DATA] (1 MG/DOSE) 4 MG/3ML SOPN" at bounding box center [374, 319] width 162 height 33
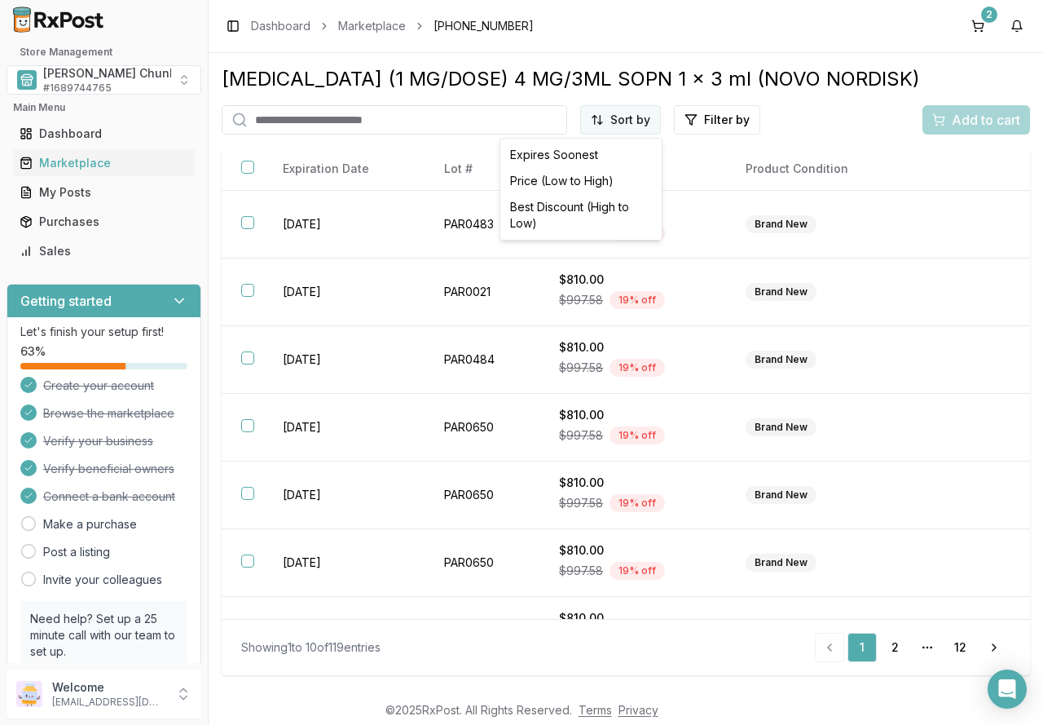
click at [642, 116] on html "Store Management [PERSON_NAME] Chunk Pharmacy # 1689744765 Main Menu Dashboard …" at bounding box center [521, 362] width 1043 height 725
click at [588, 210] on div "Best Discount (High to Low)" at bounding box center [581, 215] width 155 height 42
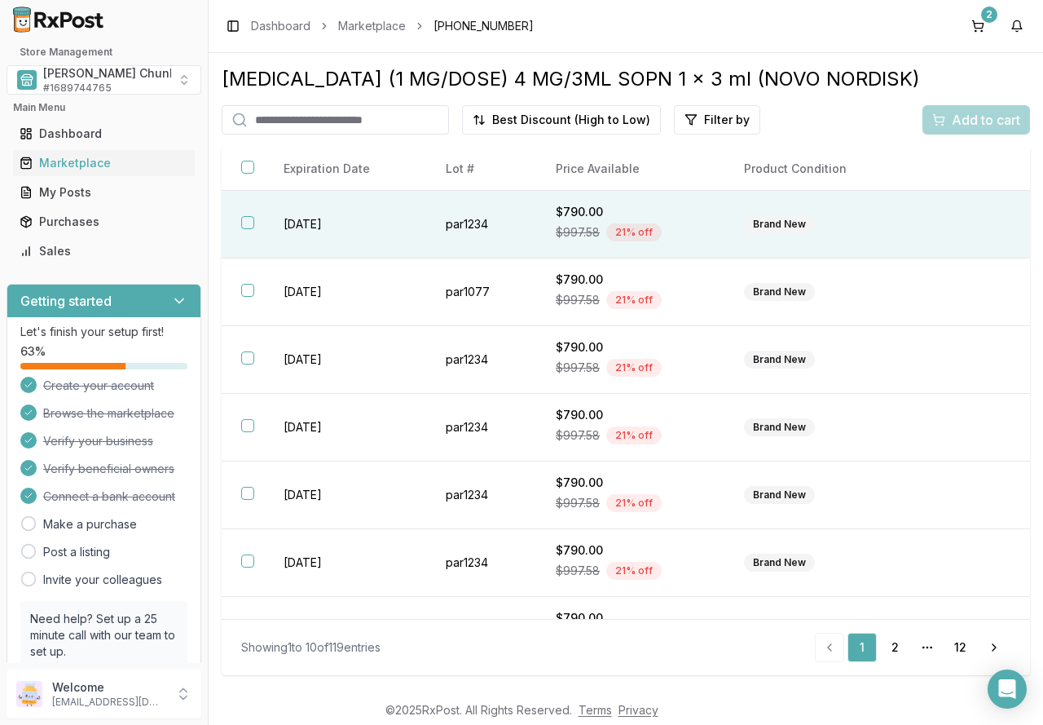
click at [246, 225] on button "button" at bounding box center [247, 222] width 13 height 13
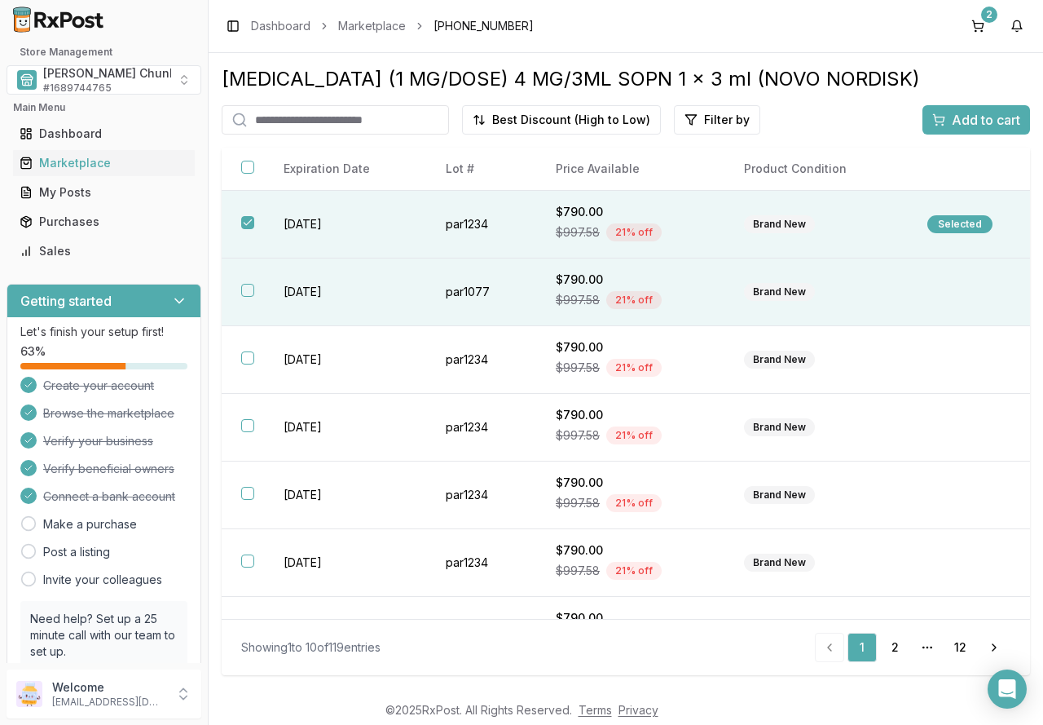
click at [249, 286] on button "button" at bounding box center [247, 290] width 13 height 13
click at [975, 113] on span "Add to cart" at bounding box center [986, 120] width 68 height 20
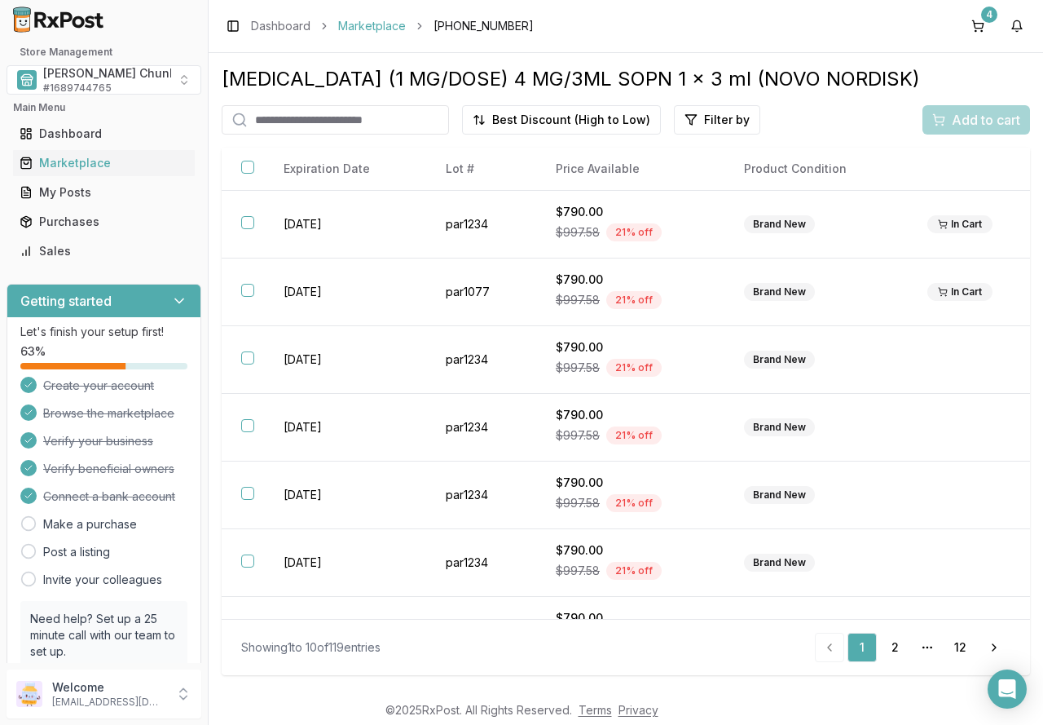
click at [351, 24] on link "Marketplace" at bounding box center [372, 26] width 68 height 16
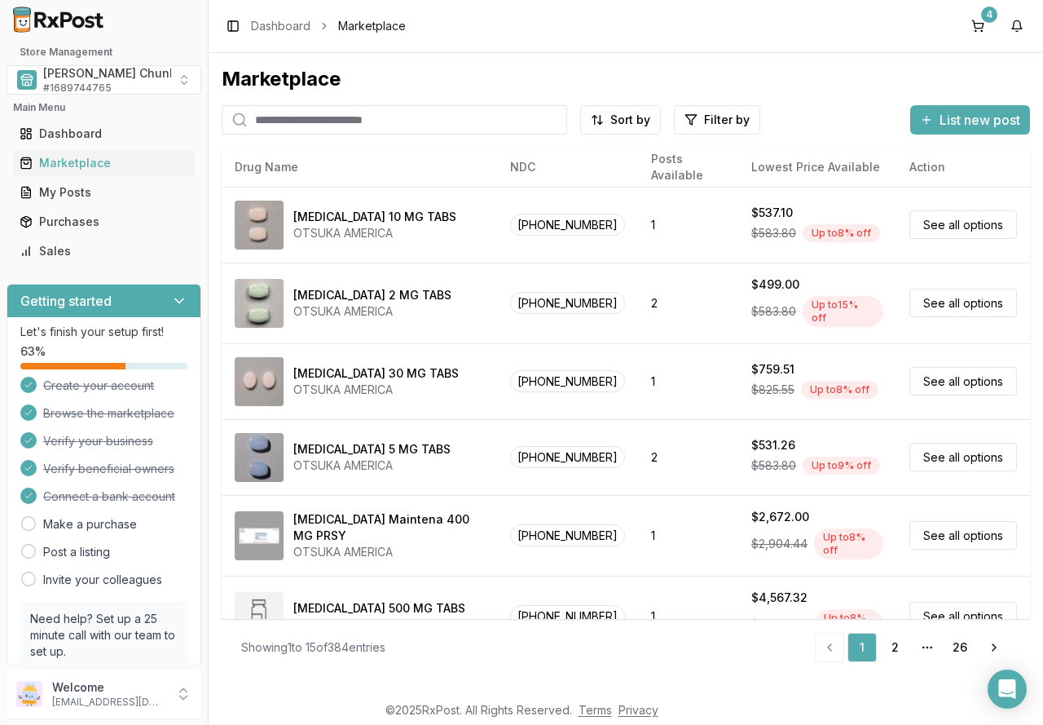
click at [282, 112] on input "search" at bounding box center [395, 119] width 346 height 29
type input "*******"
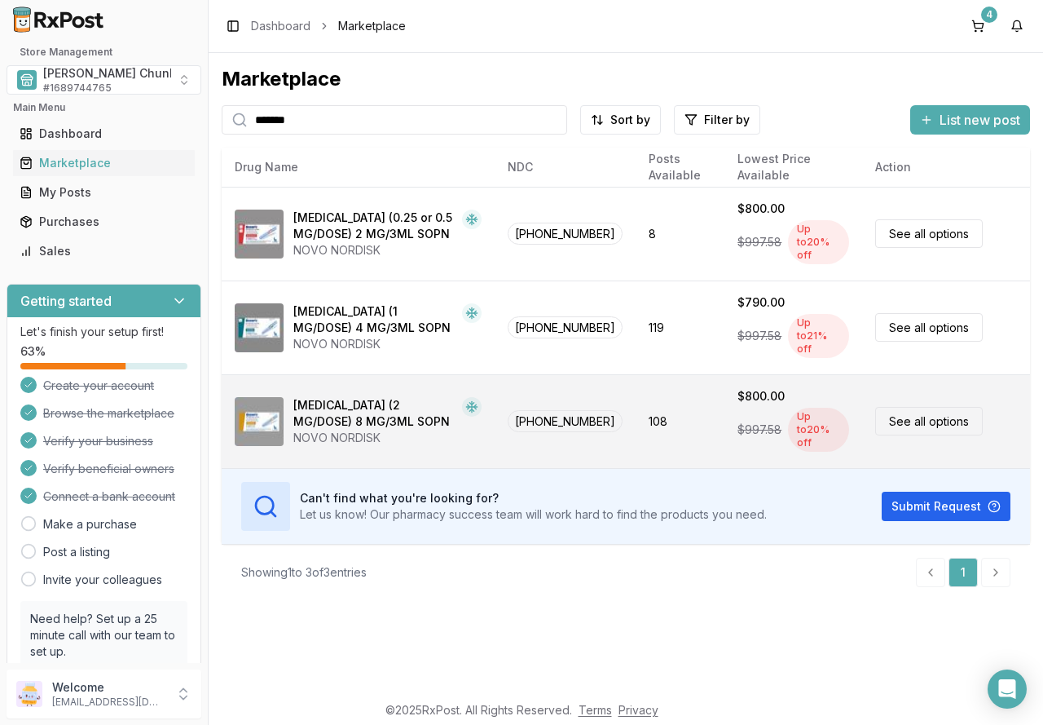
click at [807, 408] on div "Up to 20 % off" at bounding box center [818, 430] width 61 height 44
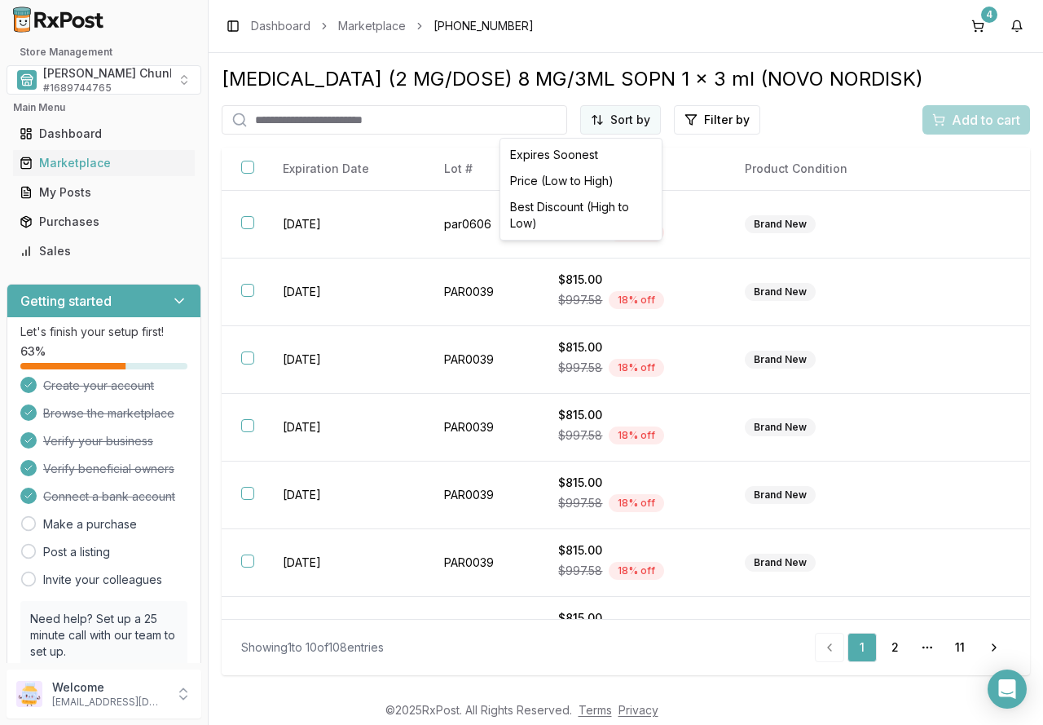
click at [619, 108] on html "Store Management [PERSON_NAME] Chunk Pharmacy # 1689744765 Main Menu Dashboard …" at bounding box center [521, 362] width 1043 height 725
click at [595, 201] on div "Best Discount (High to Low)" at bounding box center [581, 215] width 155 height 42
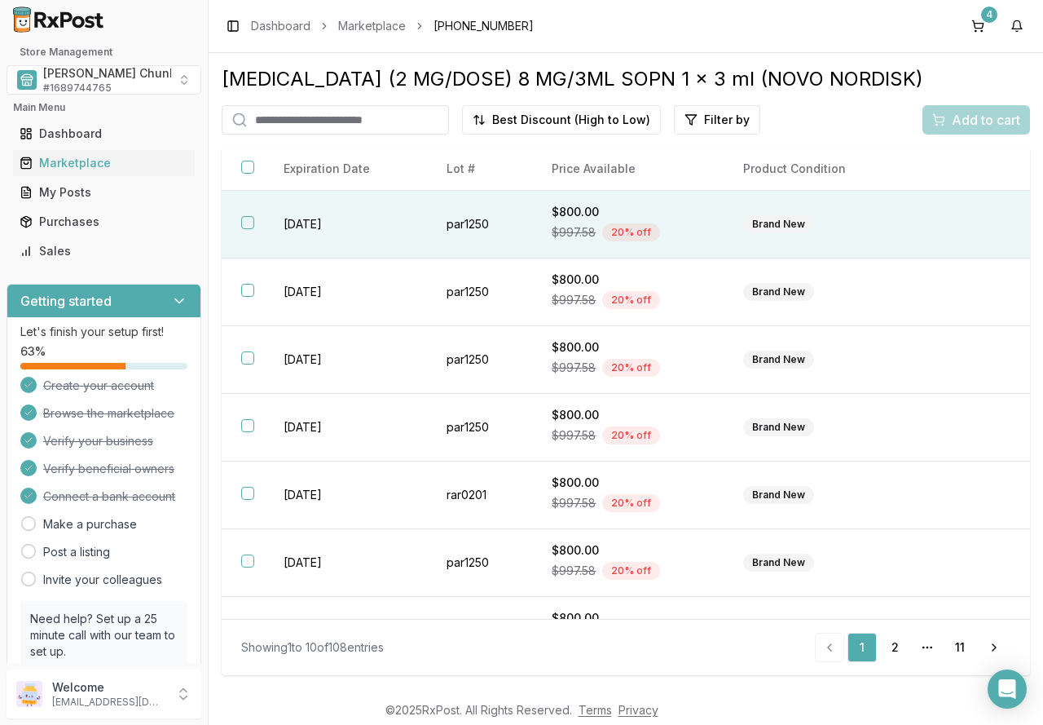
drag, startPoint x: 249, startPoint y: 218, endPoint x: 252, endPoint y: 228, distance: 10.3
click at [249, 218] on button "button" at bounding box center [247, 222] width 13 height 13
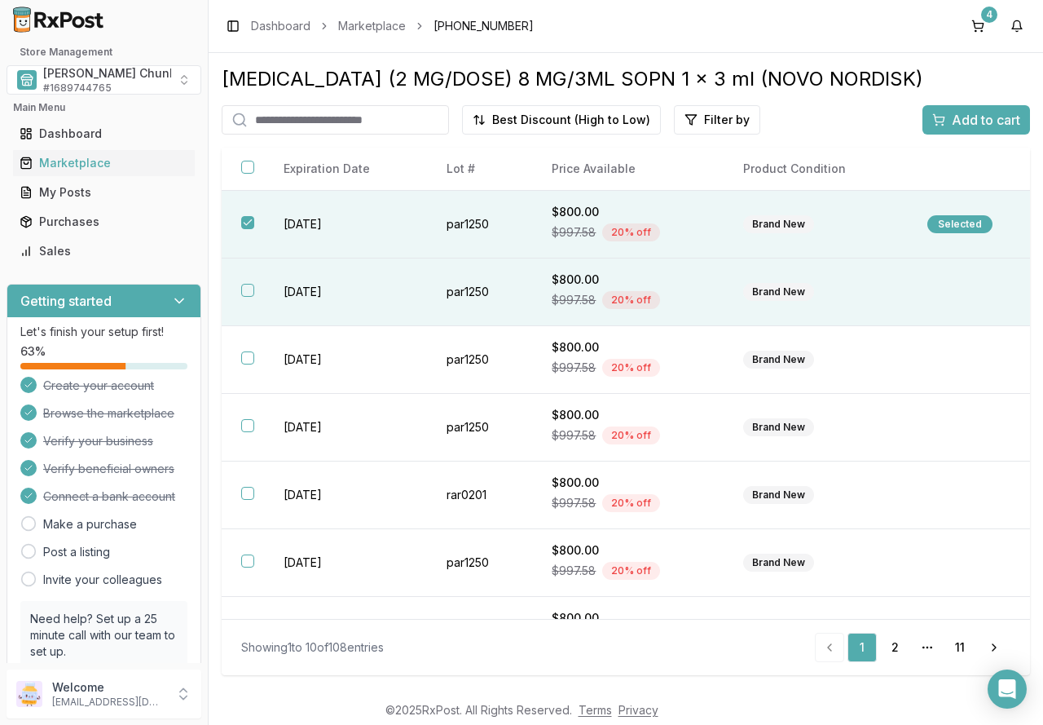
click at [255, 289] on th at bounding box center [243, 292] width 42 height 68
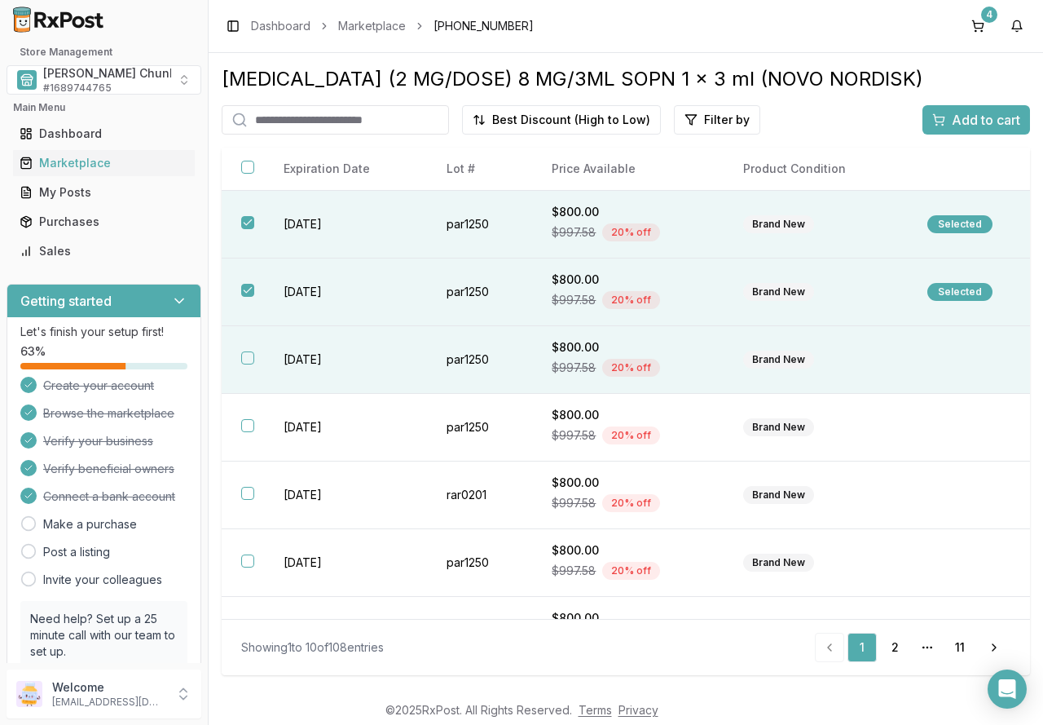
click at [251, 355] on button "button" at bounding box center [247, 357] width 13 height 13
drag, startPoint x: 954, startPoint y: 120, endPoint x: 95, endPoint y: 139, distance: 860.1
click at [950, 119] on div "Add to cart" at bounding box center [976, 120] width 88 height 20
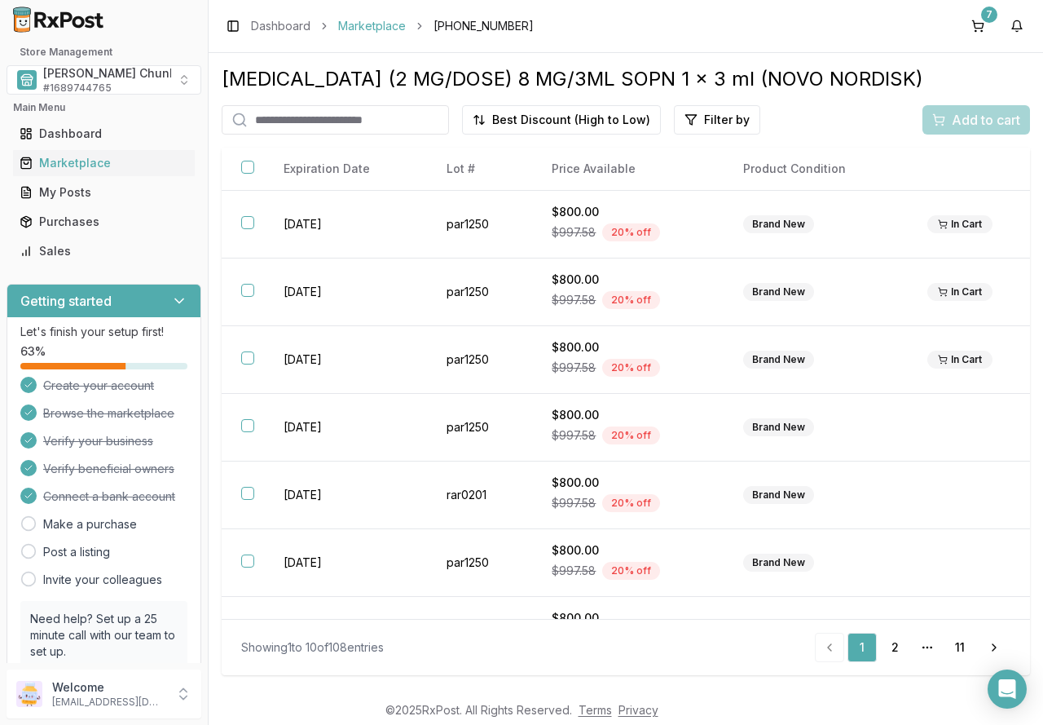
click at [355, 24] on link "Marketplace" at bounding box center [372, 26] width 68 height 16
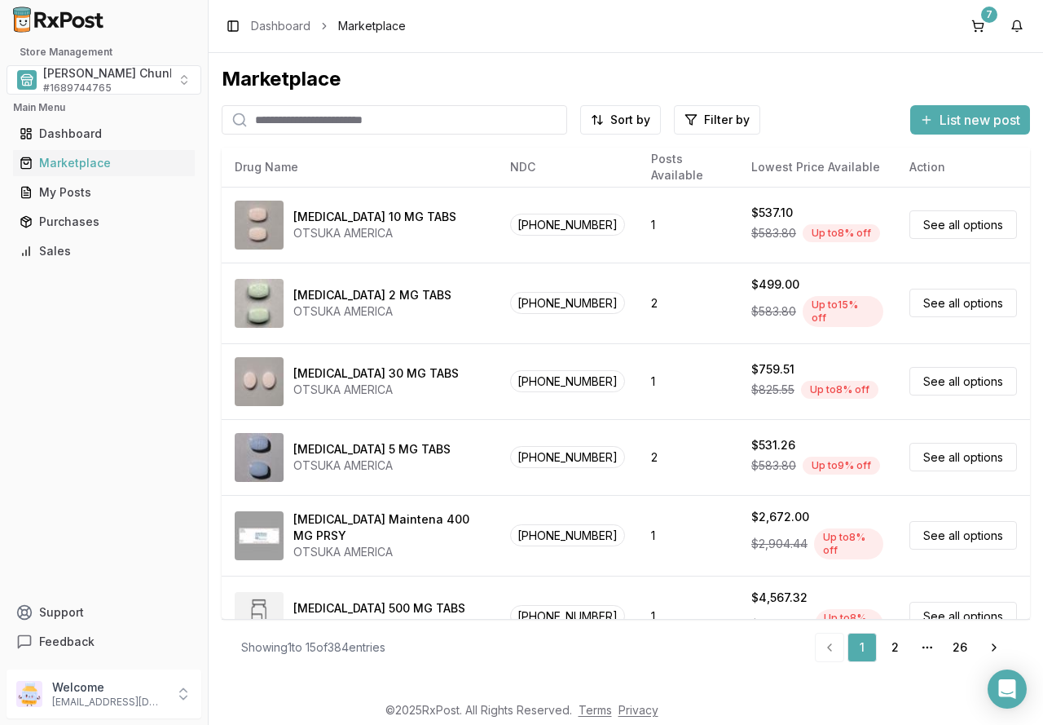
drag, startPoint x: 0, startPoint y: 0, endPoint x: 299, endPoint y: 117, distance: 321.0
click at [299, 117] on input "search" at bounding box center [395, 119] width 346 height 29
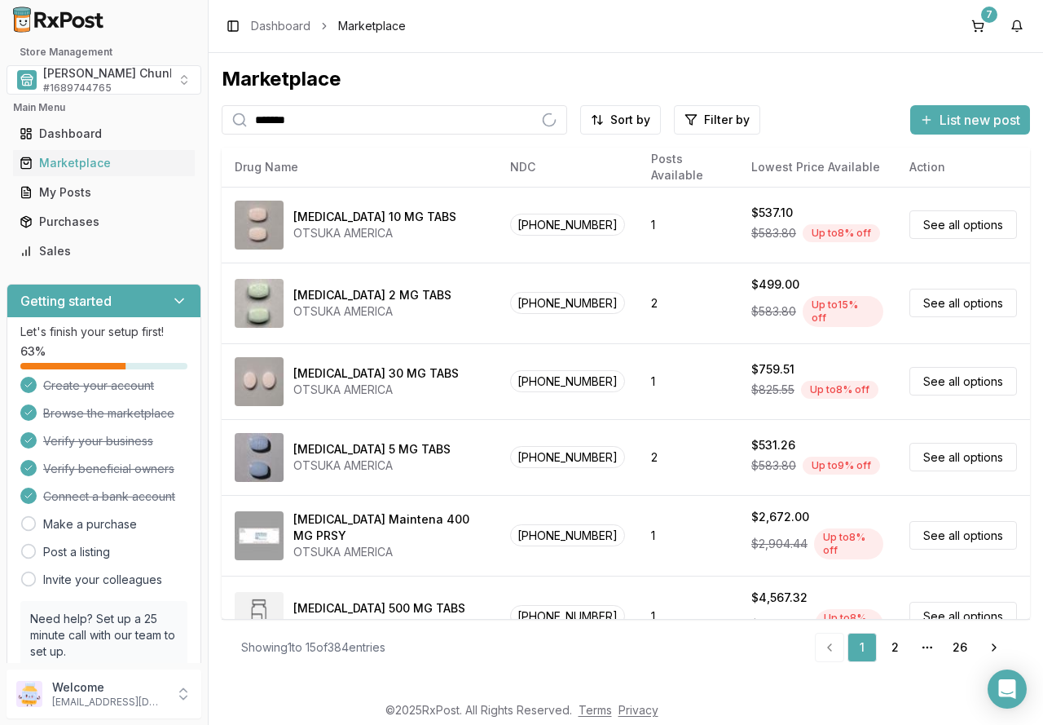
type input "*******"
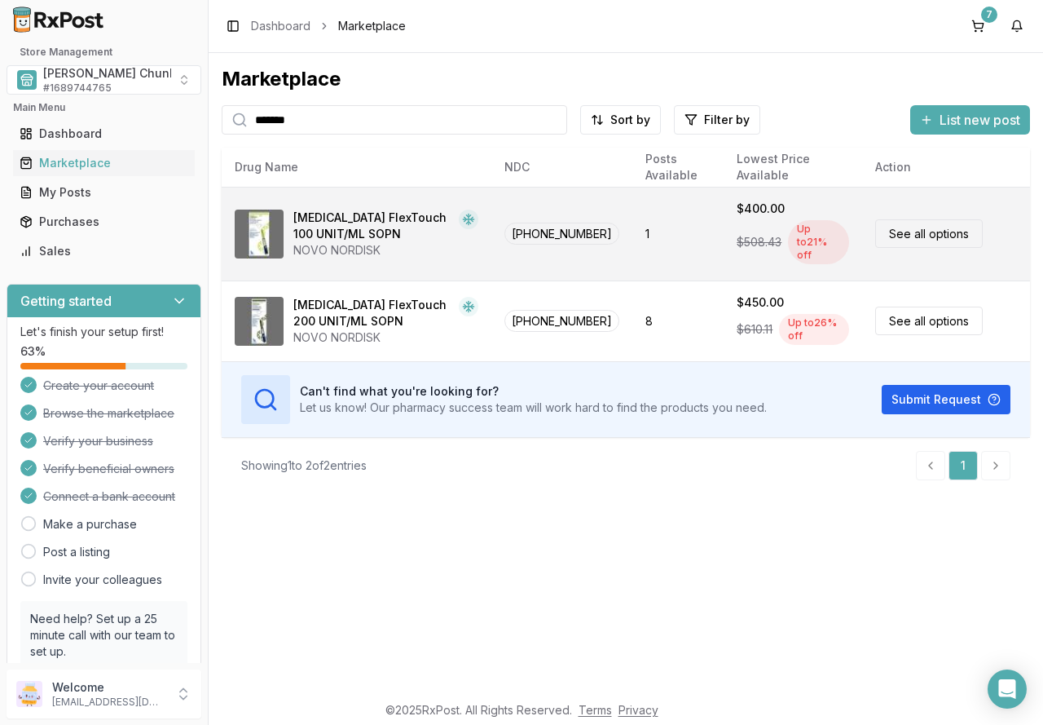
click at [964, 224] on link "See all options" at bounding box center [929, 233] width 108 height 29
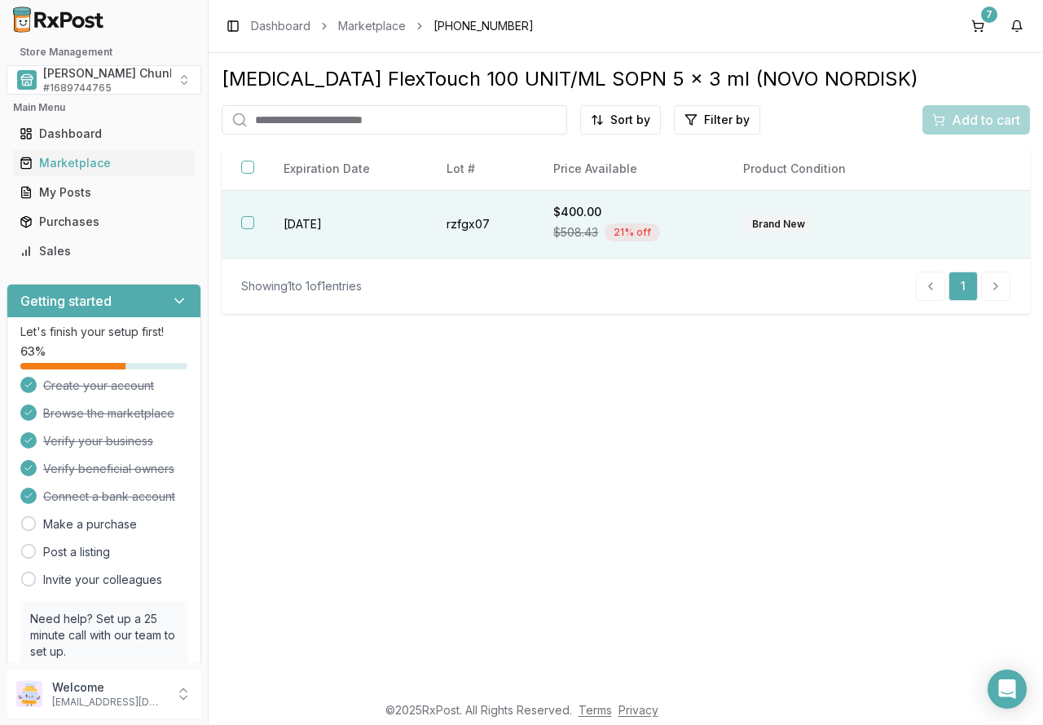
click at [249, 224] on button "button" at bounding box center [247, 222] width 13 height 13
click at [967, 121] on span "Add to cart" at bounding box center [986, 120] width 68 height 20
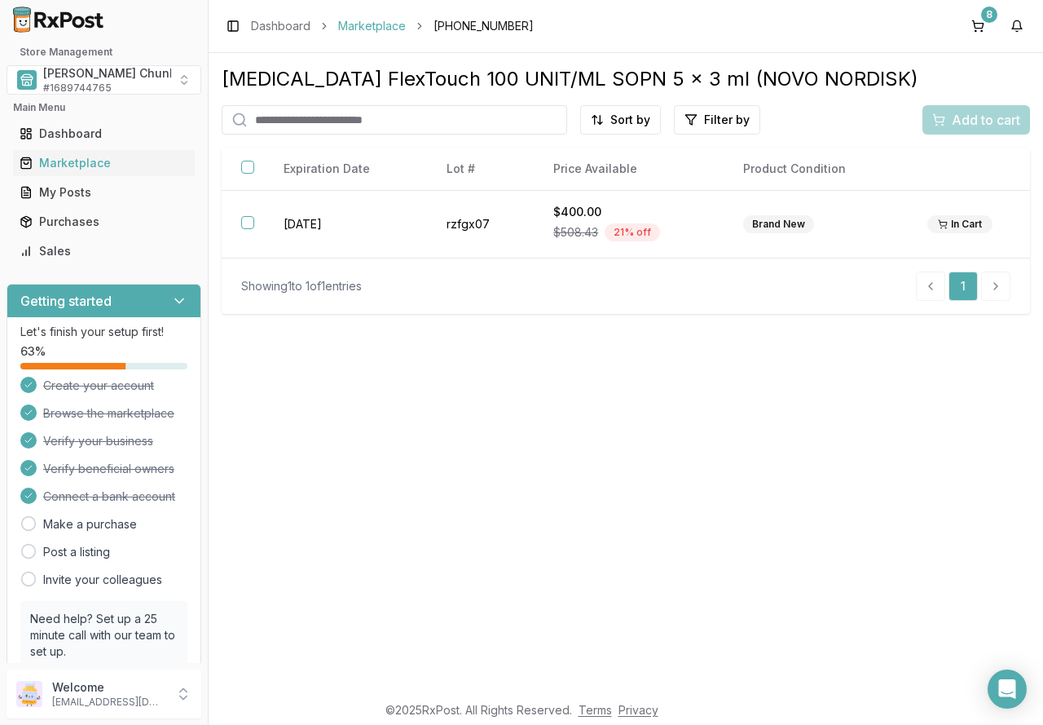
click at [355, 29] on link "Marketplace" at bounding box center [372, 26] width 68 height 16
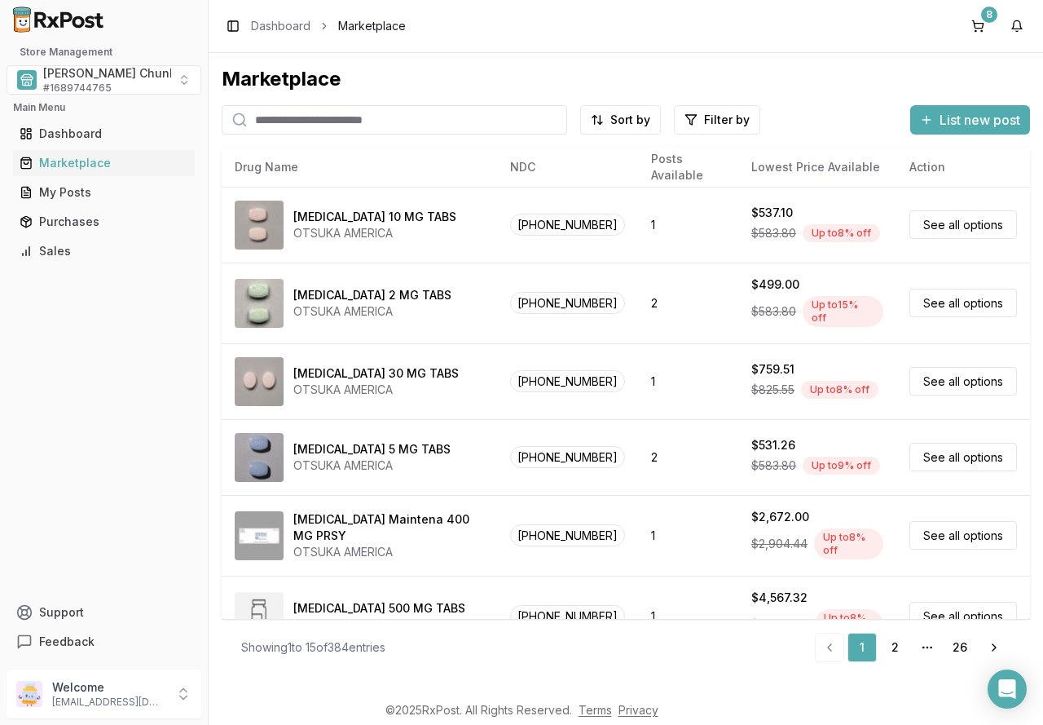
drag, startPoint x: 0, startPoint y: 0, endPoint x: 324, endPoint y: 122, distance: 345.9
click at [324, 122] on input "search" at bounding box center [395, 119] width 346 height 29
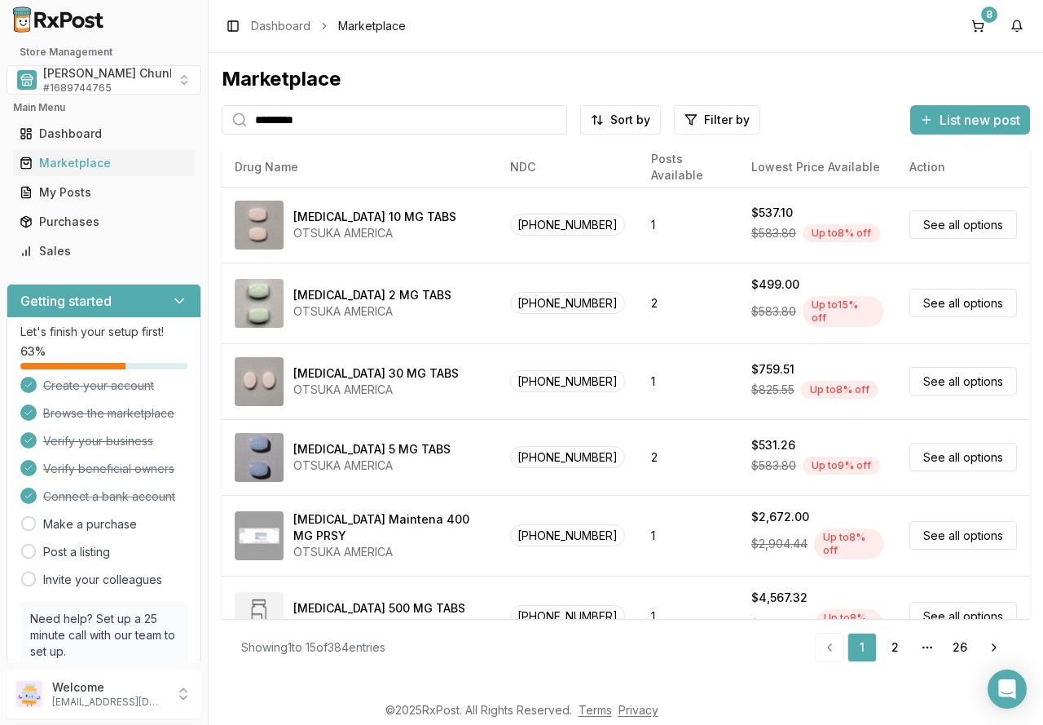
type input "*********"
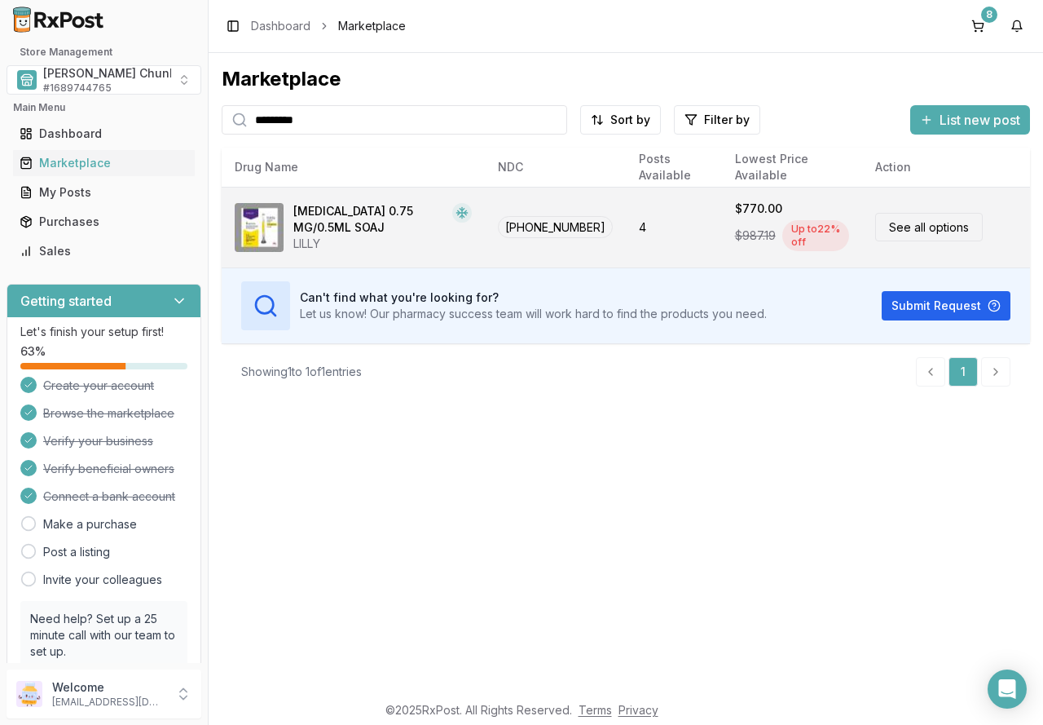
click at [913, 228] on link "See all options" at bounding box center [929, 227] width 108 height 29
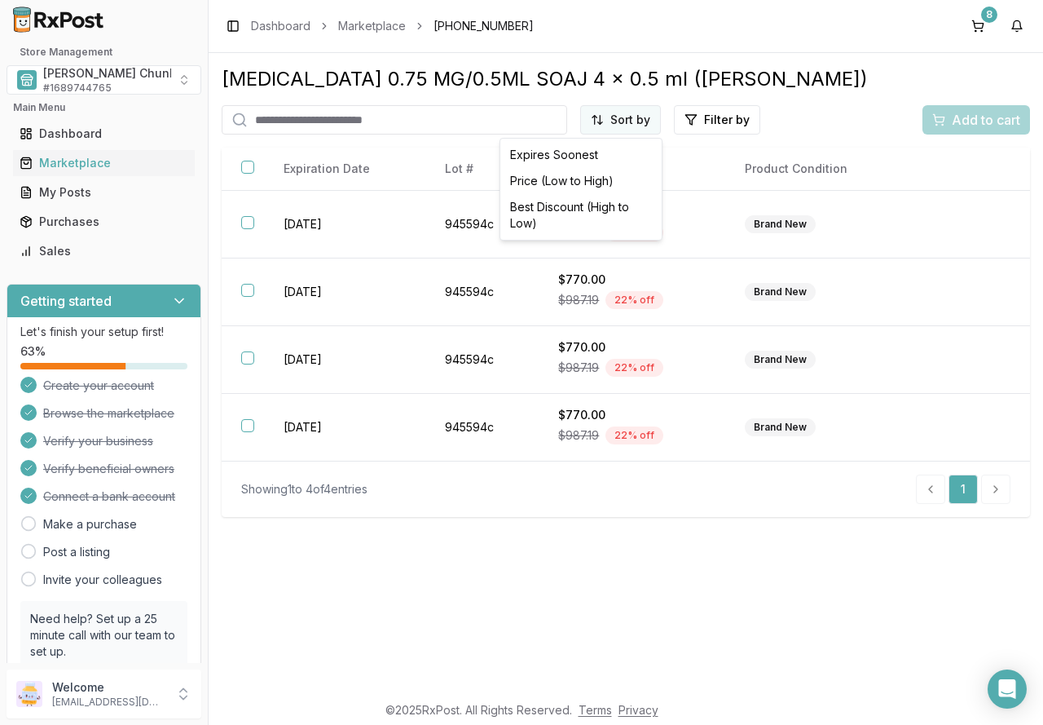
click at [621, 118] on html "Store Management [PERSON_NAME] Chunk Pharmacy # 1689744765 Main Menu Dashboard …" at bounding box center [521, 362] width 1043 height 725
click at [603, 207] on div "Best Discount (High to Low)" at bounding box center [581, 215] width 155 height 42
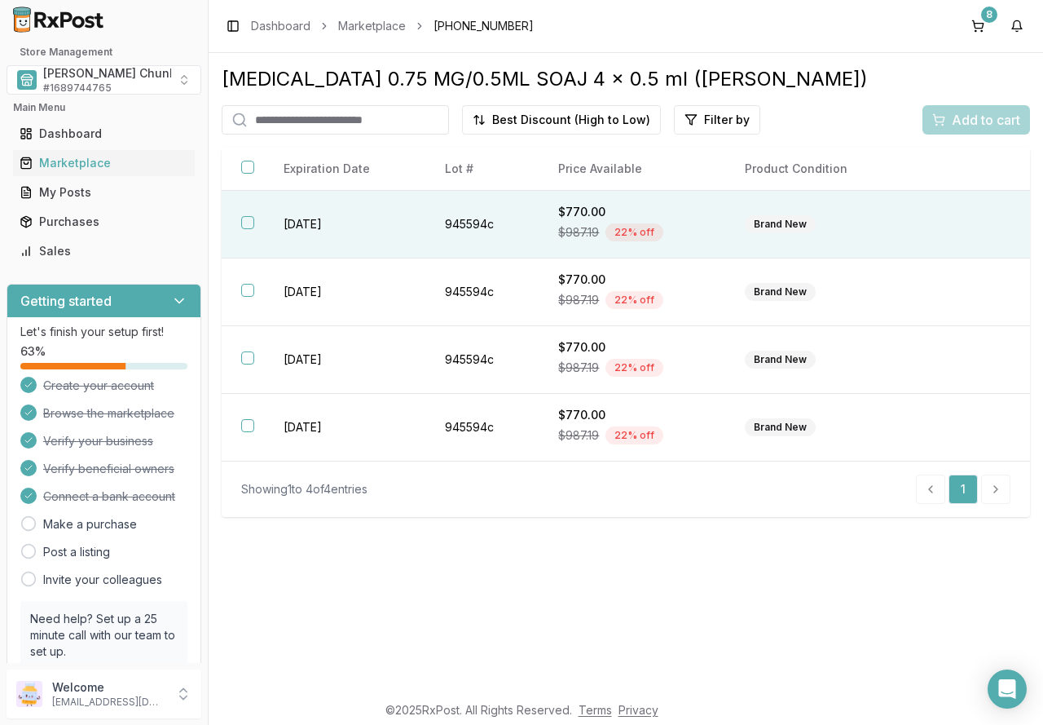
click at [250, 223] on button "button" at bounding box center [247, 222] width 13 height 13
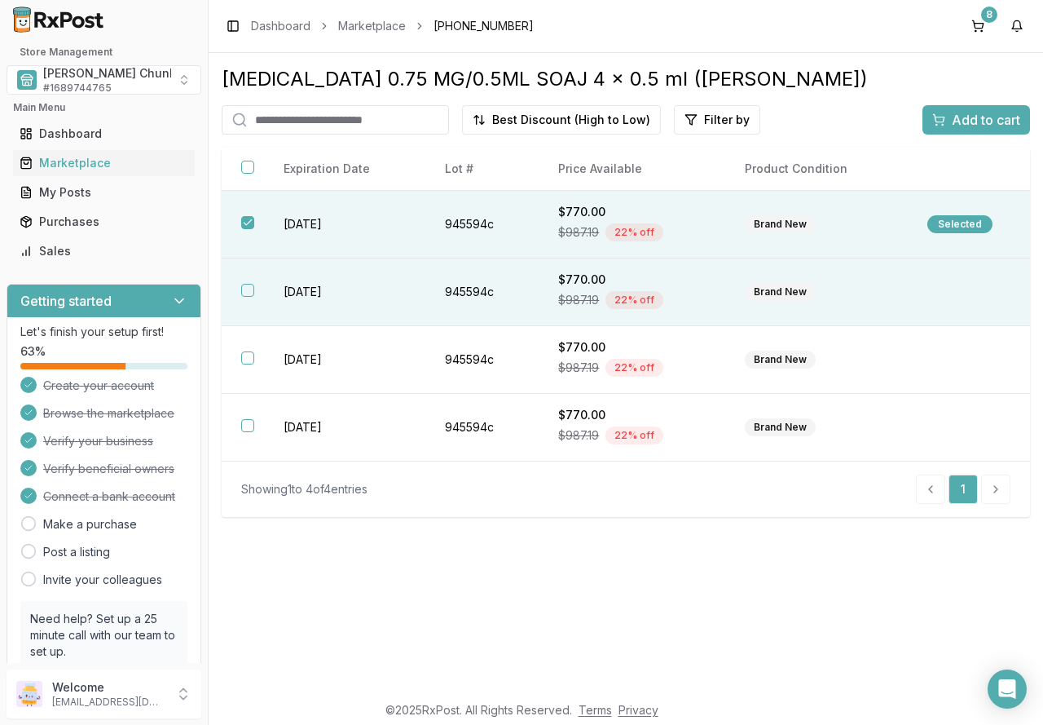
click at [253, 293] on button "button" at bounding box center [247, 290] width 13 height 13
click at [959, 116] on span "Add to cart" at bounding box center [986, 120] width 68 height 20
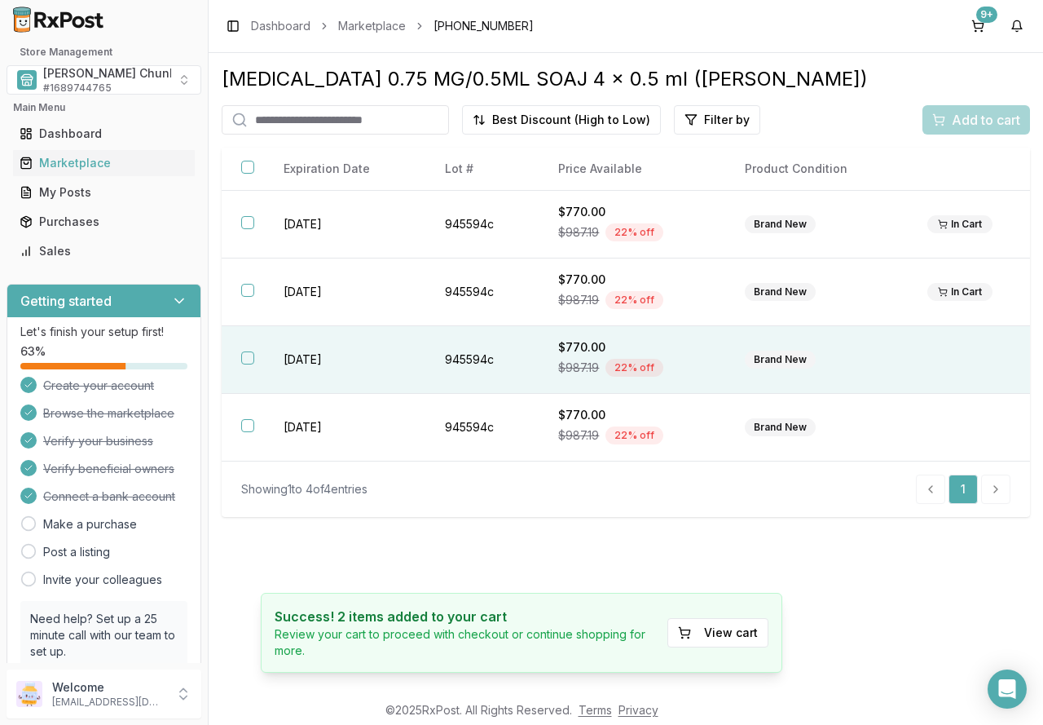
click at [251, 358] on button "button" at bounding box center [247, 357] width 13 height 13
click at [953, 119] on span "Add to cart" at bounding box center [986, 120] width 68 height 20
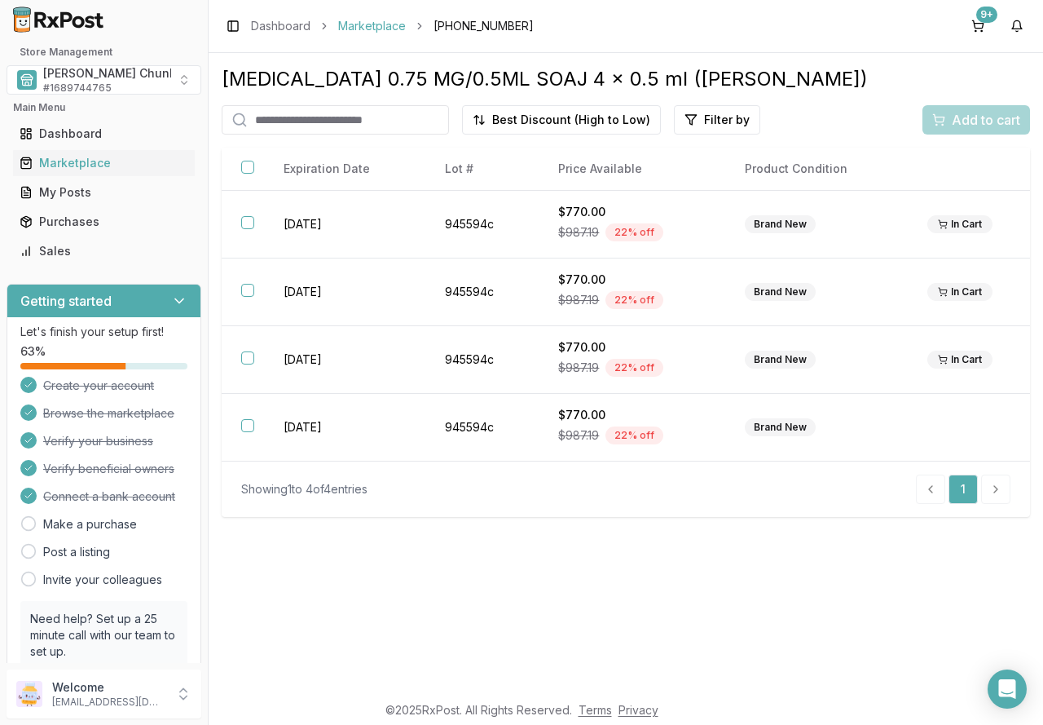
click at [372, 27] on link "Marketplace" at bounding box center [372, 26] width 68 height 16
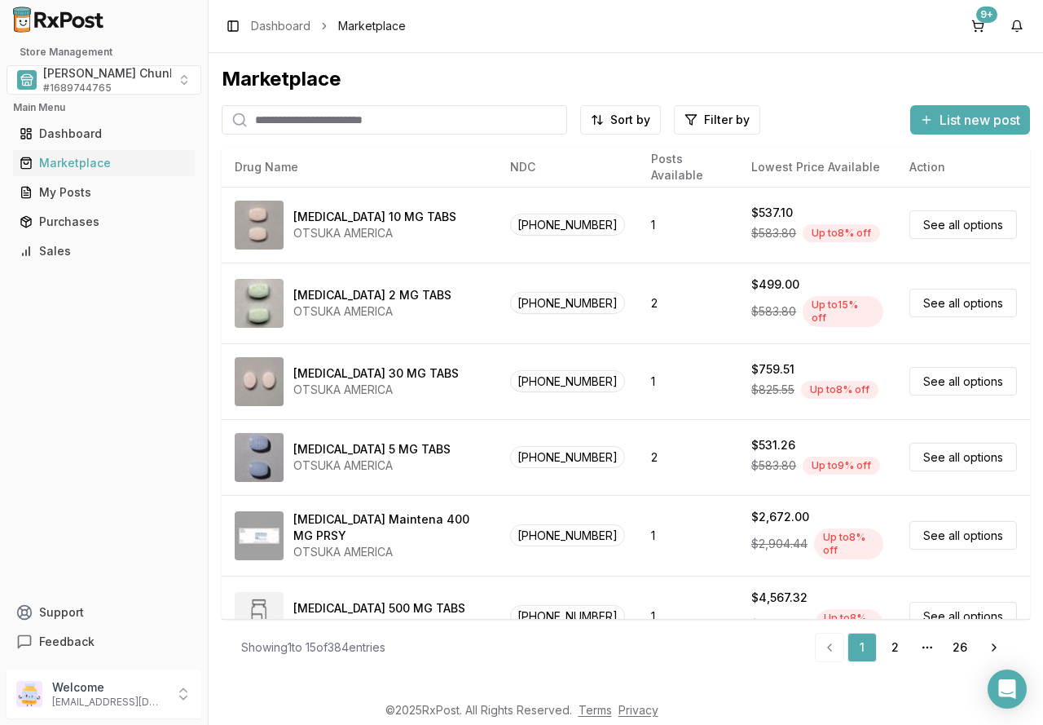
drag, startPoint x: 0, startPoint y: 0, endPoint x: 288, endPoint y: 118, distance: 311.0
click at [288, 118] on input "search" at bounding box center [395, 119] width 346 height 29
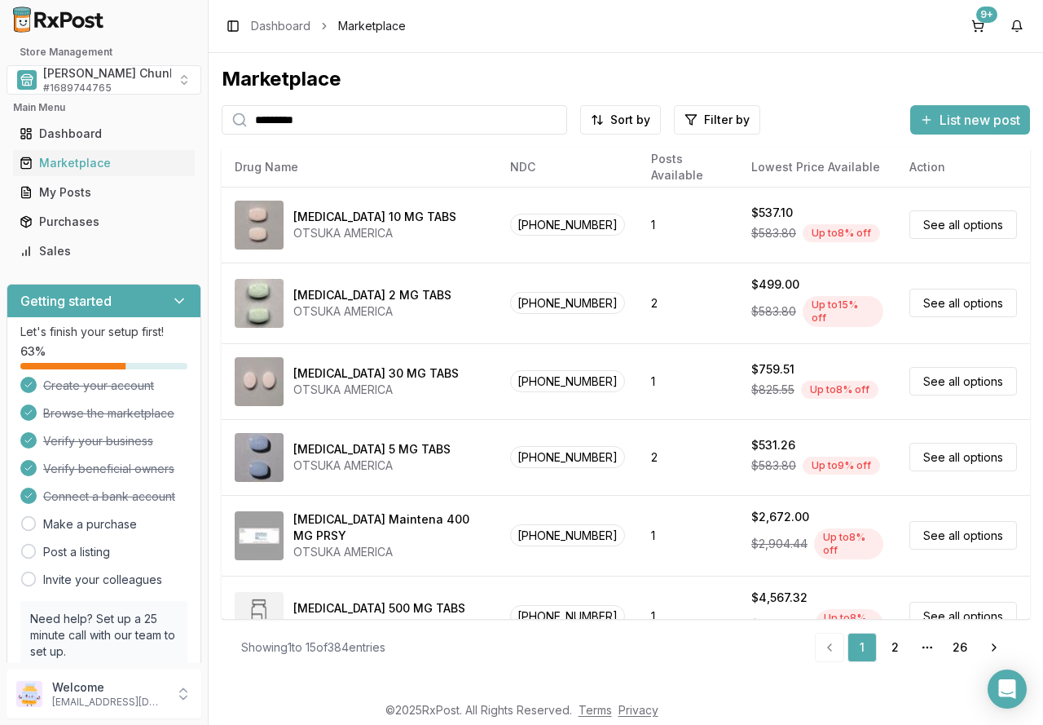
type input "*********"
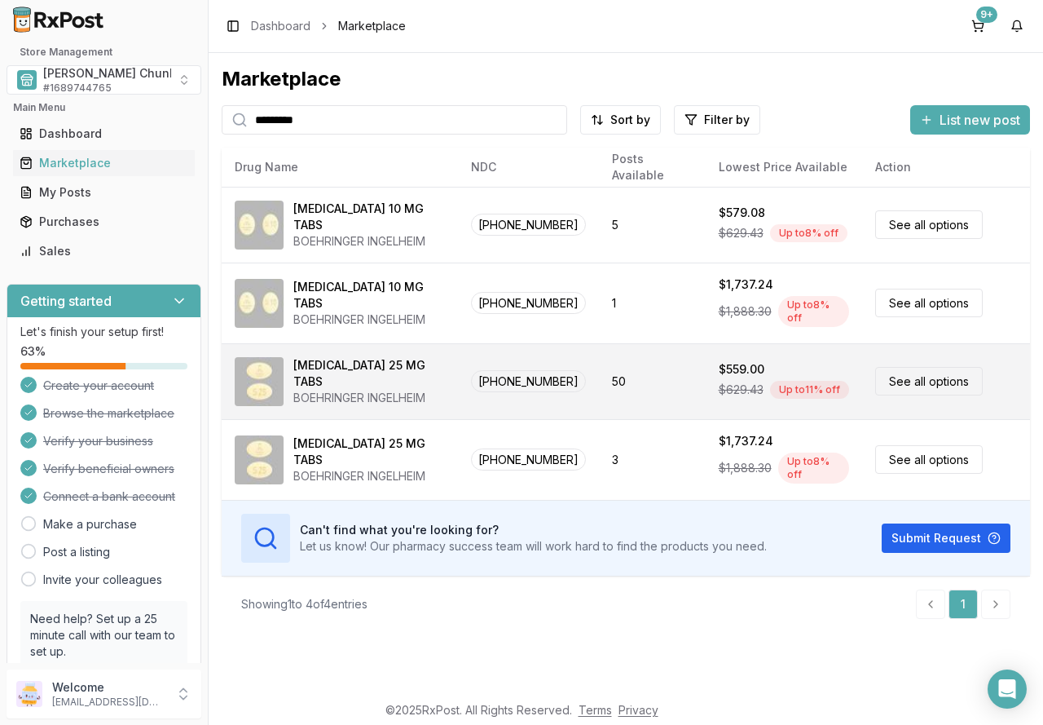
click at [913, 372] on link "See all options" at bounding box center [929, 381] width 108 height 29
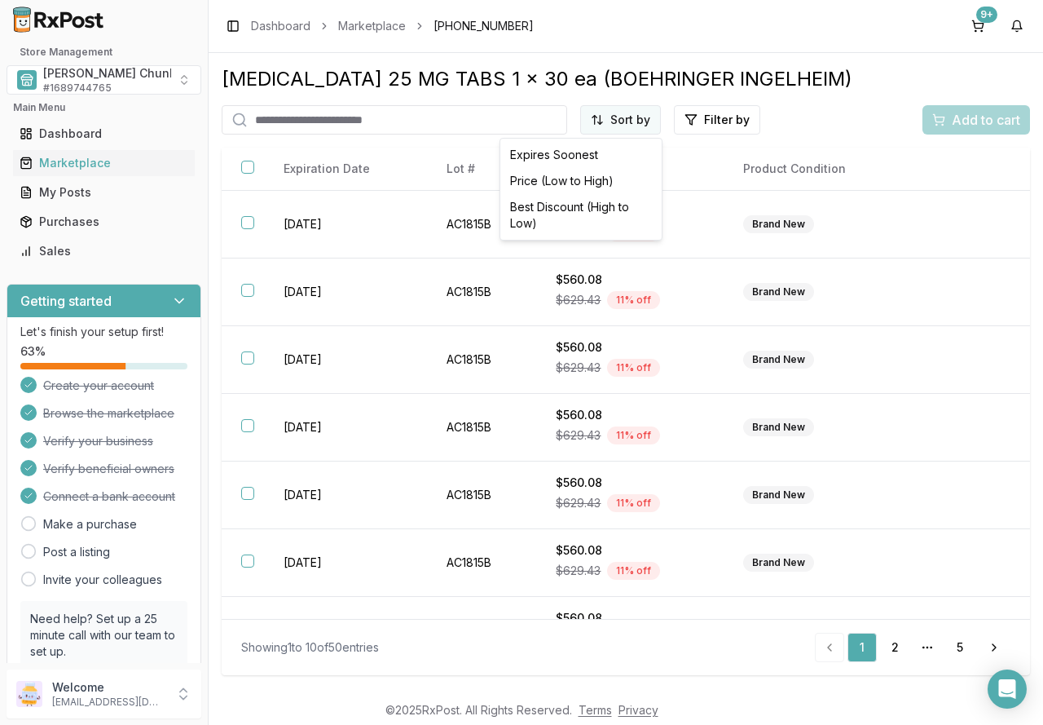
click at [628, 124] on html "Store Management [PERSON_NAME] Chunk Pharmacy # 1689744765 Main Menu Dashboard …" at bounding box center [521, 362] width 1043 height 725
click at [607, 211] on div "Best Discount (High to Low)" at bounding box center [581, 215] width 155 height 42
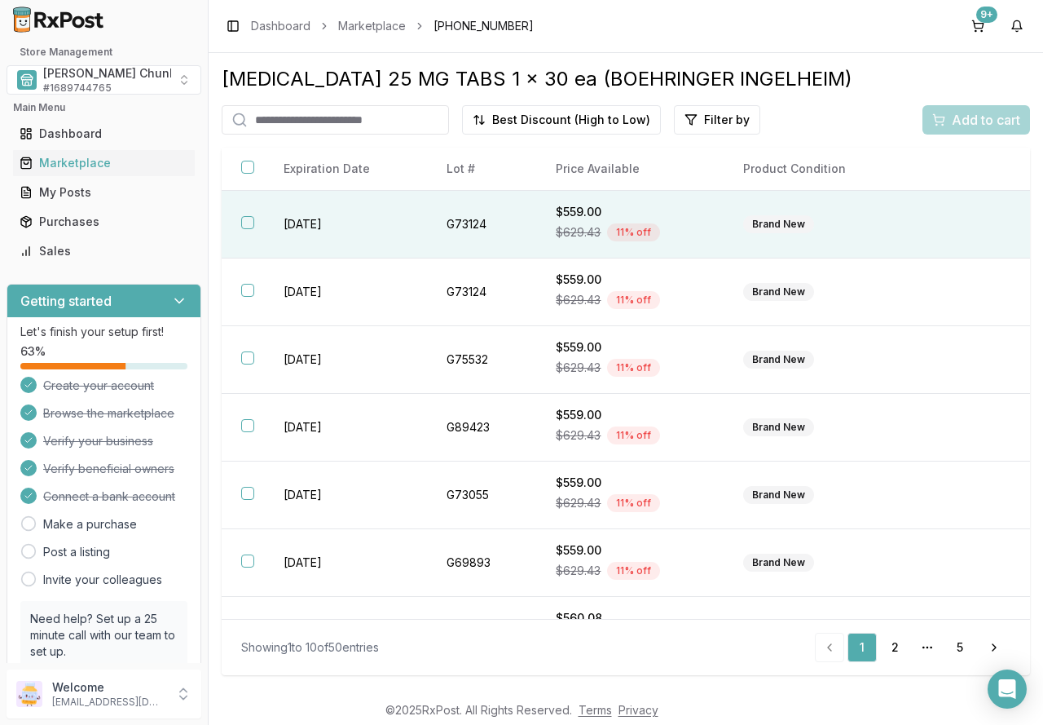
click at [250, 221] on button "button" at bounding box center [247, 222] width 13 height 13
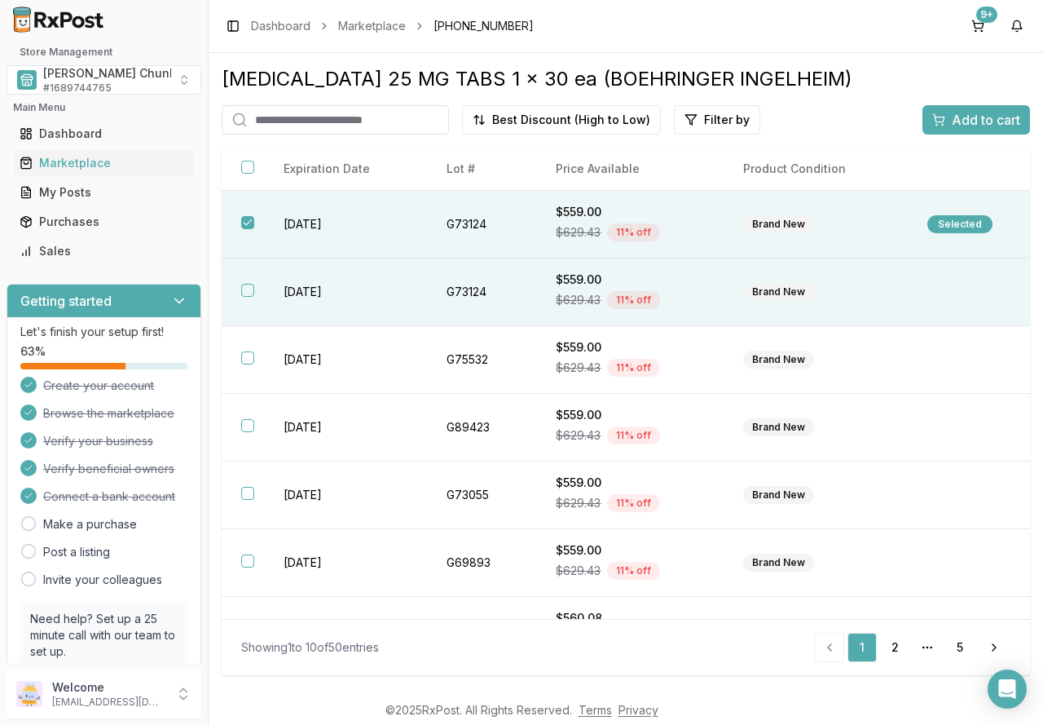
click at [254, 290] on th at bounding box center [243, 292] width 42 height 68
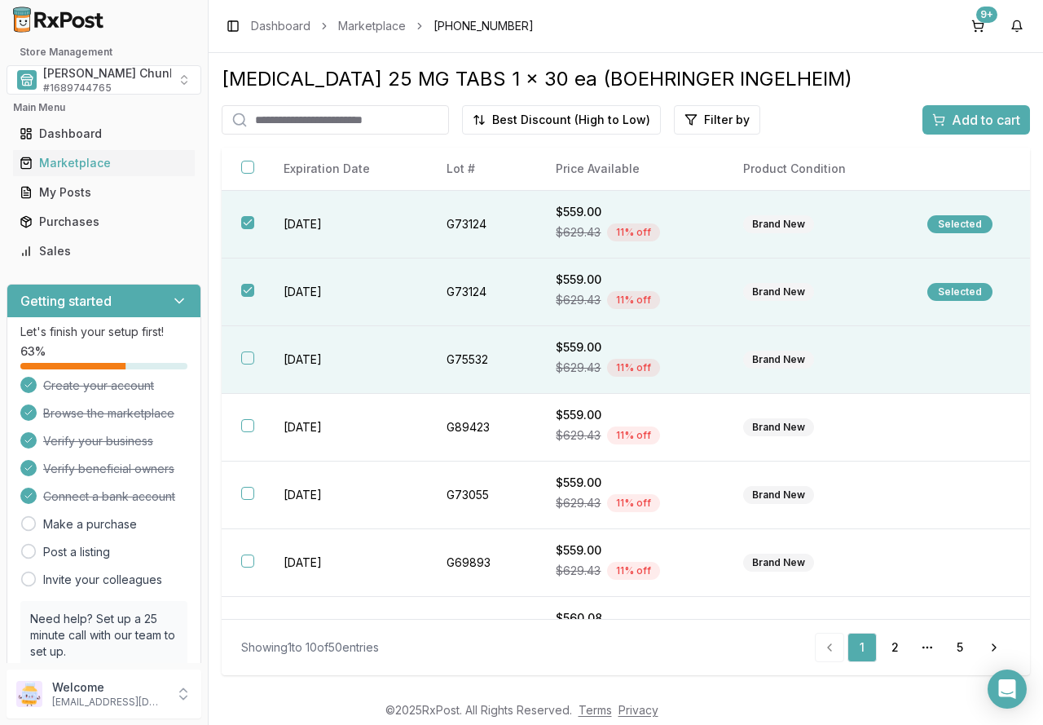
click at [249, 359] on button "button" at bounding box center [247, 357] width 13 height 13
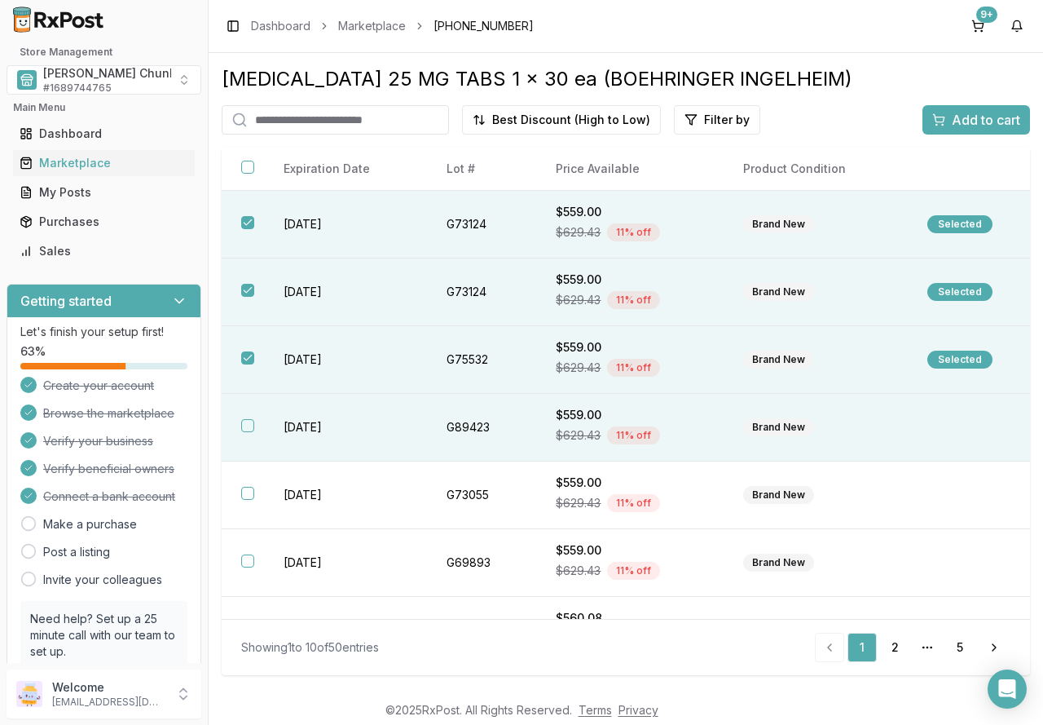
click at [244, 431] on button "button" at bounding box center [247, 425] width 13 height 13
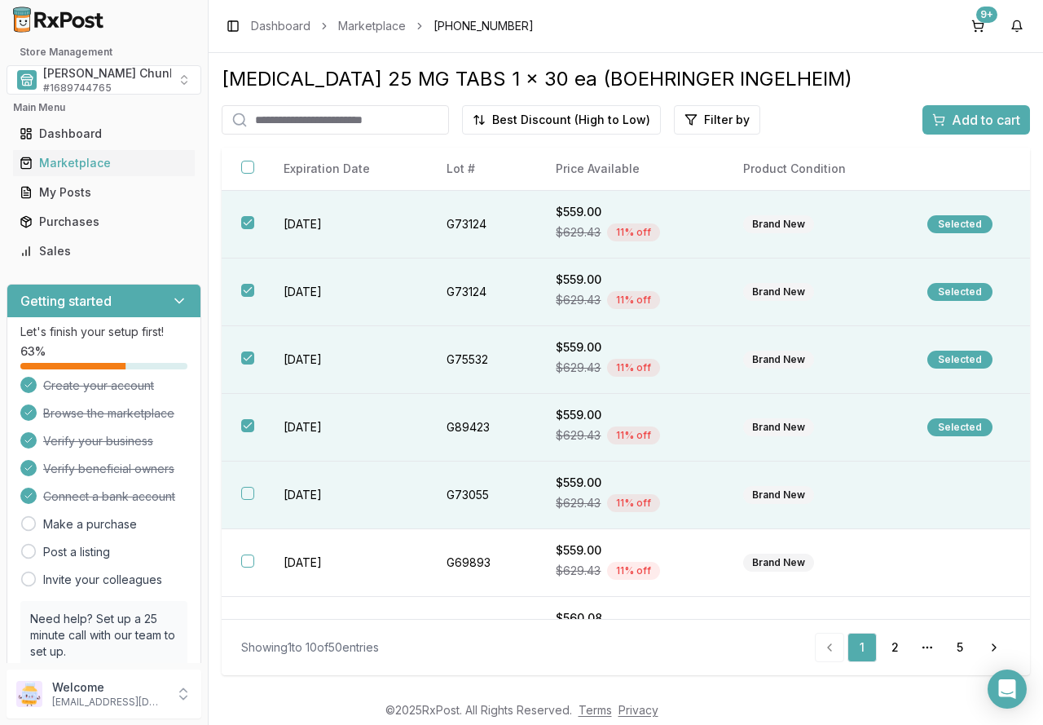
click at [248, 491] on button "button" at bounding box center [247, 493] width 13 height 13
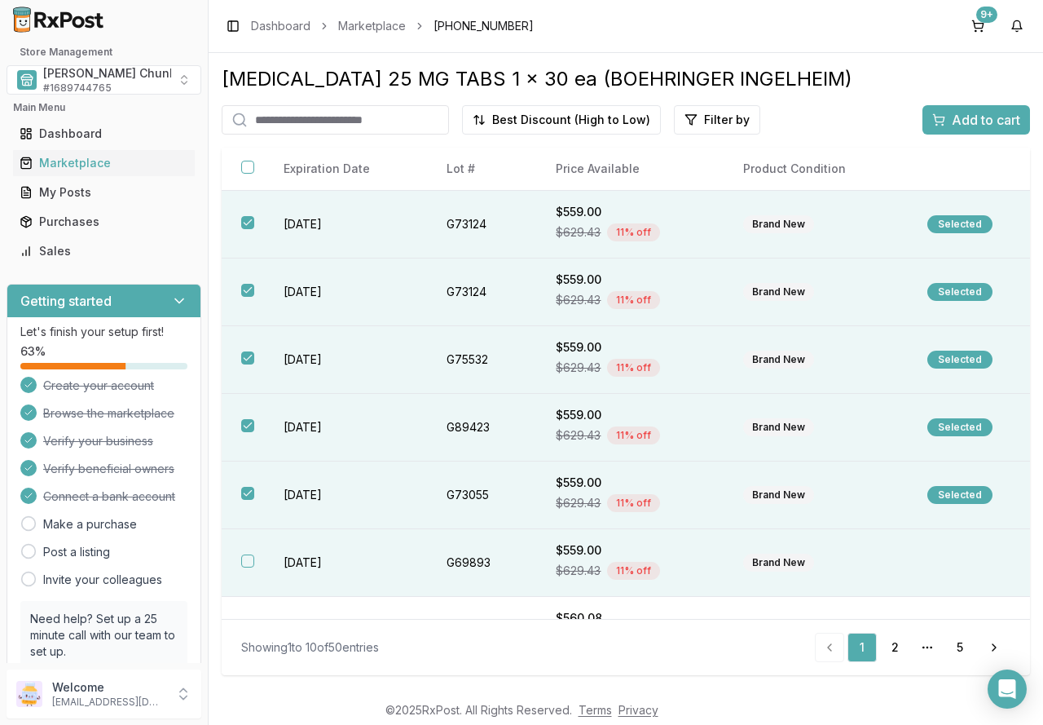
click at [247, 553] on th at bounding box center [243, 563] width 42 height 68
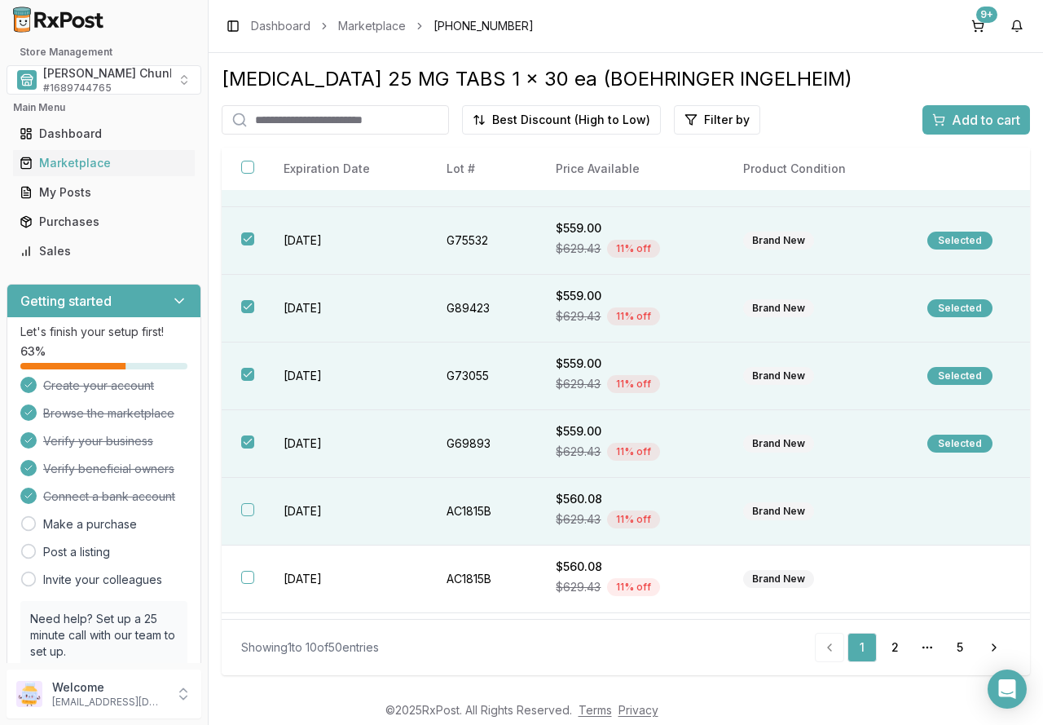
scroll to position [163, 0]
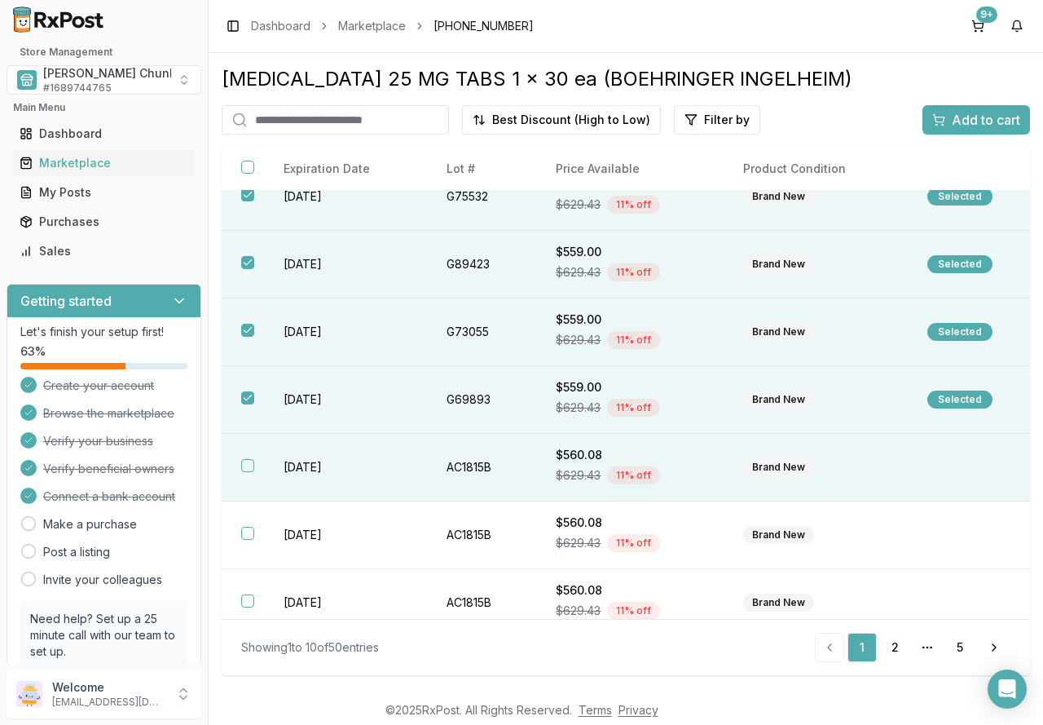
click at [253, 463] on button "button" at bounding box center [247, 465] width 13 height 13
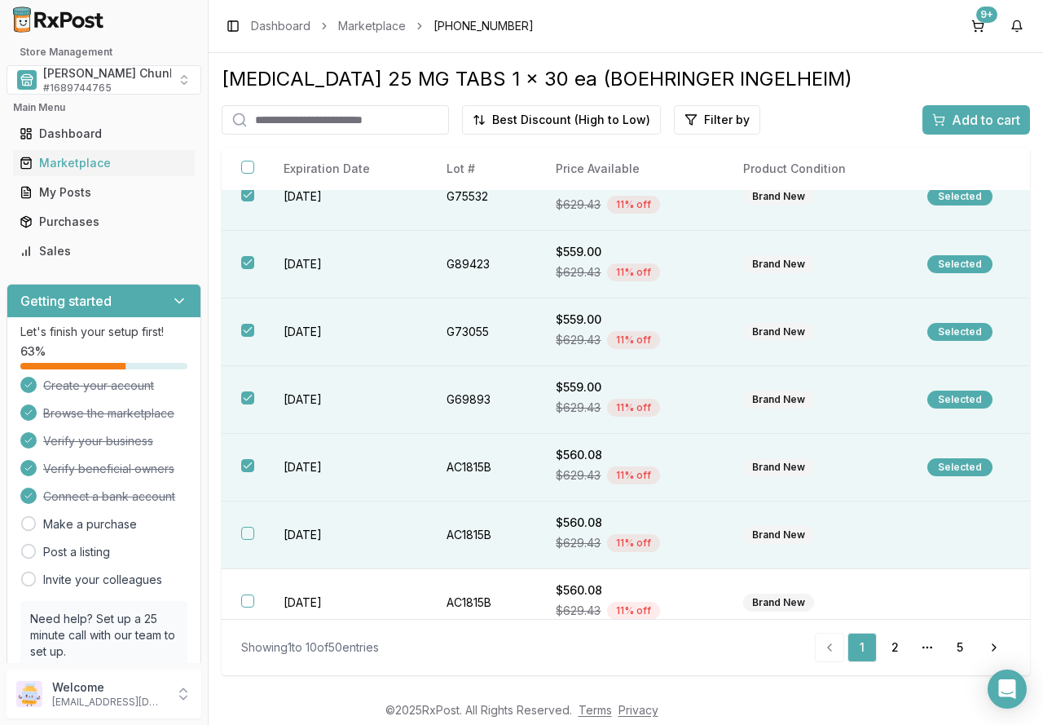
click at [251, 525] on th at bounding box center [243, 535] width 42 height 68
click at [989, 116] on span "Add to cart" at bounding box center [986, 120] width 68 height 20
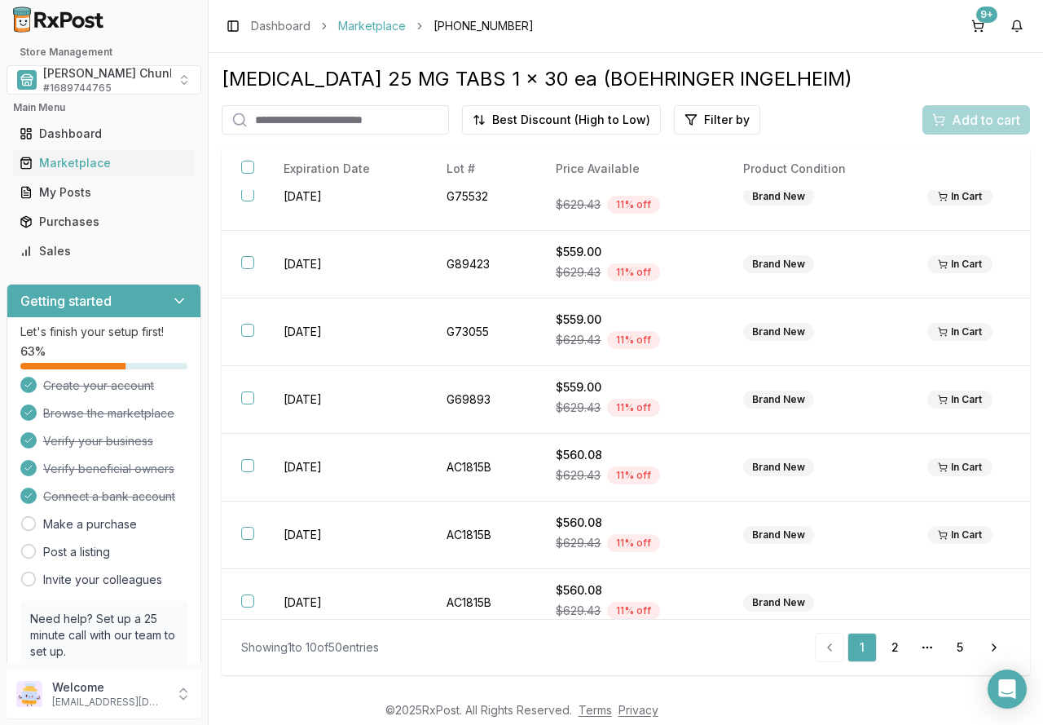
click at [356, 24] on link "Marketplace" at bounding box center [372, 26] width 68 height 16
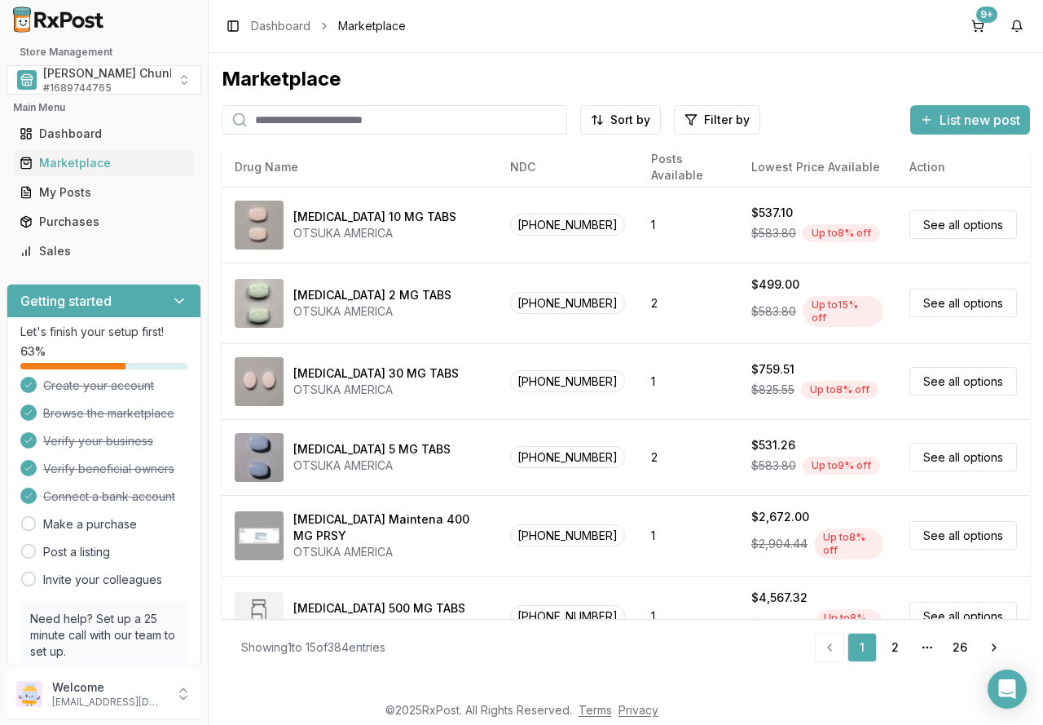
click at [288, 119] on input "search" at bounding box center [395, 119] width 346 height 29
type input "*******"
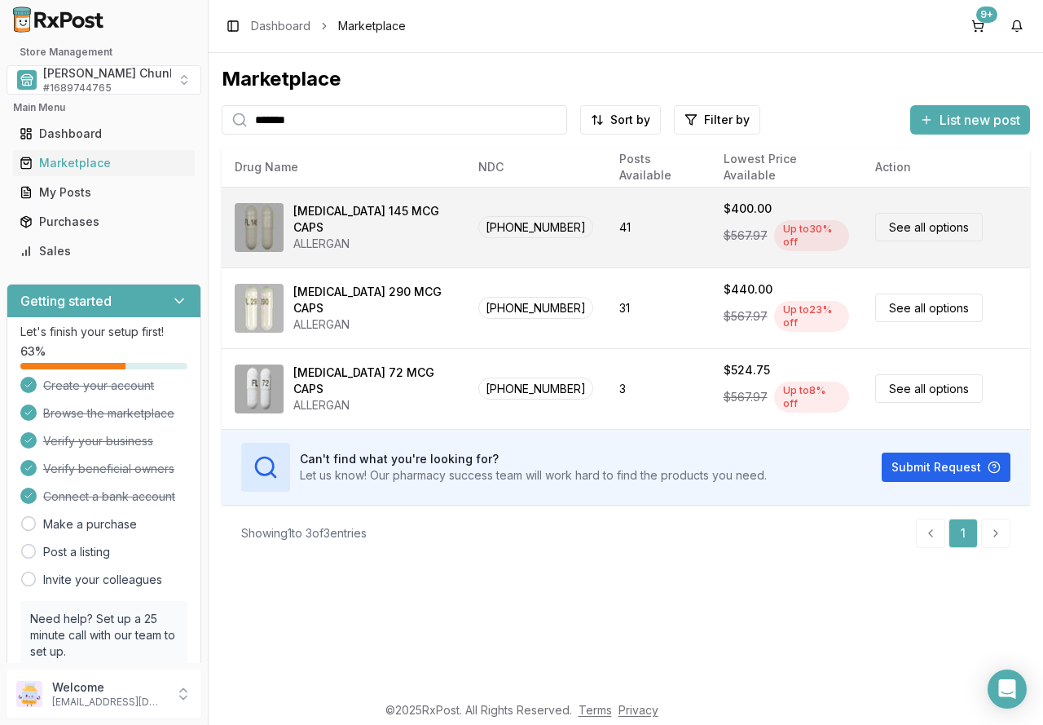
click at [910, 224] on link "See all options" at bounding box center [929, 227] width 108 height 29
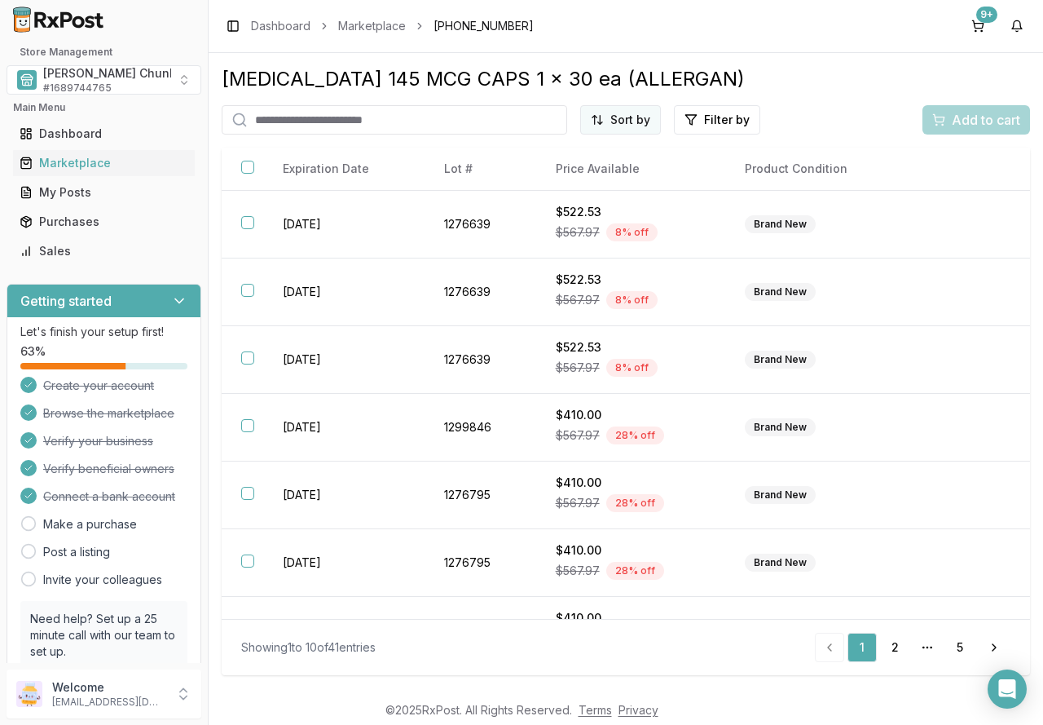
click at [618, 126] on html "Store Management [PERSON_NAME] Chunk Pharmacy # 1689744765 Main Menu Dashboard …" at bounding box center [521, 362] width 1043 height 725
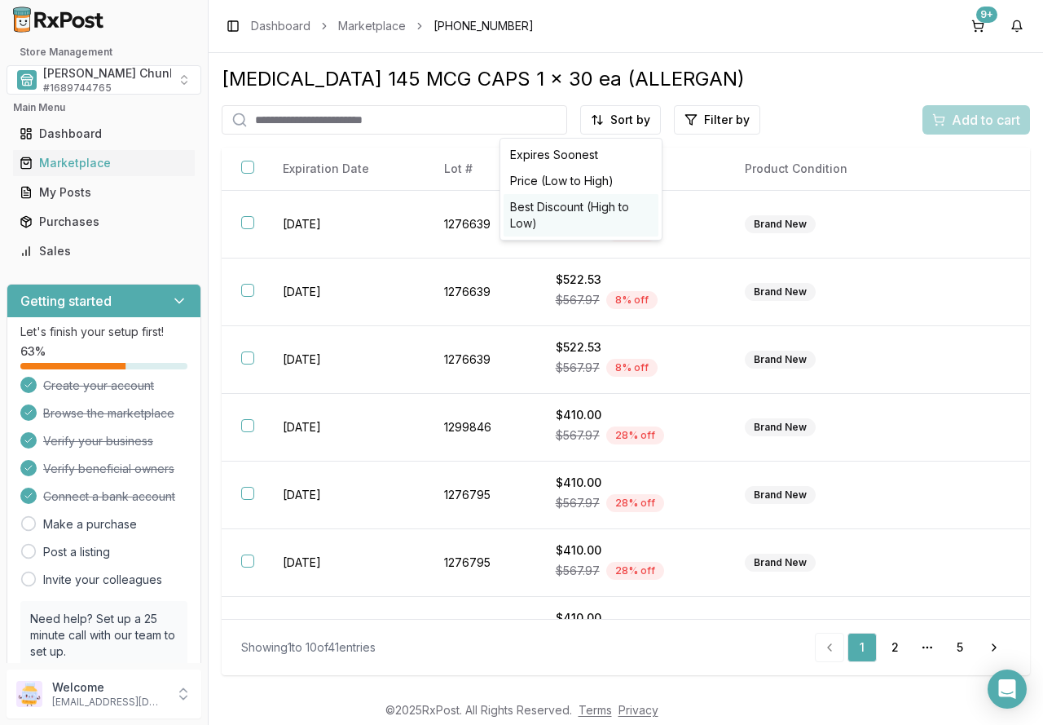
click at [617, 209] on div "Best Discount (High to Low)" at bounding box center [581, 215] width 155 height 42
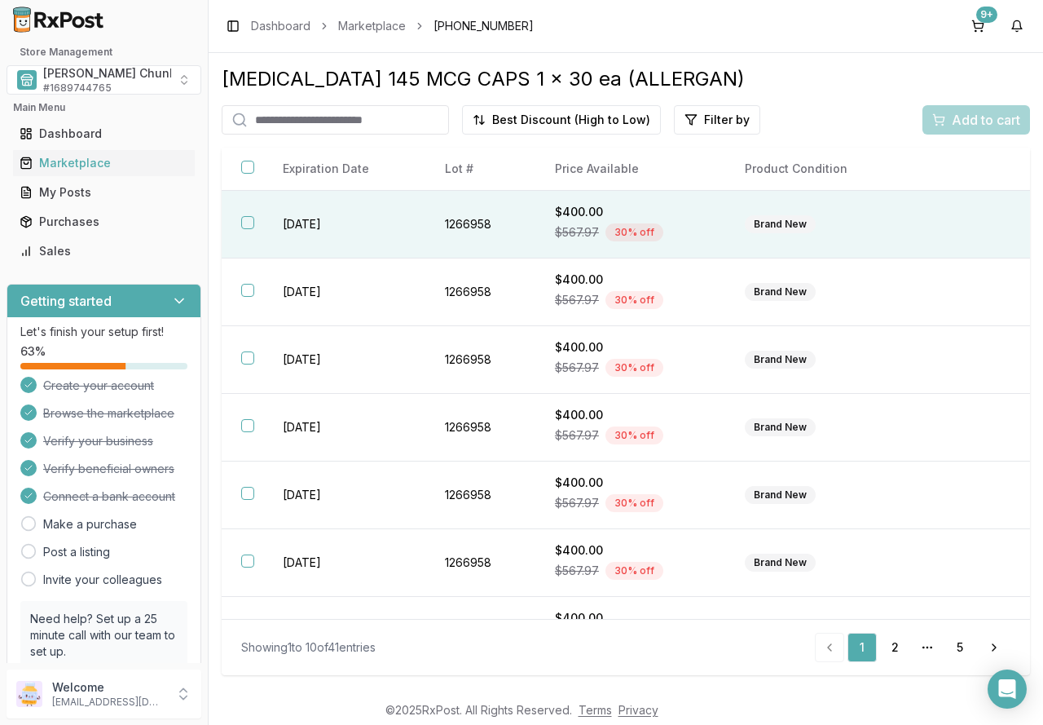
click at [243, 227] on button "button" at bounding box center [247, 222] width 13 height 13
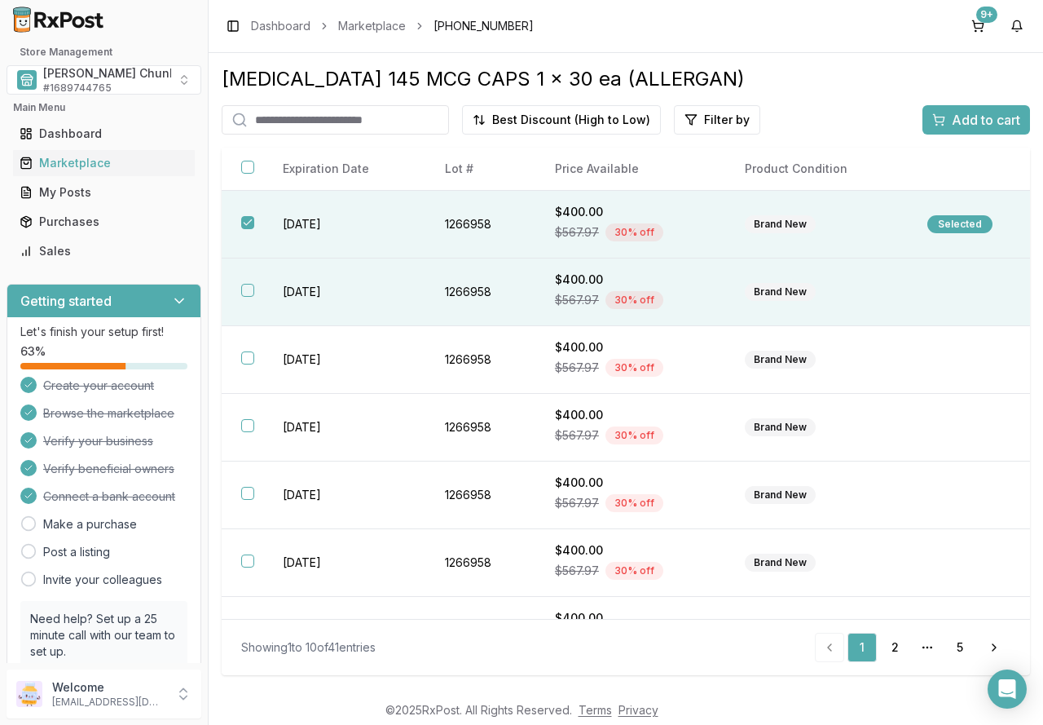
click at [251, 293] on button "button" at bounding box center [247, 290] width 13 height 13
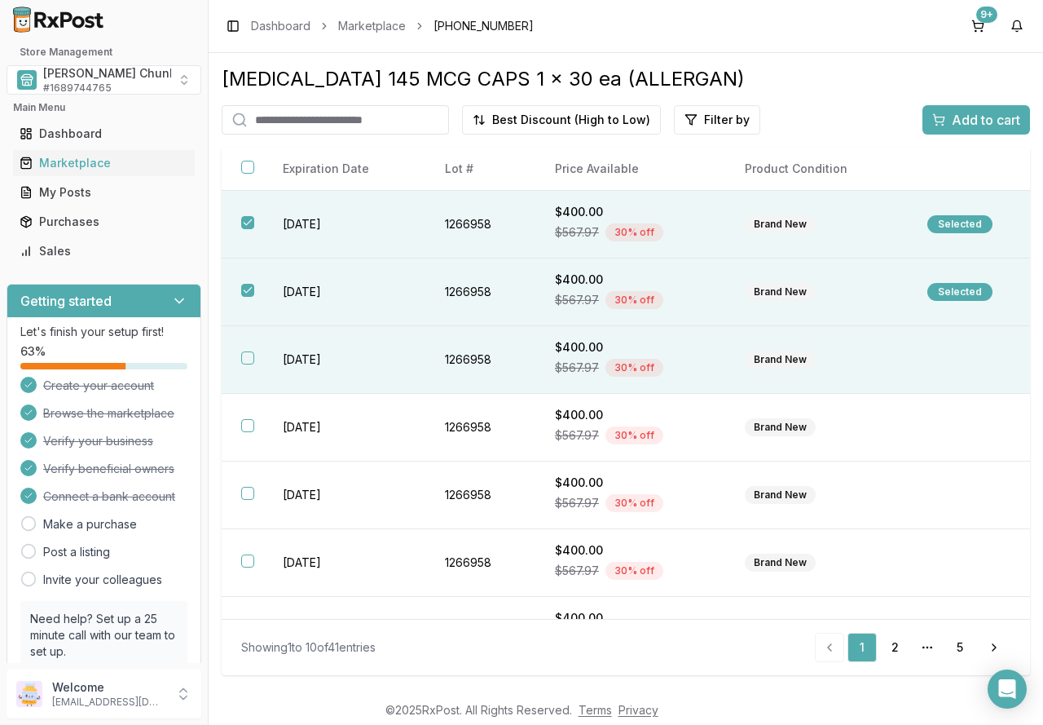
click at [249, 356] on button "button" at bounding box center [247, 357] width 13 height 13
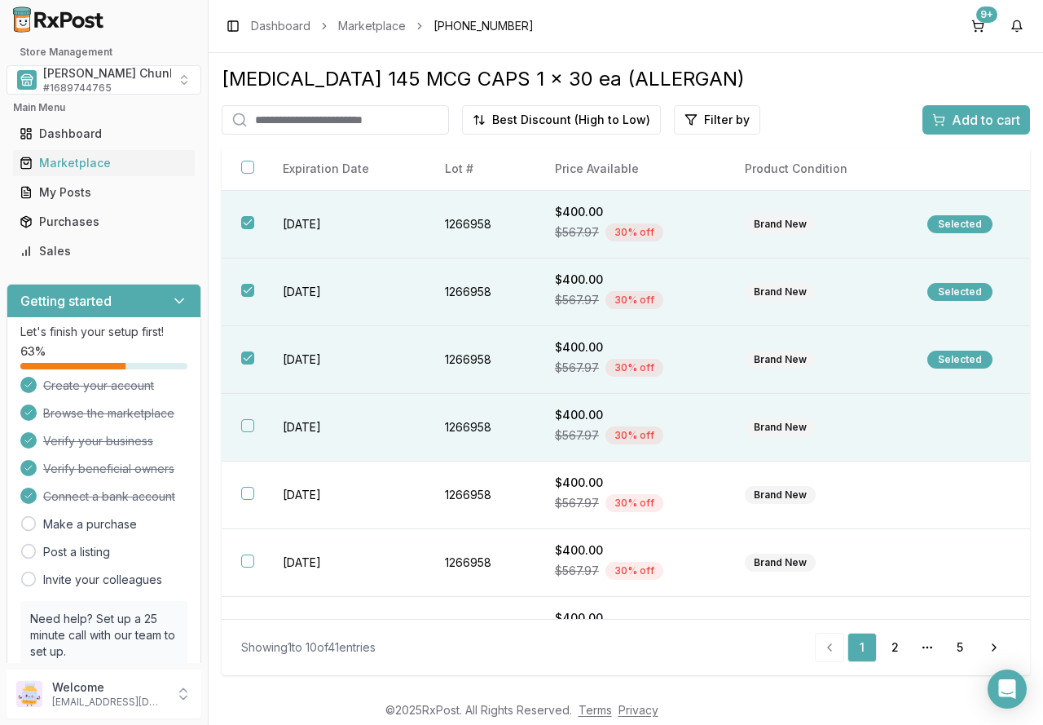
click at [250, 429] on button "button" at bounding box center [247, 425] width 13 height 13
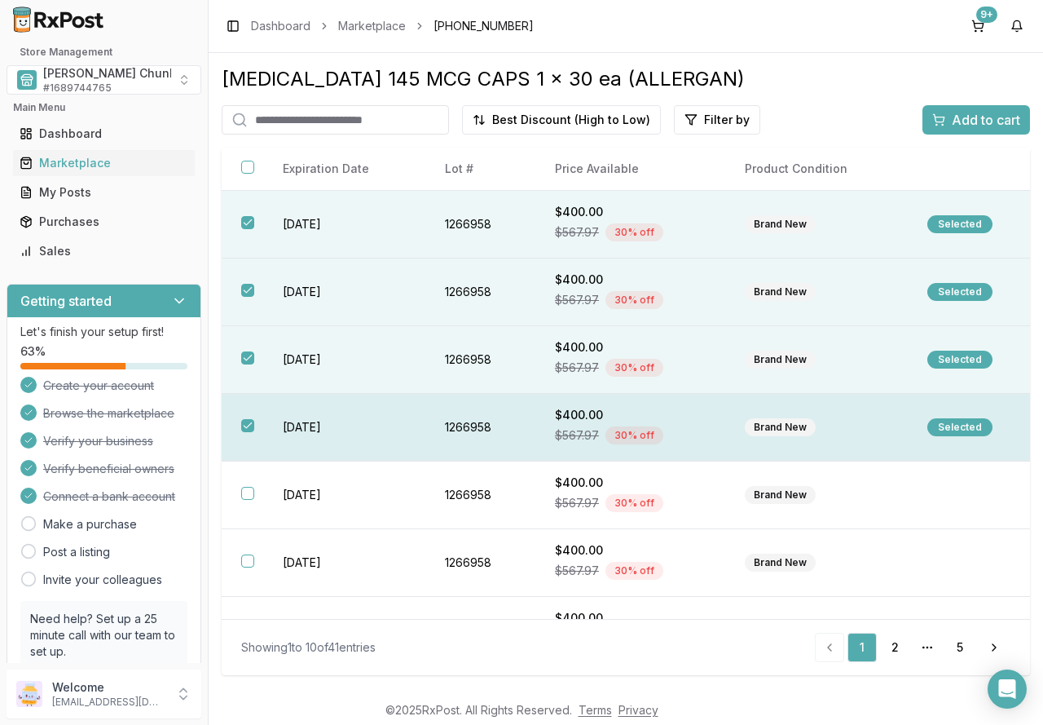
click at [241, 427] on button "button" at bounding box center [247, 425] width 13 height 13
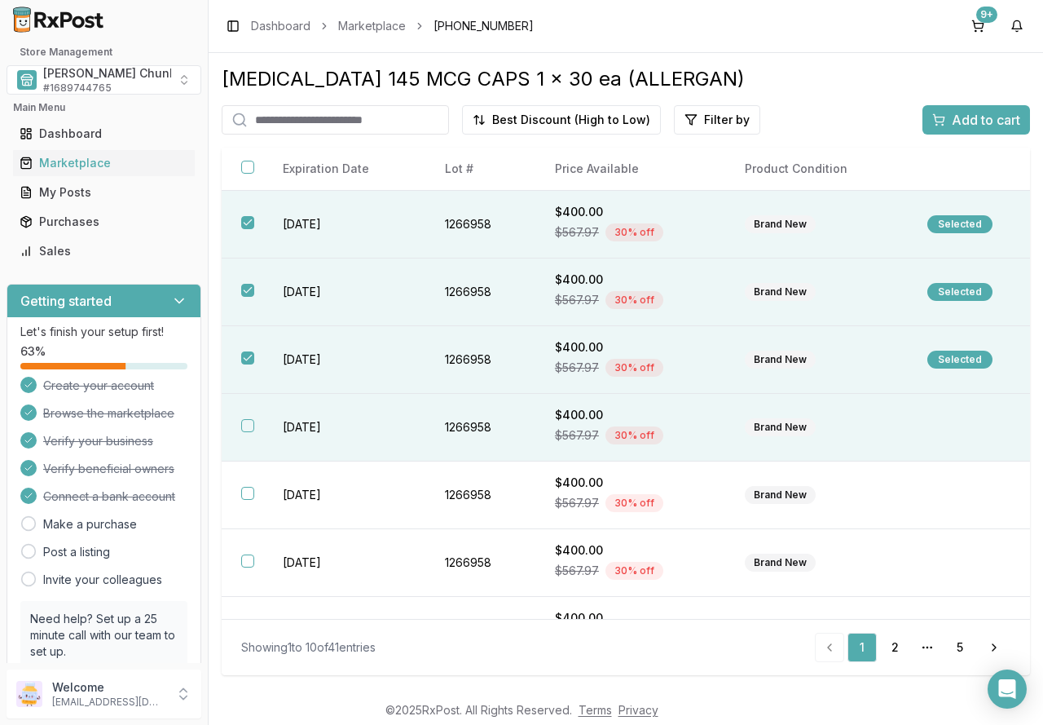
click at [256, 424] on th at bounding box center [243, 428] width 42 height 68
click at [956, 122] on span "Add to cart" at bounding box center [986, 120] width 68 height 20
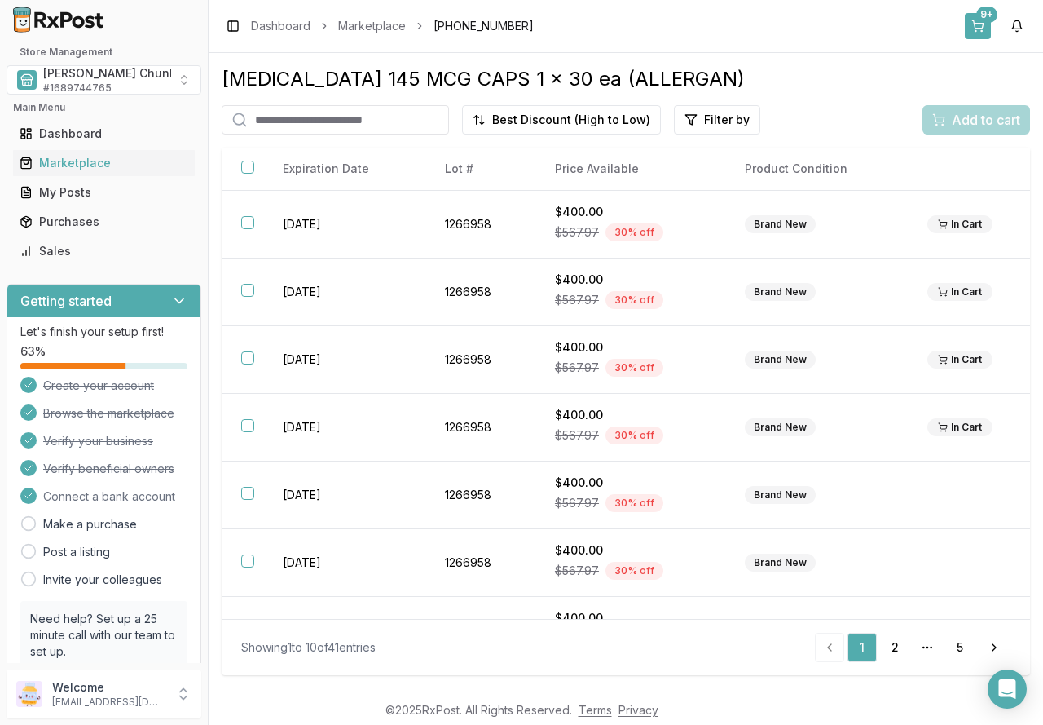
click at [983, 23] on button "9+" at bounding box center [978, 26] width 26 height 26
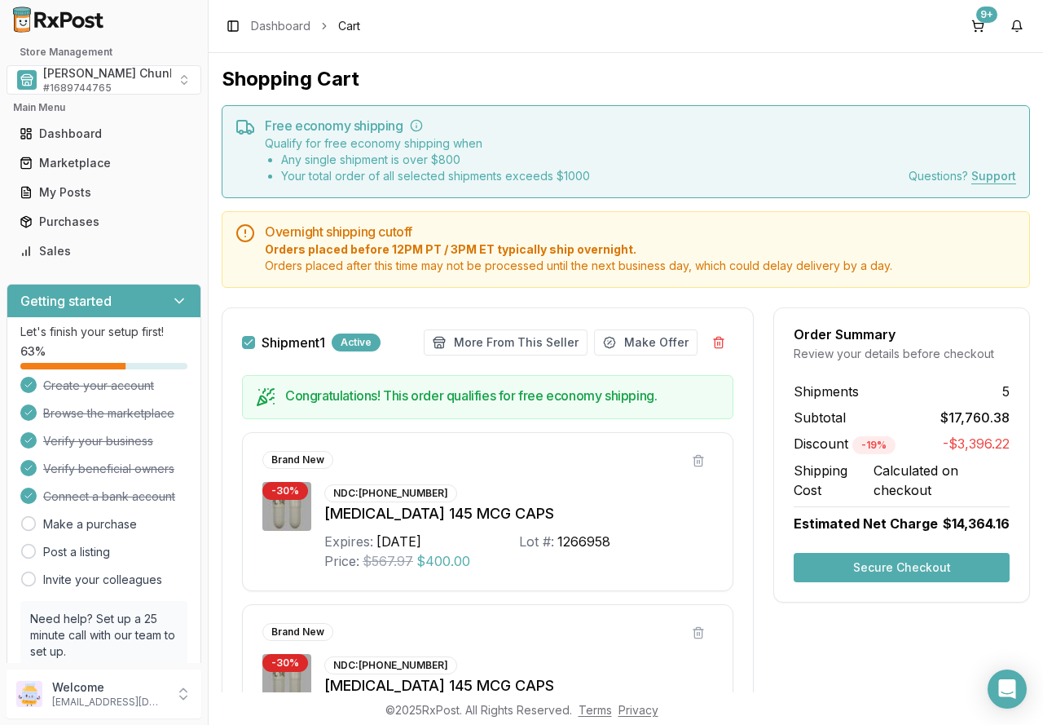
click at [851, 564] on button "Secure Checkout" at bounding box center [902, 567] width 216 height 29
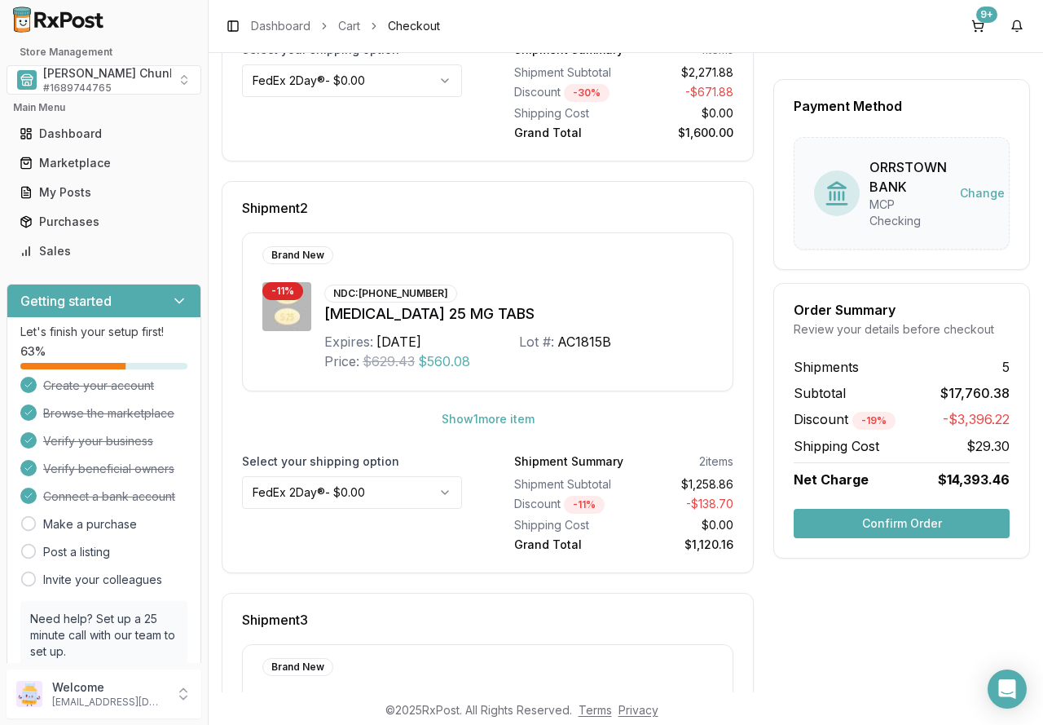
scroll to position [571, 0]
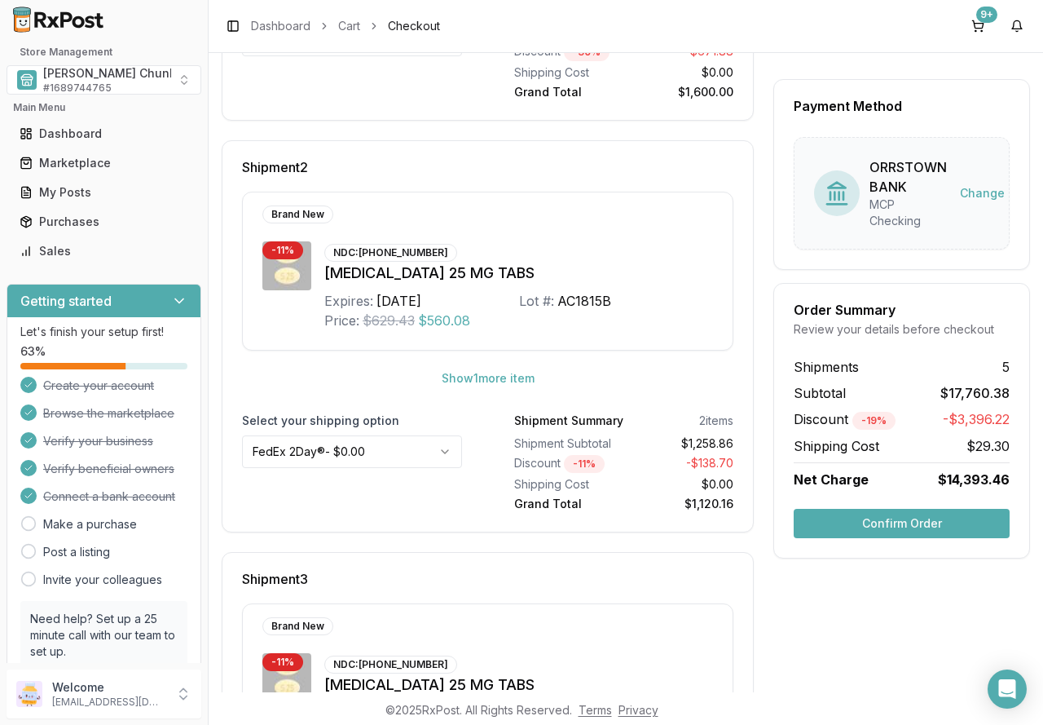
click at [902, 516] on button "Confirm Order" at bounding box center [902, 523] width 216 height 29
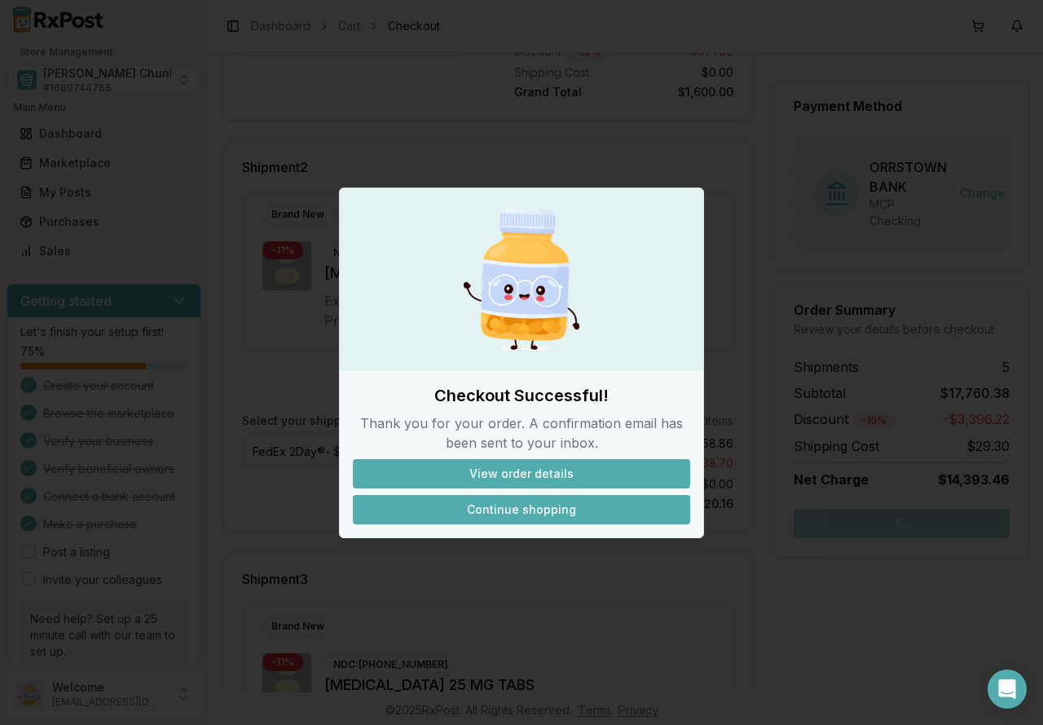
click at [510, 504] on button "Continue shopping" at bounding box center [521, 509] width 337 height 29
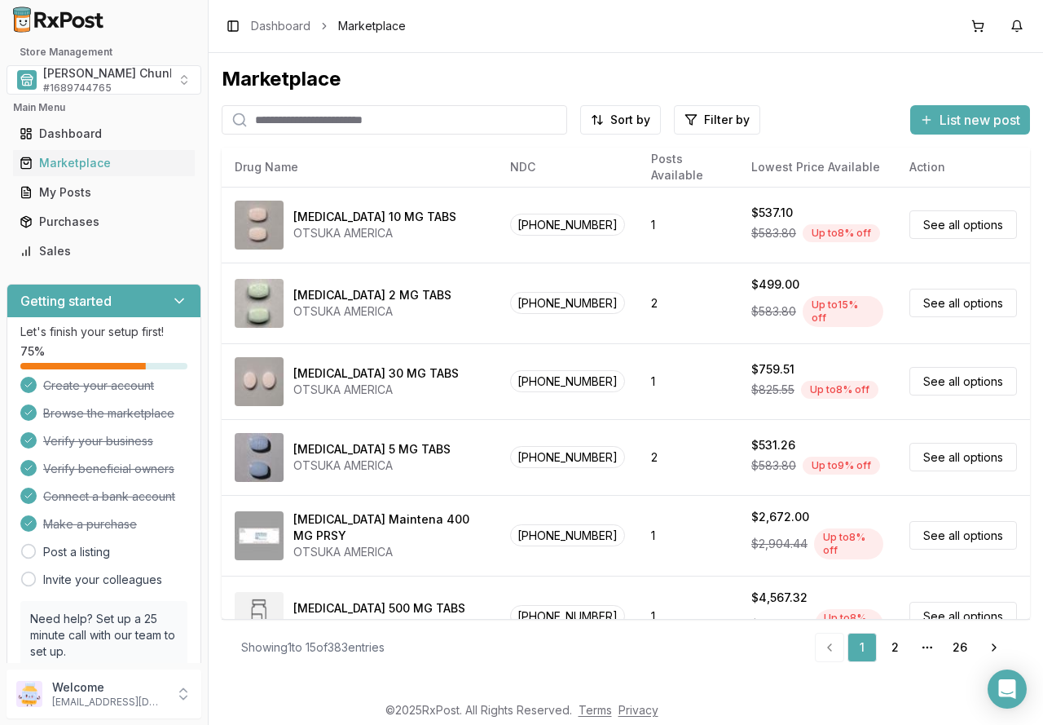
click at [334, 124] on input "search" at bounding box center [395, 119] width 346 height 29
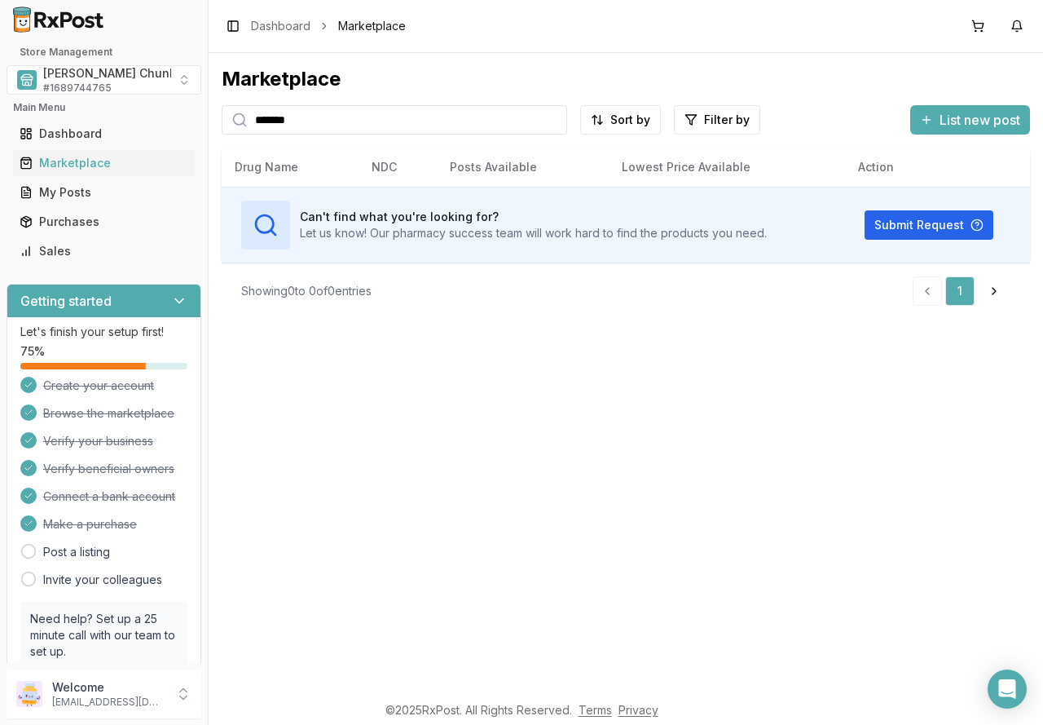
click at [325, 117] on input "*******" at bounding box center [395, 119] width 346 height 29
click at [298, 121] on input "****" at bounding box center [395, 119] width 346 height 29
click at [143, 116] on div "Store Management [PERSON_NAME] Chunk Pharmacy # 1689744765 Main Menu Dashboard …" at bounding box center [521, 362] width 1043 height 725
type input "*******"
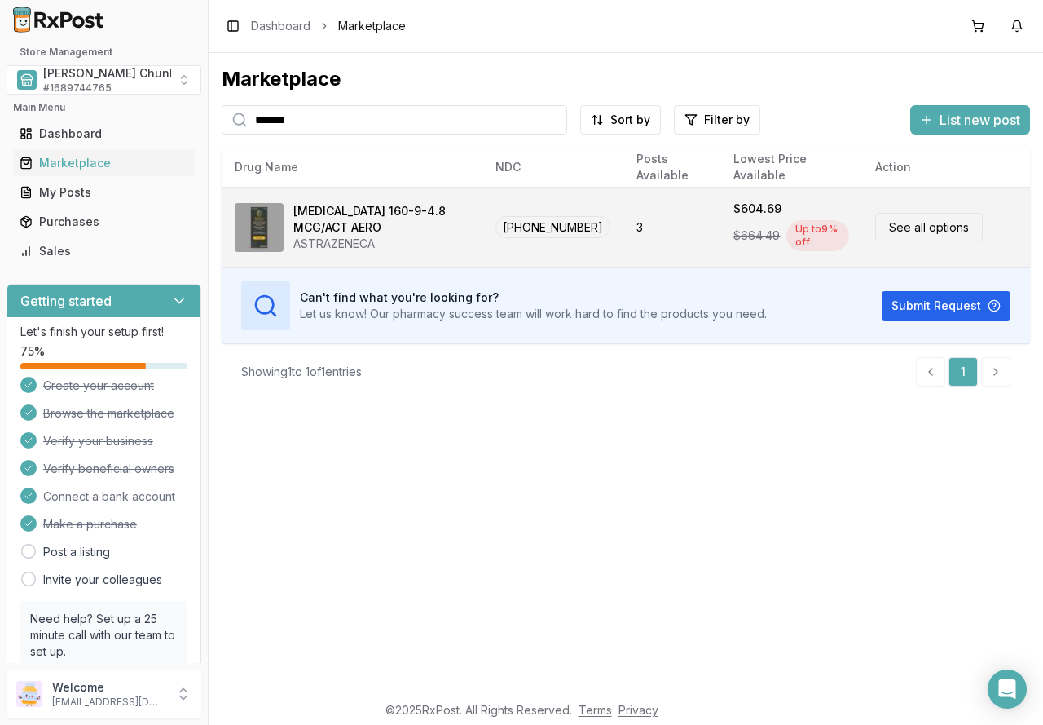
drag, startPoint x: 910, startPoint y: 223, endPoint x: 815, endPoint y: 223, distance: 95.4
click at [910, 223] on link "See all options" at bounding box center [929, 227] width 108 height 29
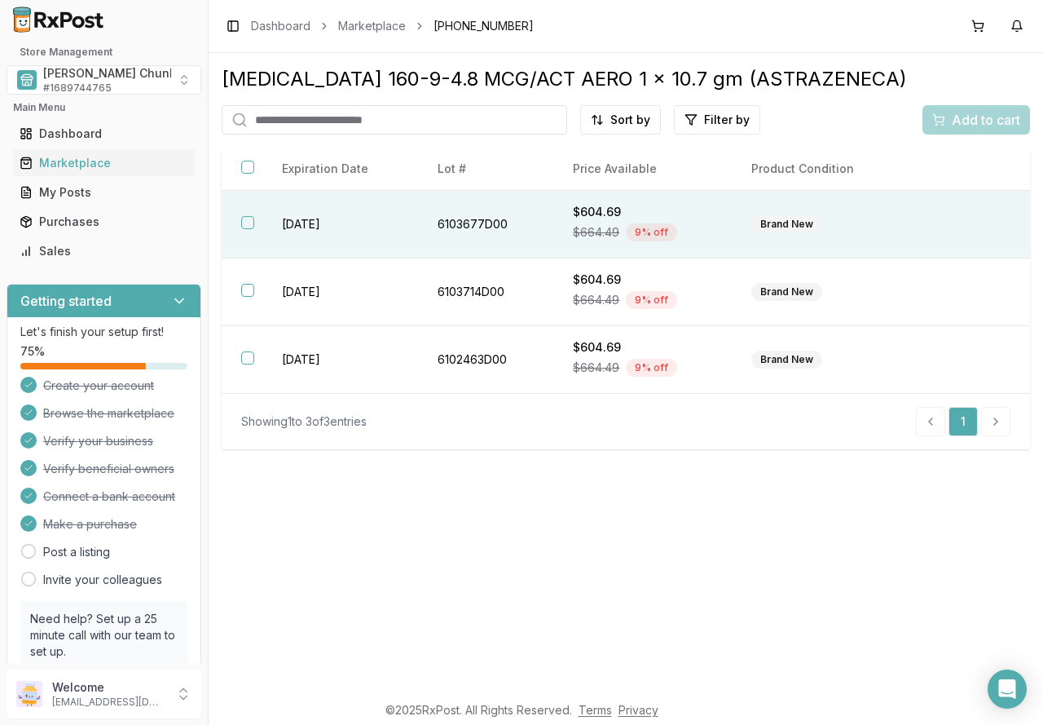
click at [245, 227] on button "button" at bounding box center [247, 222] width 13 height 13
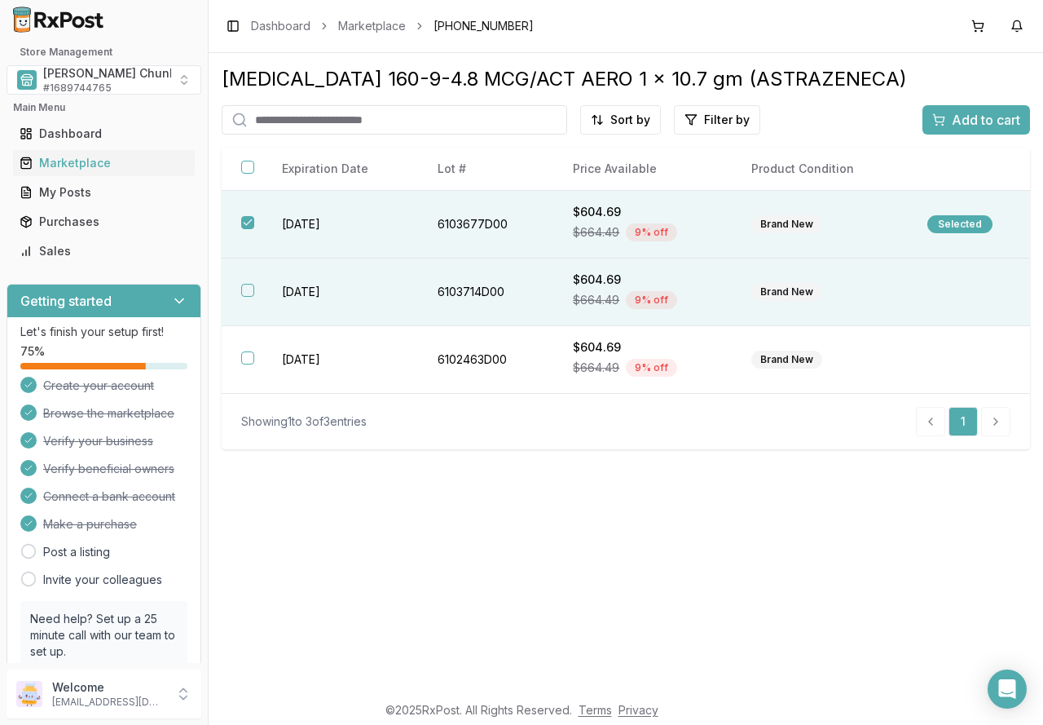
click at [246, 288] on button "button" at bounding box center [247, 290] width 13 height 13
click at [943, 118] on div "Add to cart" at bounding box center [976, 120] width 88 height 20
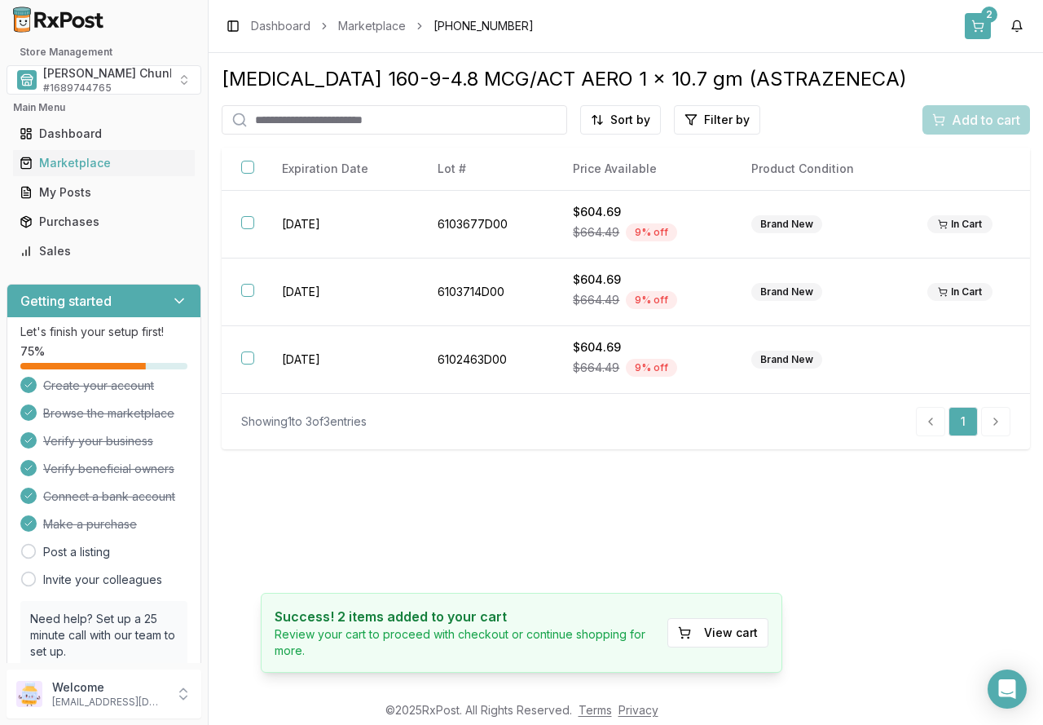
click at [976, 18] on button "2" at bounding box center [978, 26] width 26 height 26
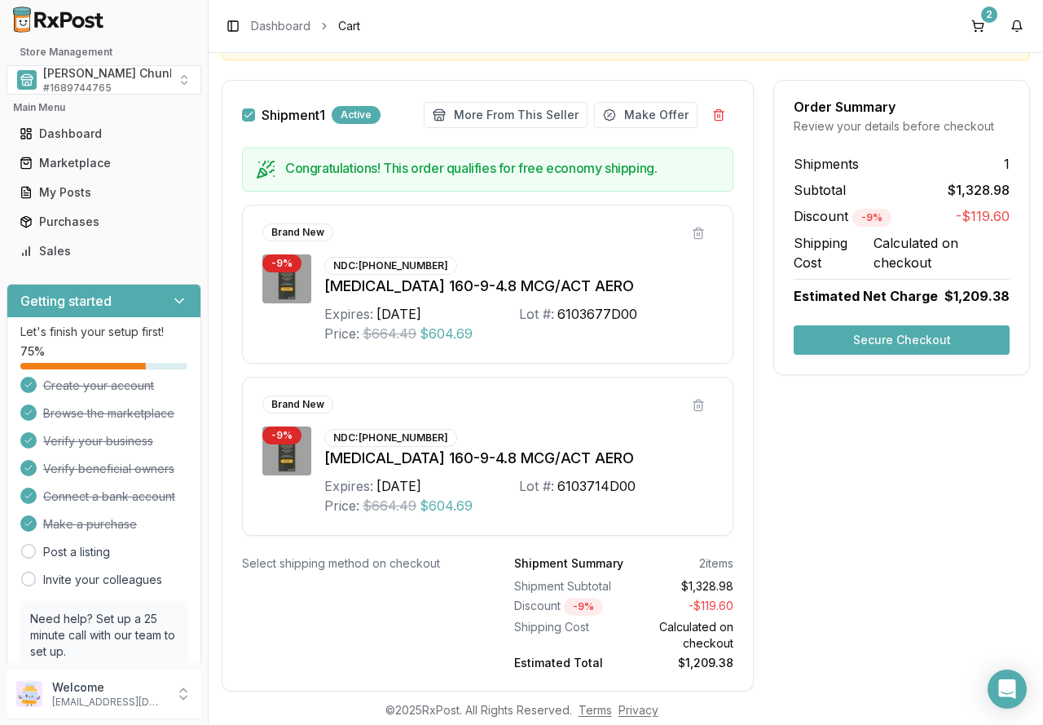
scroll to position [272, 0]
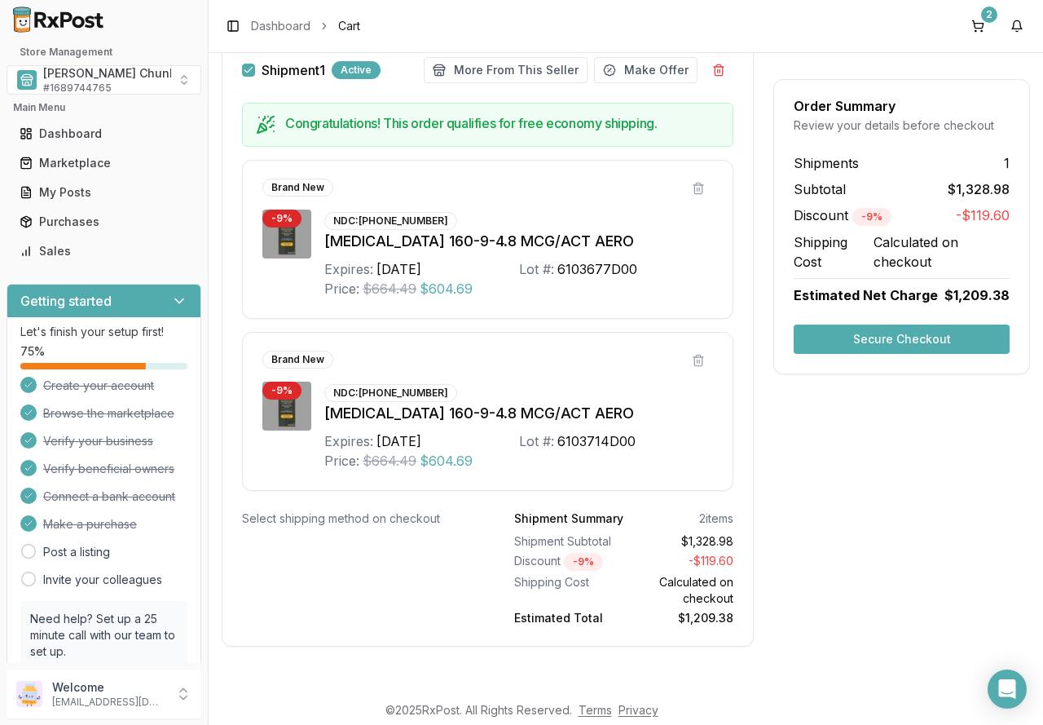
click at [880, 337] on button "Secure Checkout" at bounding box center [902, 338] width 216 height 29
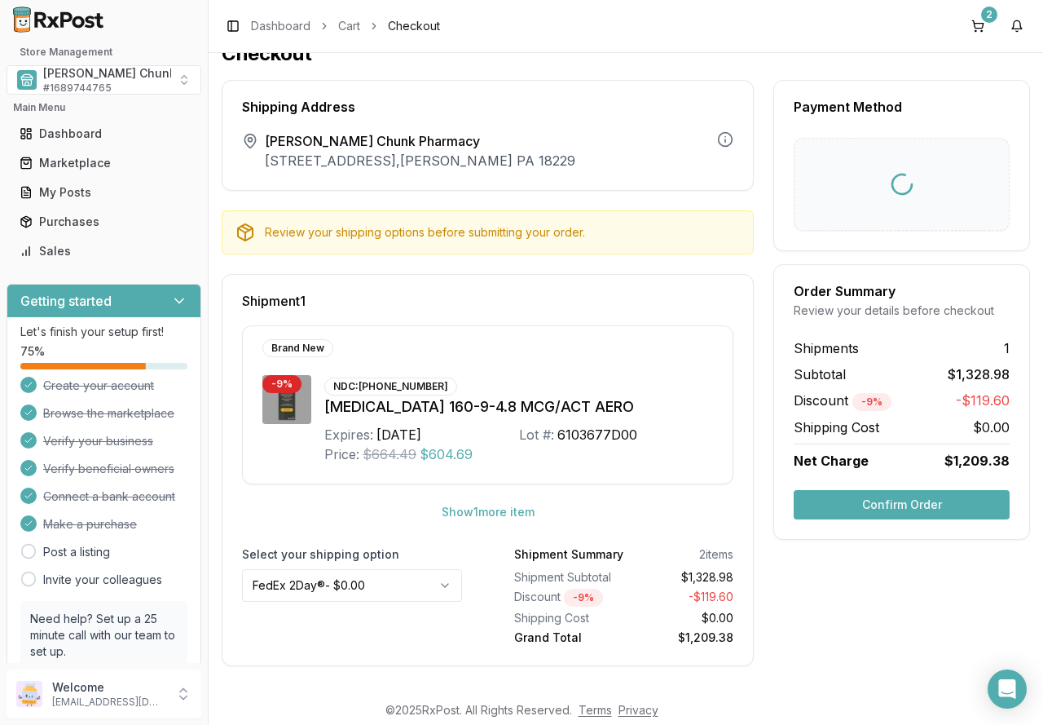
scroll to position [25, 0]
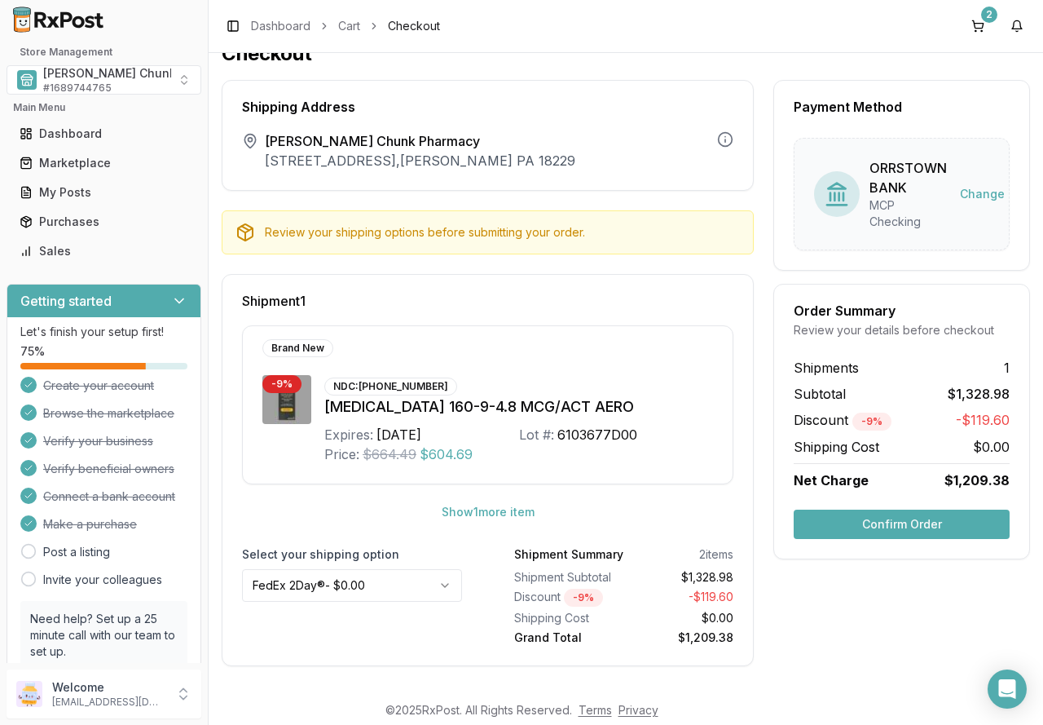
click at [874, 526] on button "Confirm Order" at bounding box center [902, 523] width 216 height 29
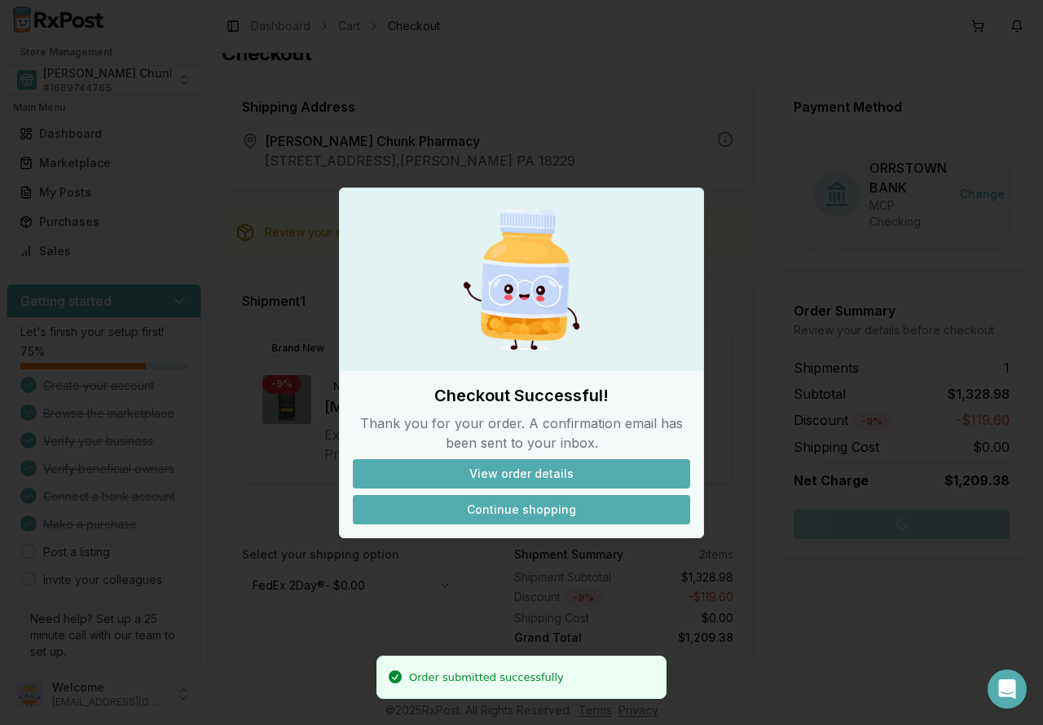
click at [541, 517] on button "Continue shopping" at bounding box center [521, 509] width 337 height 29
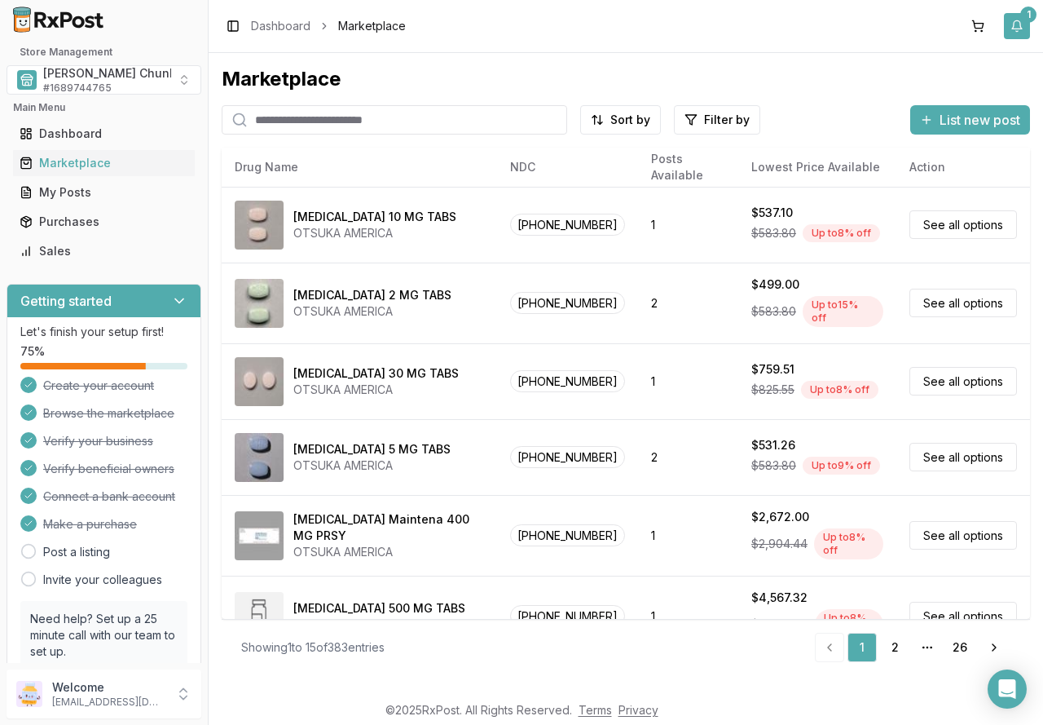
click at [1020, 24] on button "1" at bounding box center [1017, 26] width 26 height 26
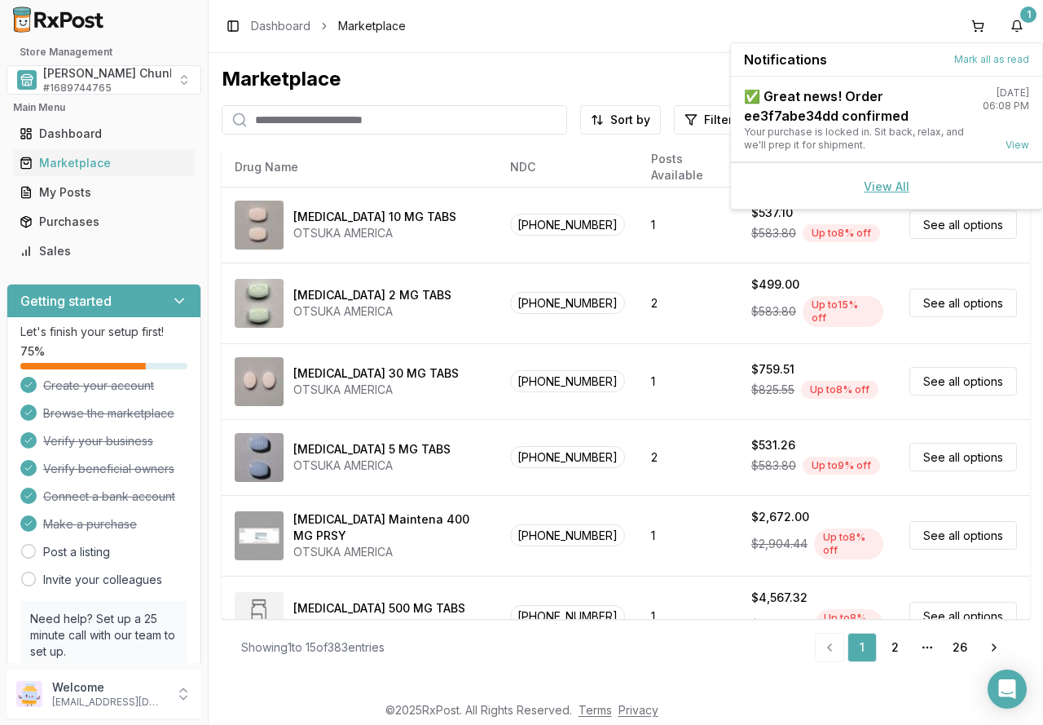
click at [874, 184] on link "View All" at bounding box center [887, 186] width 46 height 14
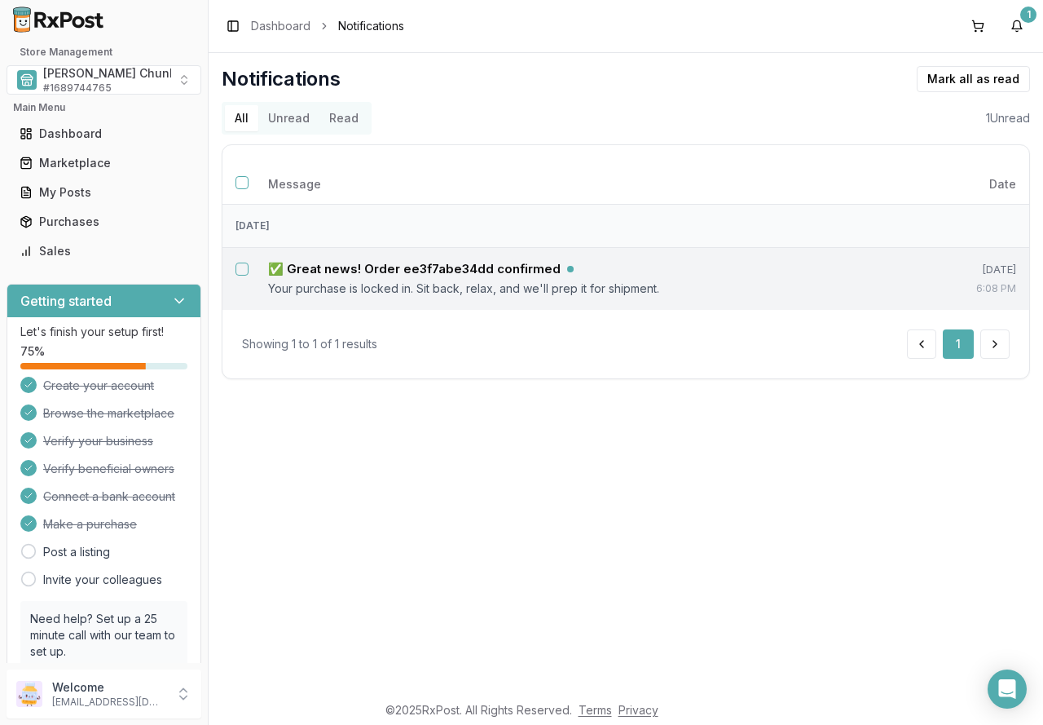
click at [238, 269] on button "Select notification: ✅ Great news! Order ee3f7abe34dd confirmed" at bounding box center [242, 268] width 13 height 13
click at [915, 77] on button "Mark as read" at bounding box center [901, 79] width 96 height 26
